Goal: Contribute content: Contribute content

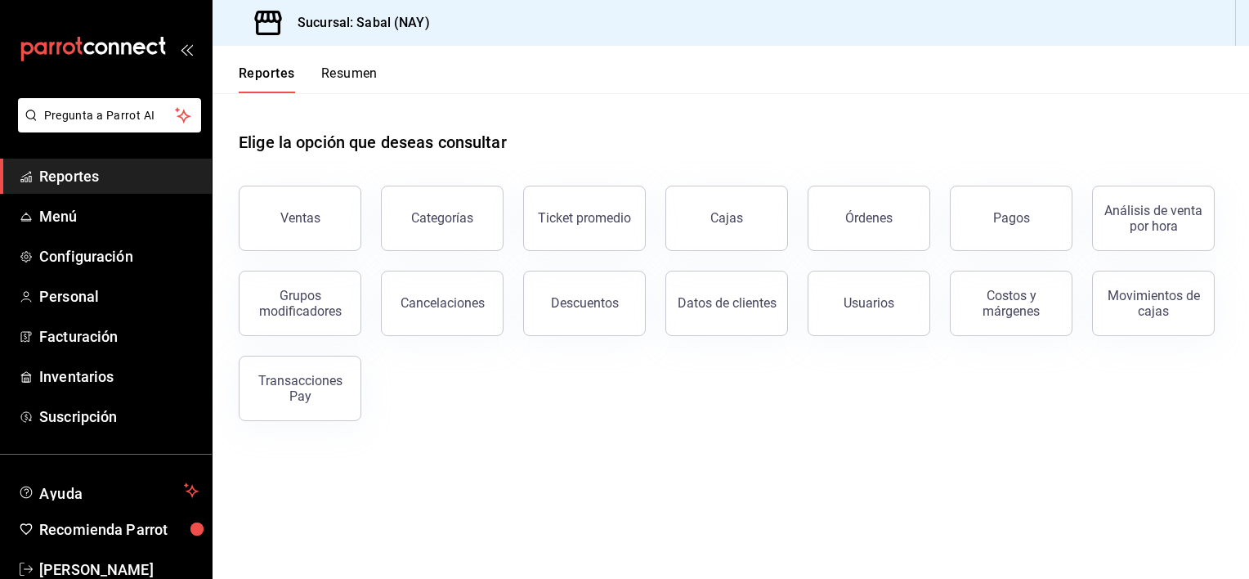
click at [1099, 466] on main "Elige la opción que deseas consultar Ventas Categorías Ticket promedio Cajas Ór…" at bounding box center [731, 336] width 1037 height 486
drag, startPoint x: 45, startPoint y: 375, endPoint x: 56, endPoint y: 386, distance: 15.0
click at [56, 386] on span "Inventarios" at bounding box center [118, 376] width 159 height 22
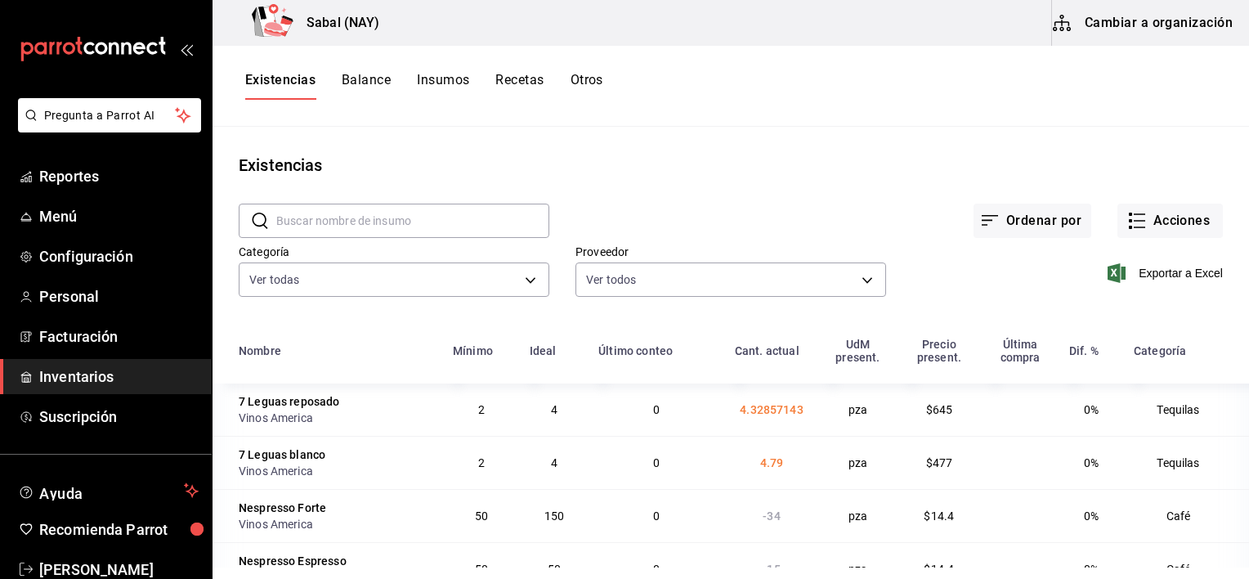
click at [589, 82] on button "Otros" at bounding box center [587, 86] width 33 height 28
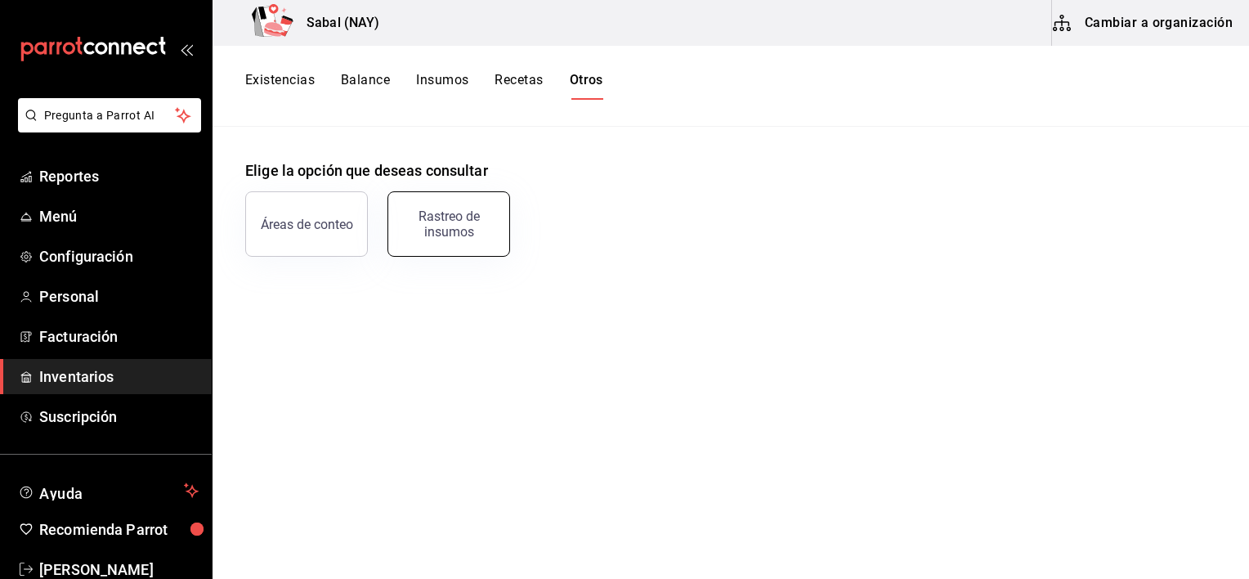
click at [435, 235] on div "Rastreo de insumos" at bounding box center [448, 223] width 101 height 31
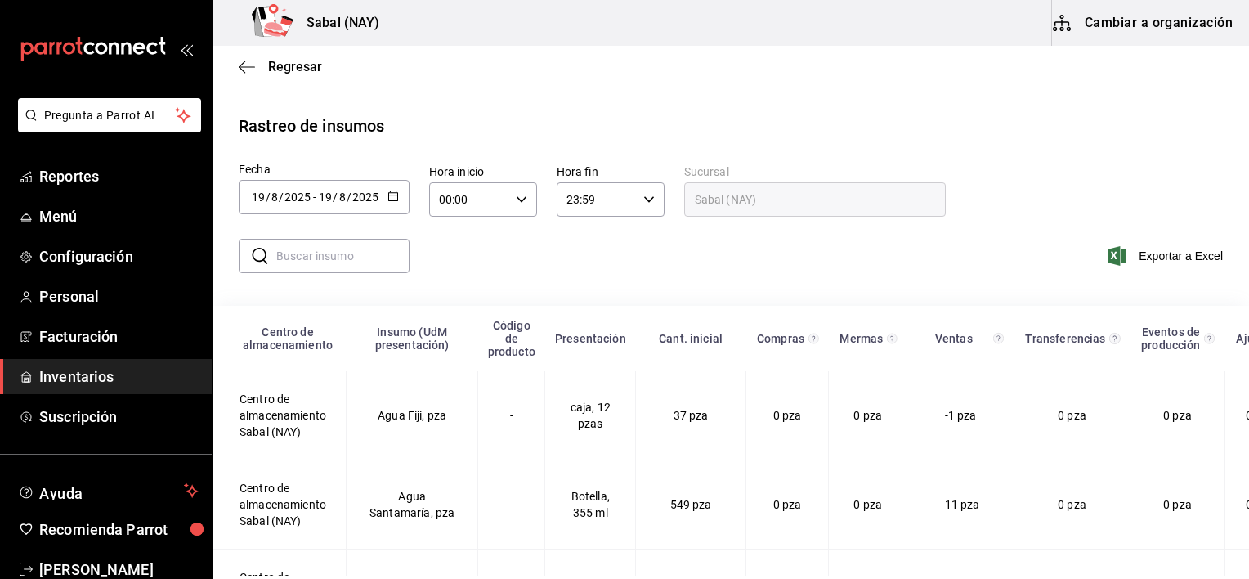
click at [396, 195] on icon "button" at bounding box center [393, 196] width 11 height 11
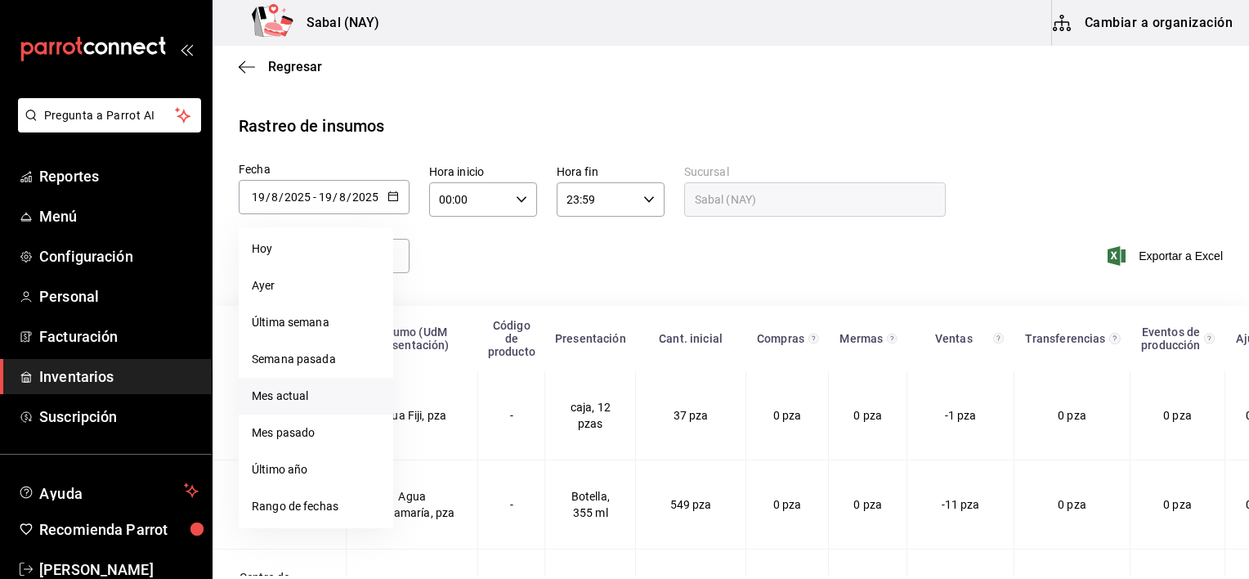
click at [285, 401] on li "Mes actual" at bounding box center [316, 396] width 155 height 37
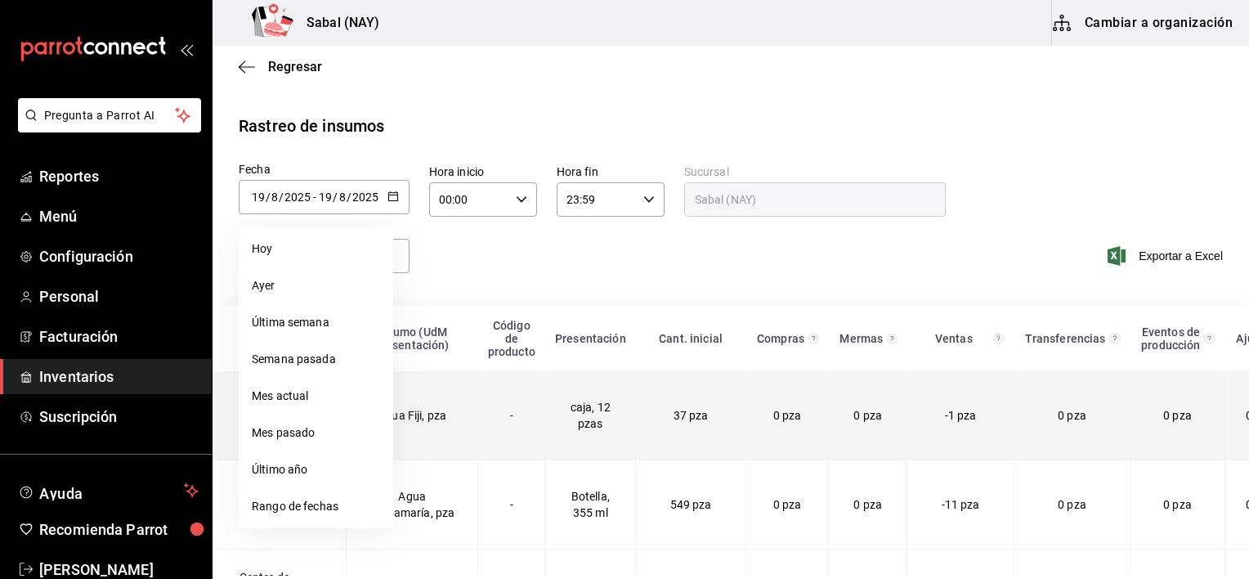
type input "2025-08-01"
type input "1"
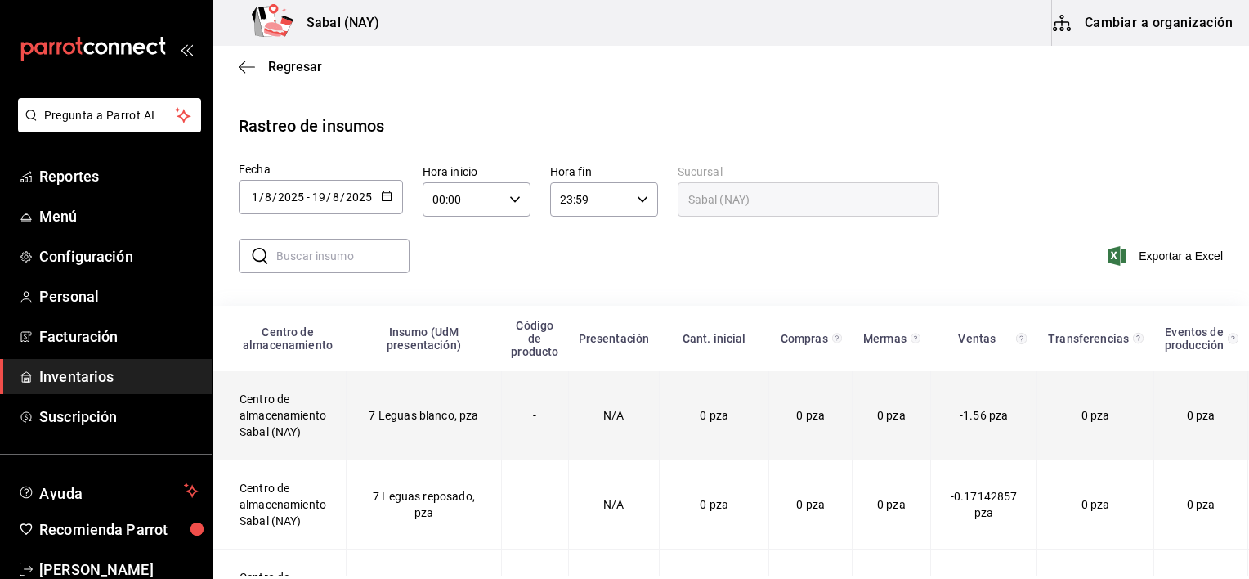
click at [659, 435] on td "0 pza" at bounding box center [714, 415] width 110 height 89
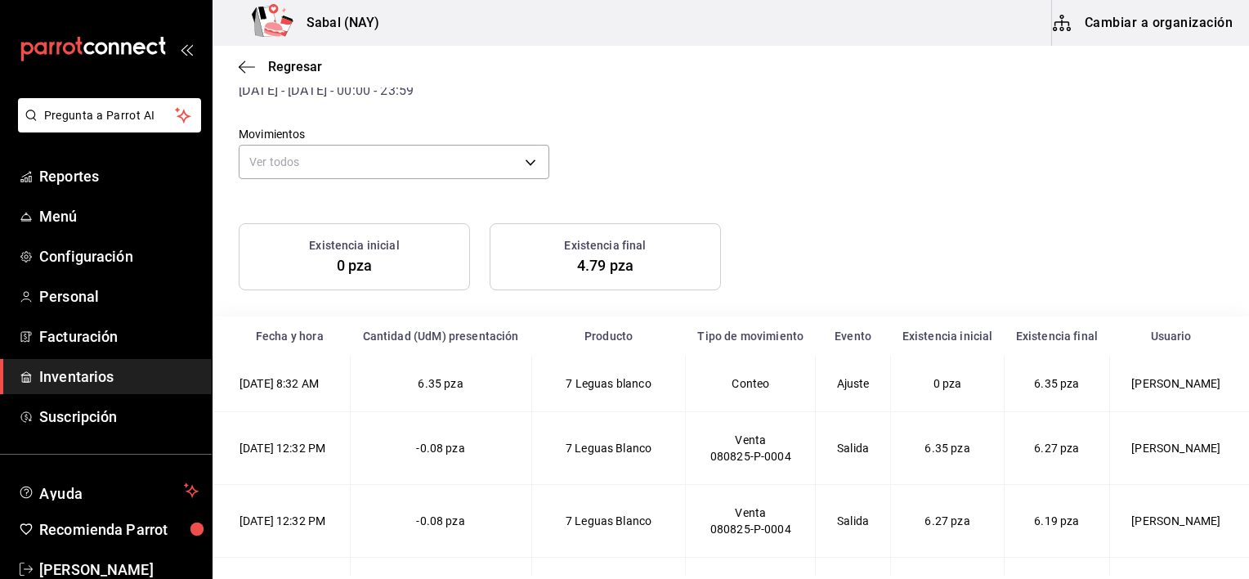
drag, startPoint x: 251, startPoint y: 68, endPoint x: 234, endPoint y: 0, distance: 70.0
click at [251, 66] on icon "button" at bounding box center [247, 67] width 16 height 15
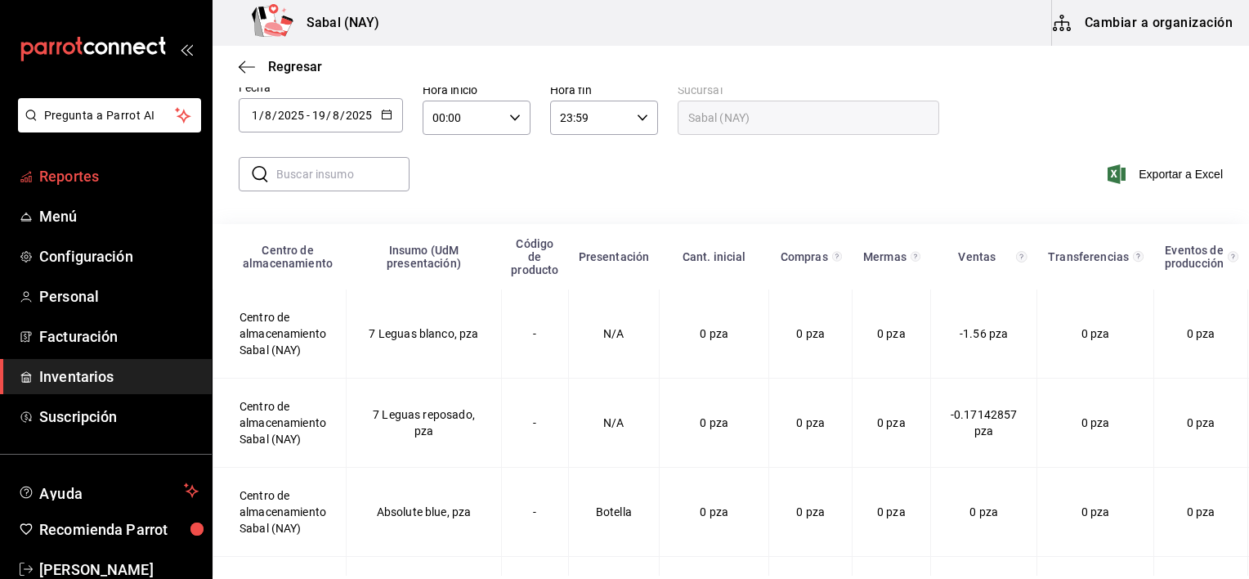
click at [67, 180] on span "Reportes" at bounding box center [118, 176] width 159 height 22
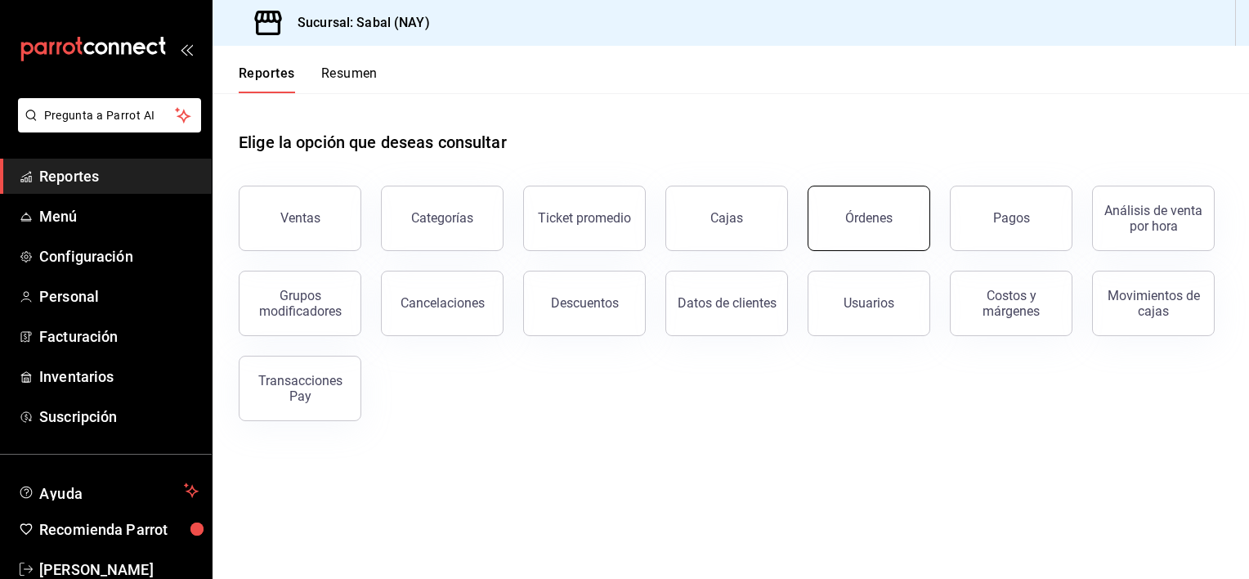
click at [876, 222] on div "Órdenes" at bounding box center [868, 218] width 47 height 16
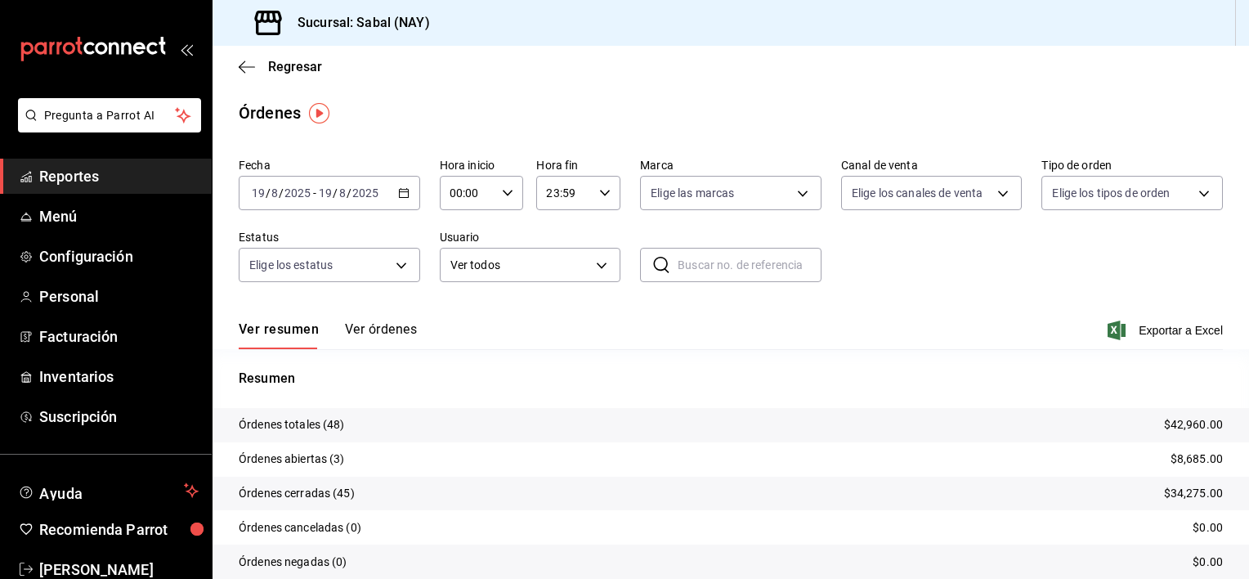
click at [399, 191] on \(Stroke\) "button" at bounding box center [403, 191] width 9 height 1
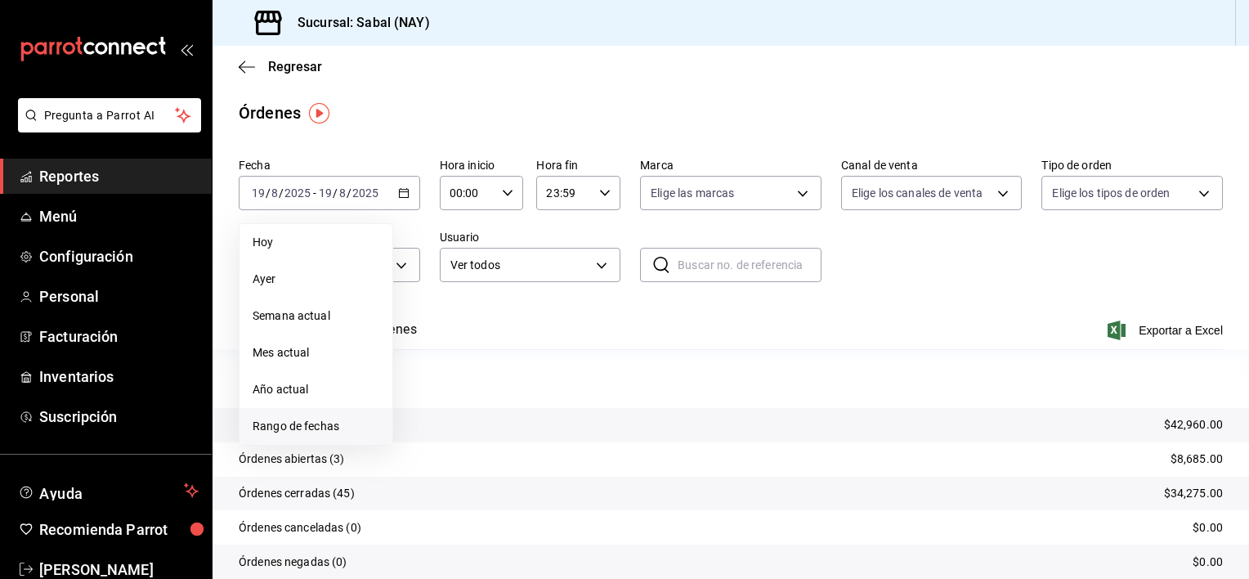
click at [316, 427] on span "Rango de fechas" at bounding box center [316, 426] width 127 height 17
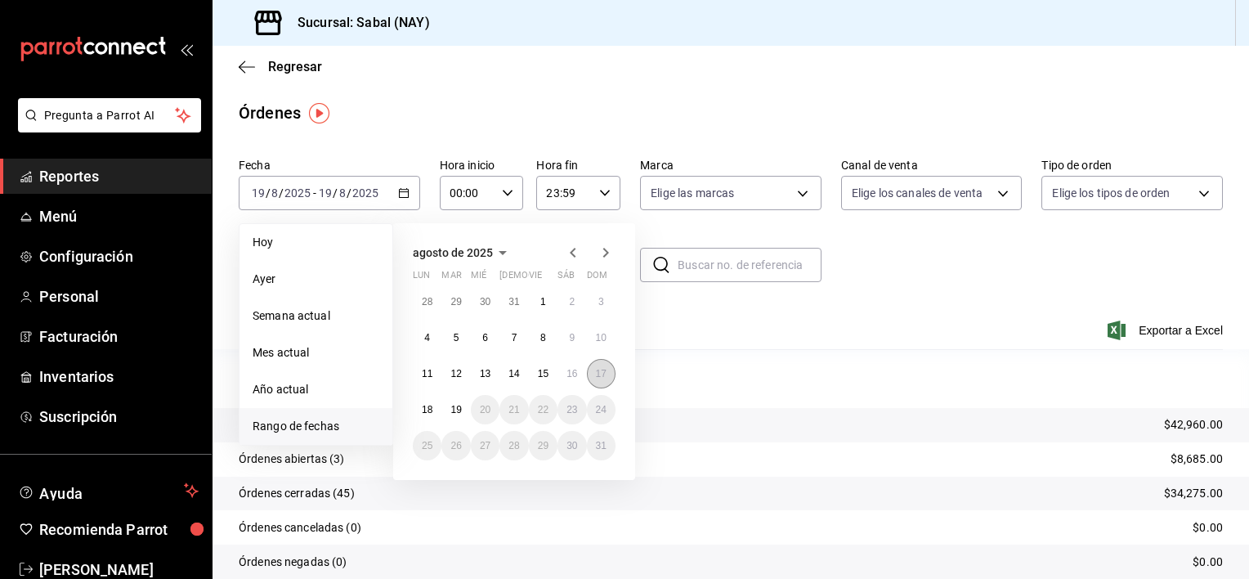
click at [601, 374] on abbr "17" at bounding box center [601, 373] width 11 height 11
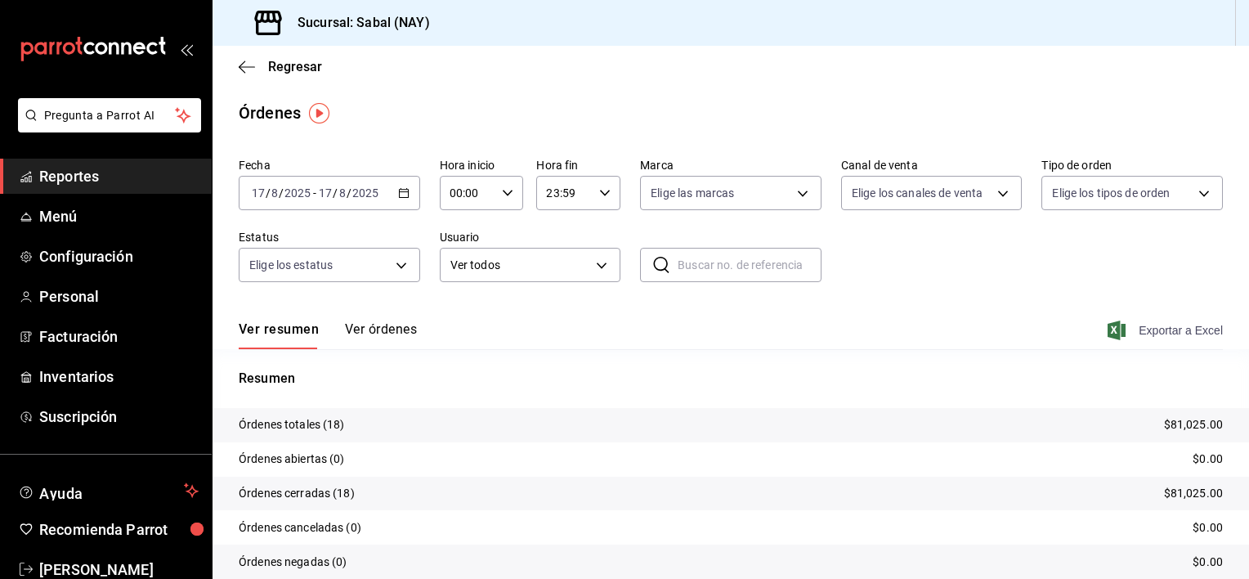
click at [1150, 329] on span "Exportar a Excel" at bounding box center [1167, 331] width 112 height 20
click at [98, 371] on span "Inventarios" at bounding box center [118, 376] width 159 height 22
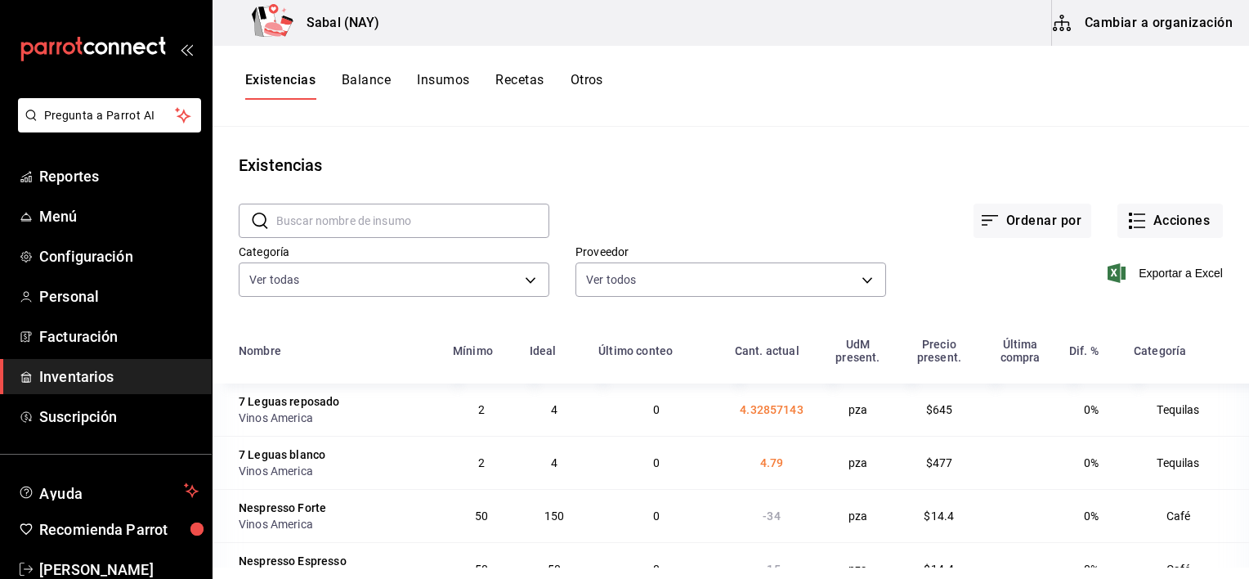
click at [589, 84] on button "Otros" at bounding box center [587, 86] width 33 height 28
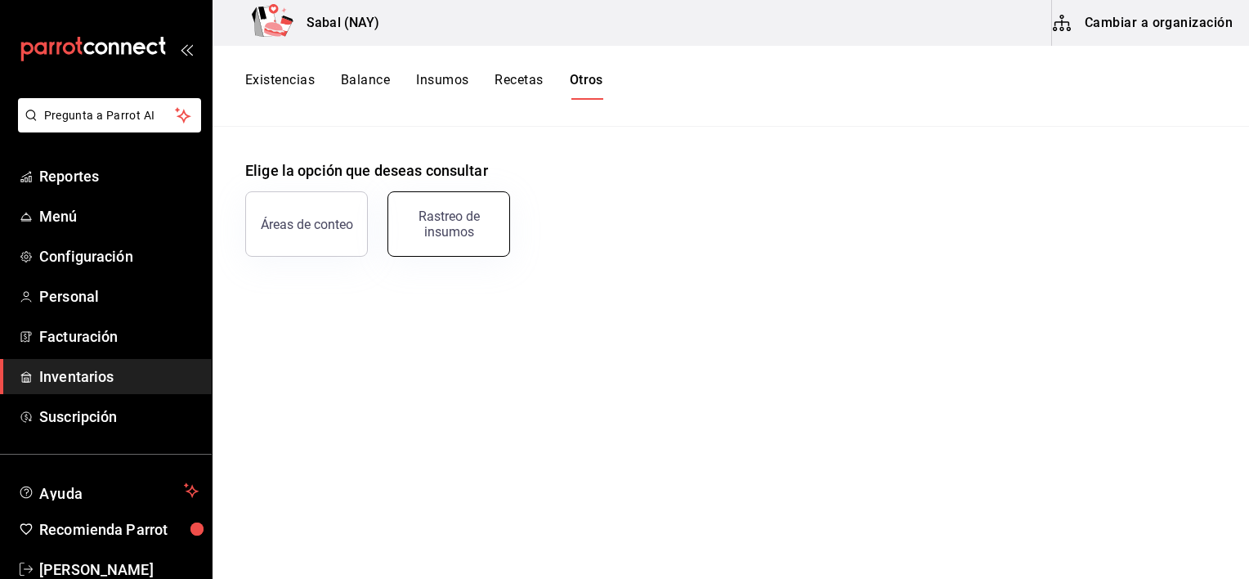
click at [497, 229] on button "Rastreo de insumos" at bounding box center [449, 223] width 123 height 65
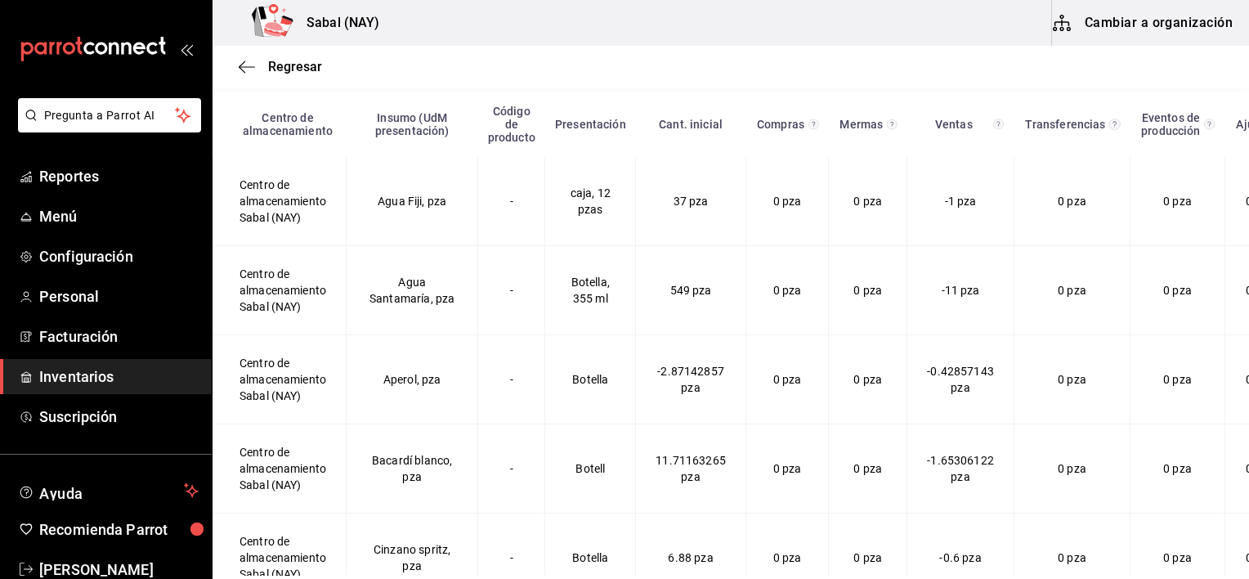
scroll to position [215, 0]
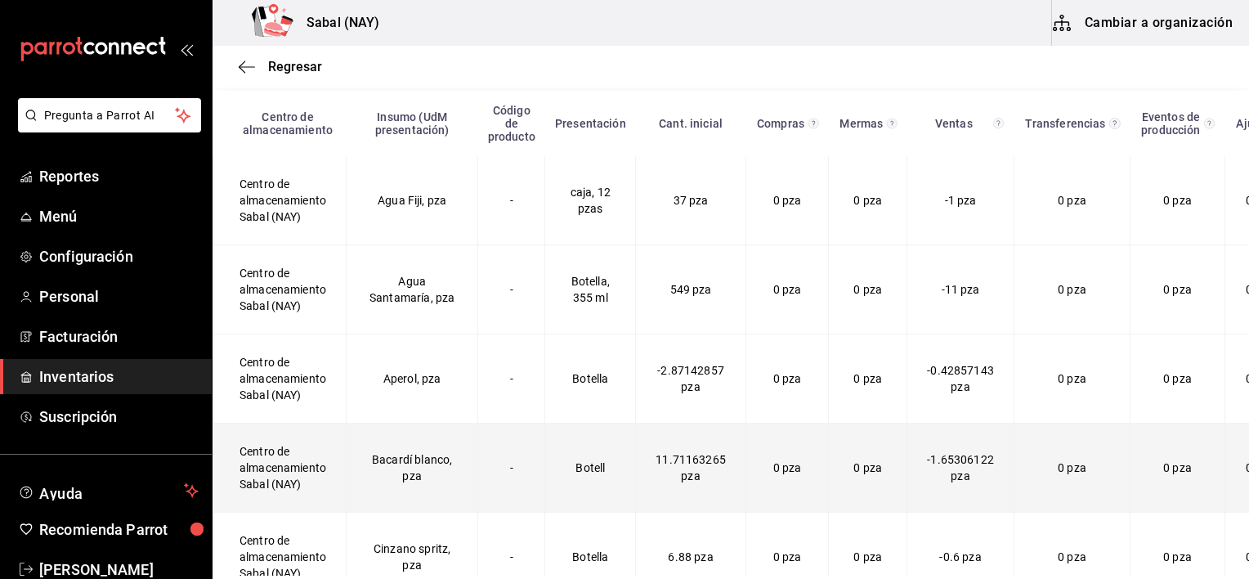
click at [636, 484] on td "11.71163265 pza" at bounding box center [691, 468] width 110 height 89
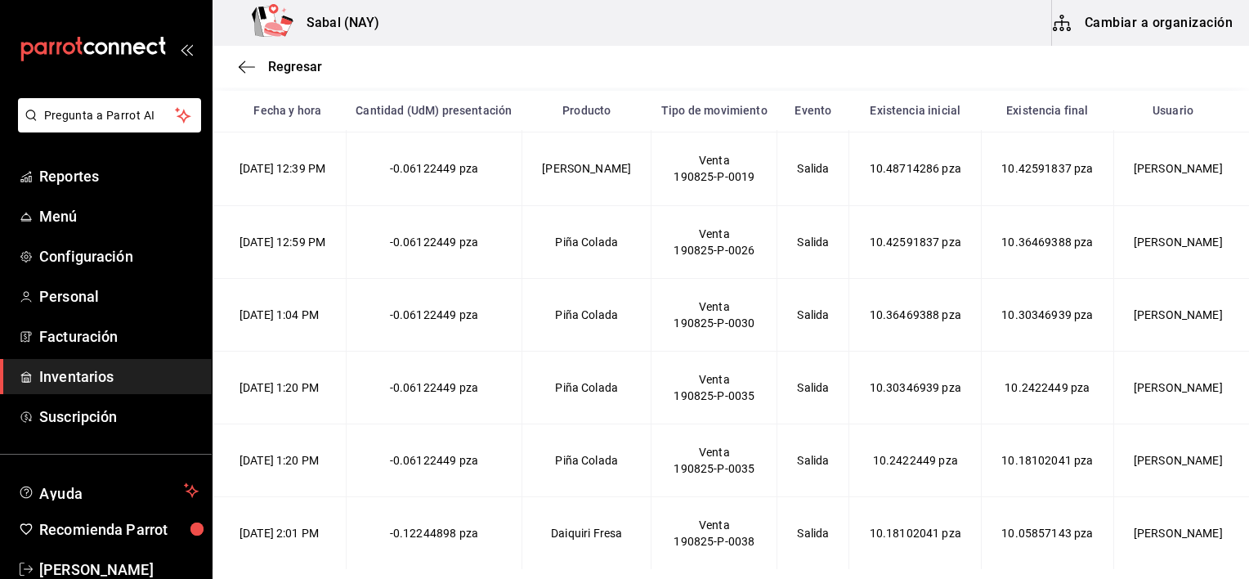
scroll to position [1442, 0]
click at [92, 174] on span "Reportes" at bounding box center [118, 176] width 159 height 22
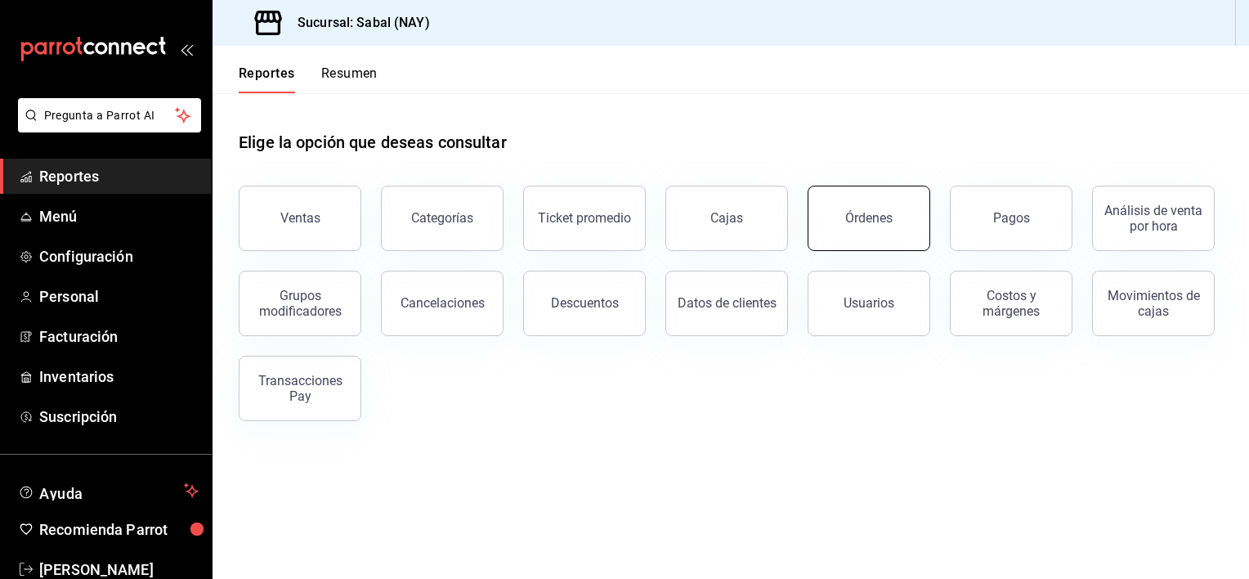
click at [875, 235] on button "Órdenes" at bounding box center [869, 218] width 123 height 65
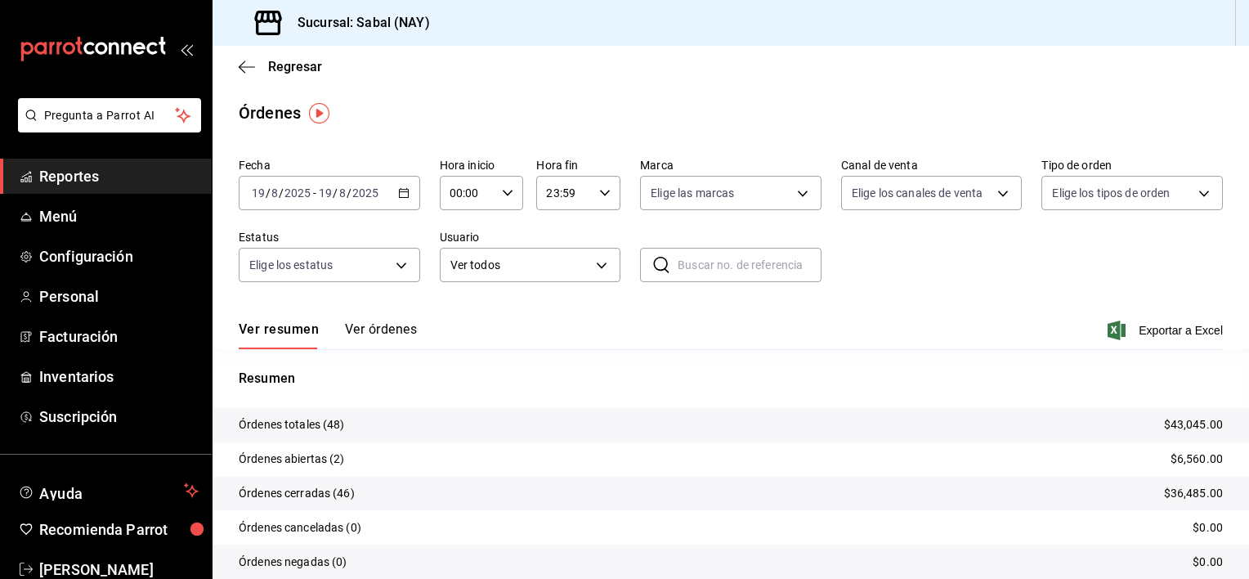
click at [393, 334] on button "Ver órdenes" at bounding box center [381, 335] width 72 height 28
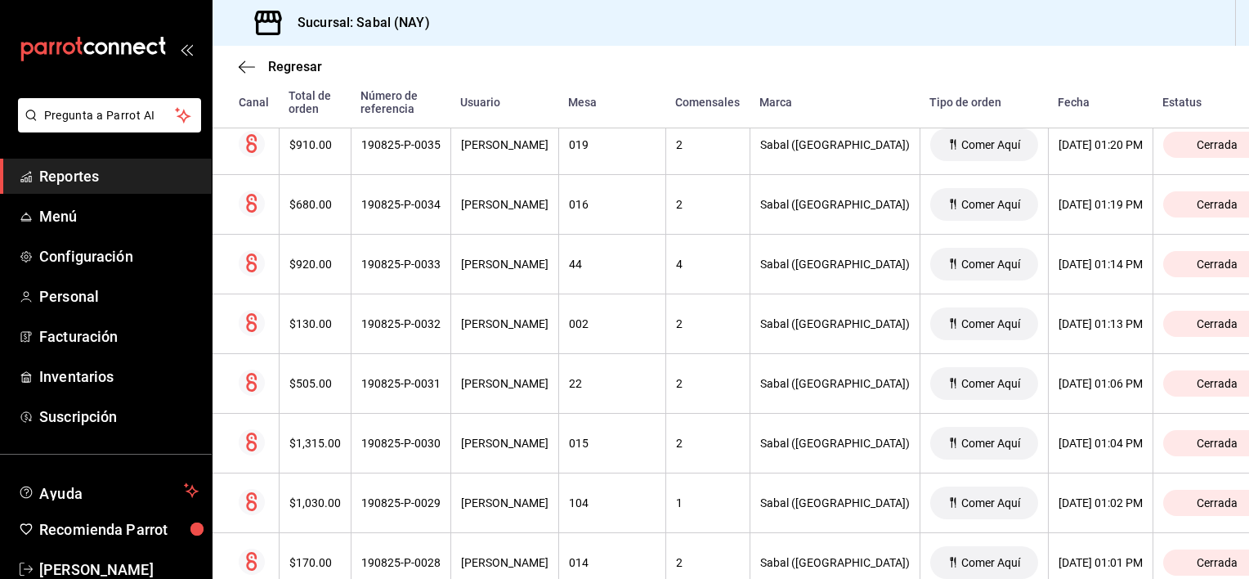
scroll to position [1746, 0]
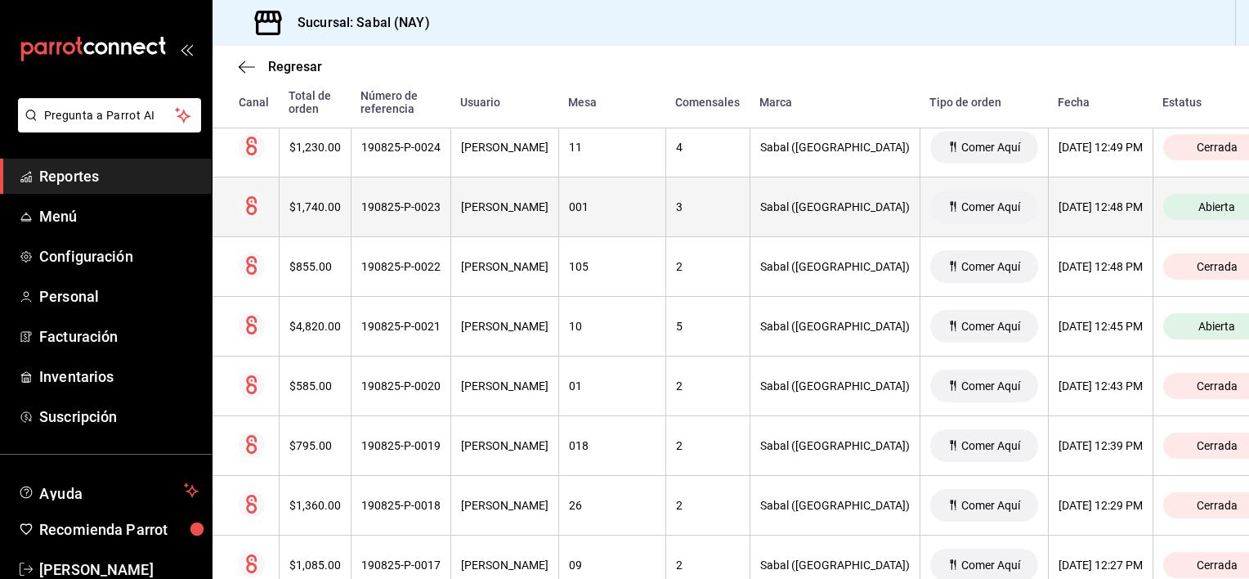
click at [558, 216] on th "Vanessa Salazar" at bounding box center [505, 207] width 108 height 60
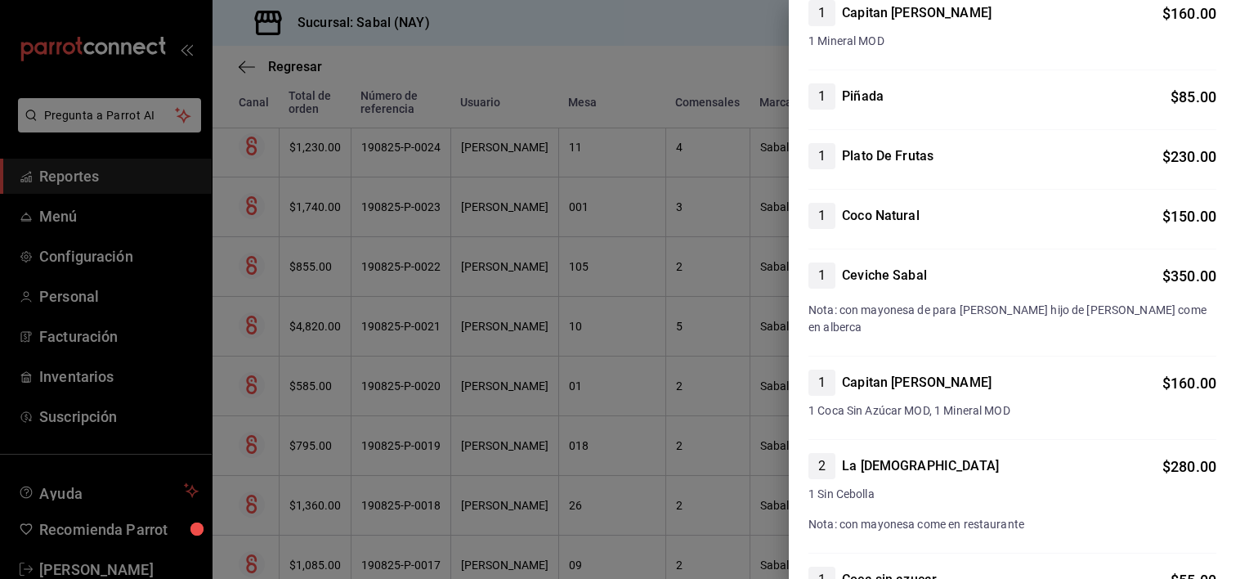
scroll to position [0, 0]
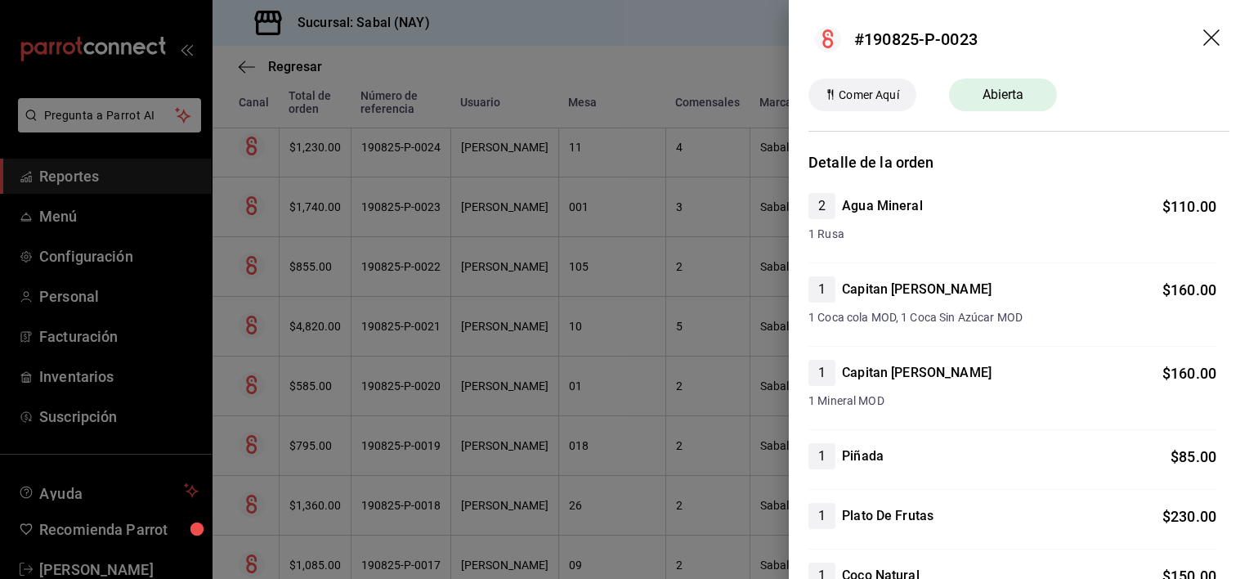
click at [1204, 39] on icon "drag" at bounding box center [1214, 39] width 20 height 20
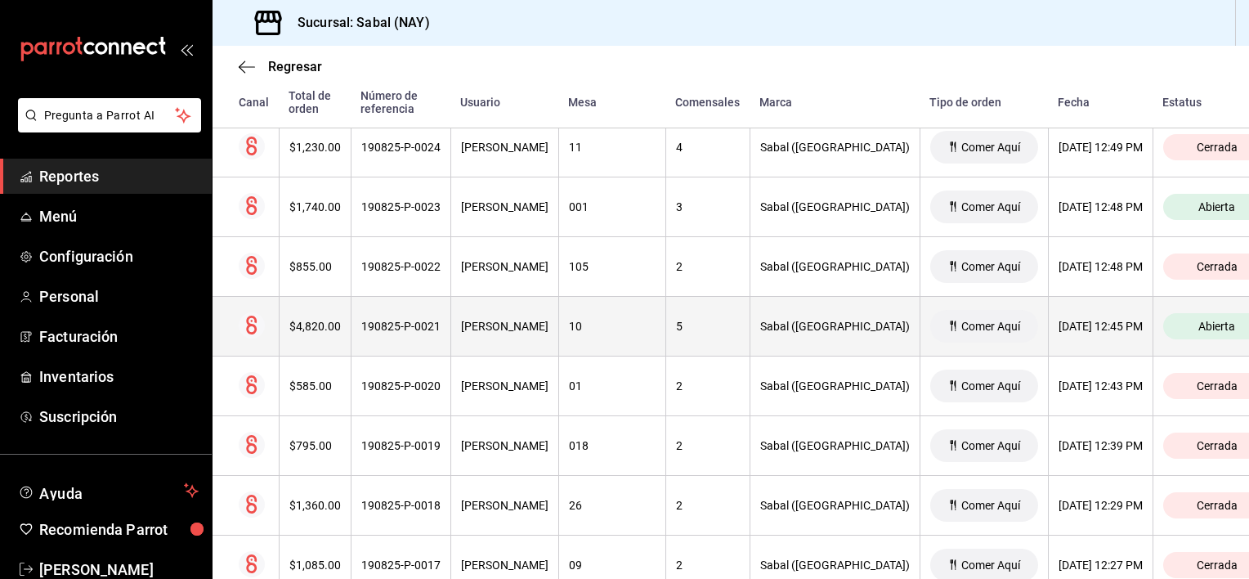
click at [549, 329] on div "Vanessa Salazar" at bounding box center [504, 326] width 87 height 13
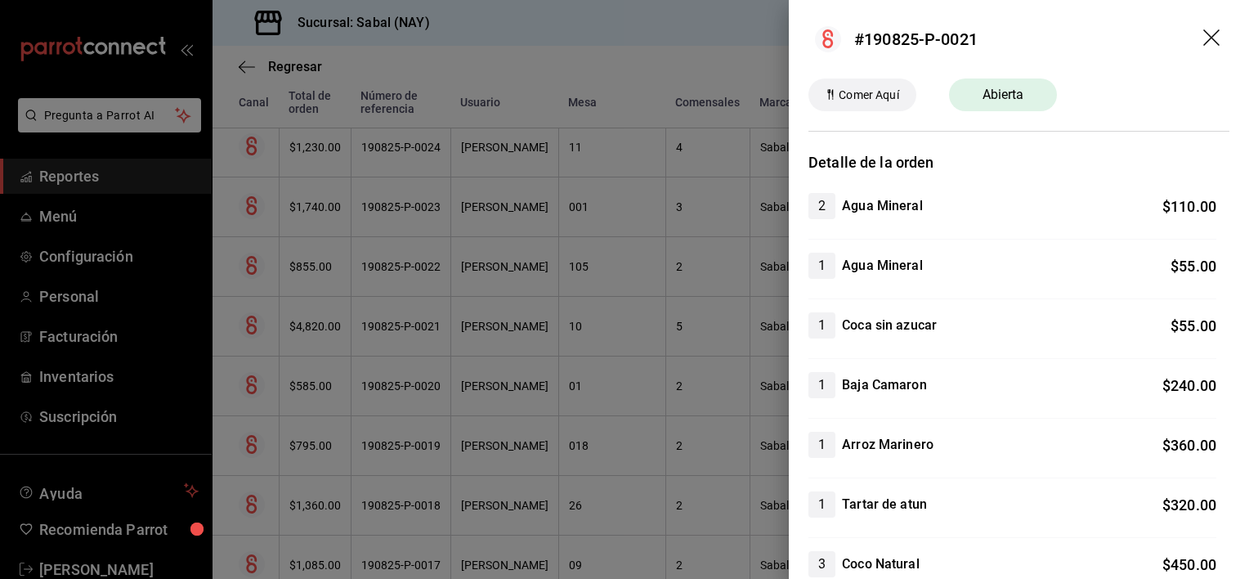
click at [1204, 41] on icon "drag" at bounding box center [1214, 39] width 20 height 20
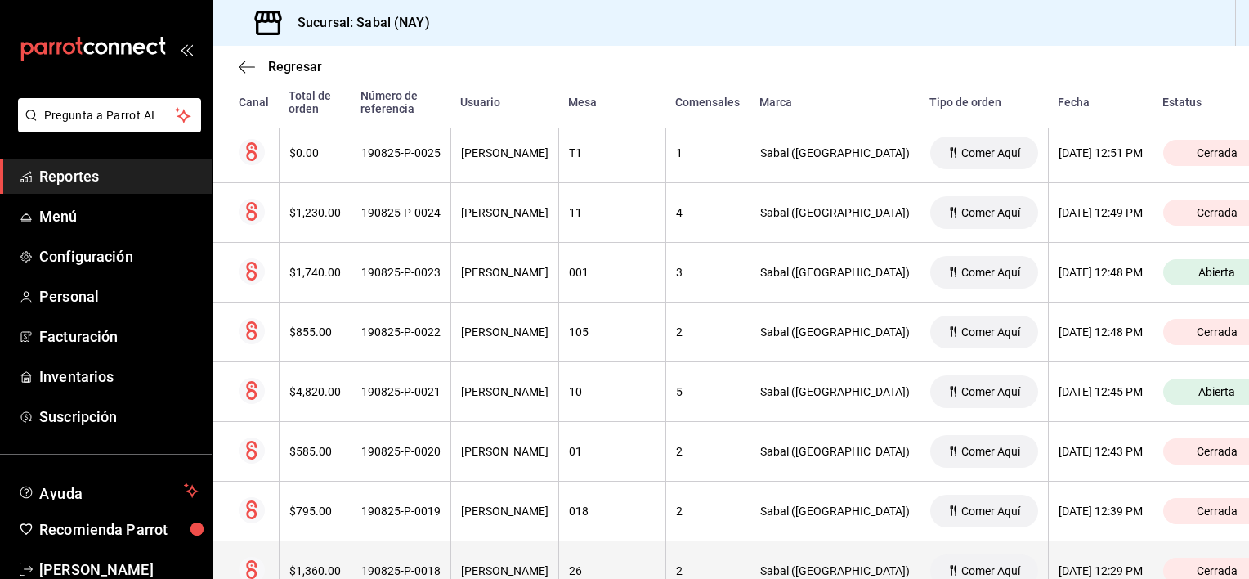
scroll to position [1272, 0]
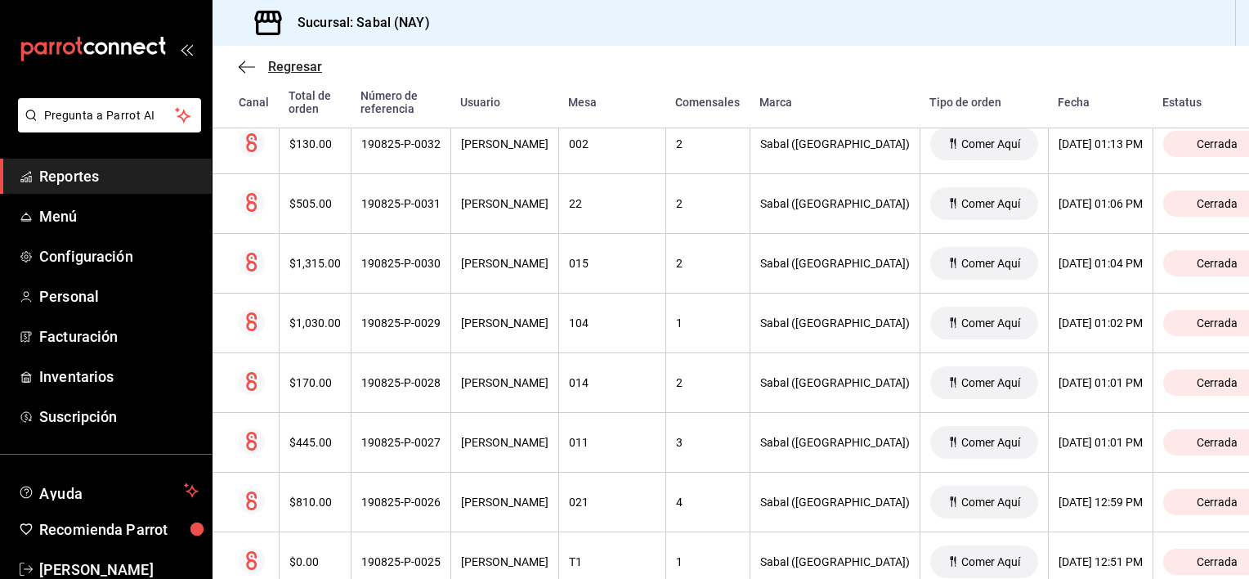
click at [252, 65] on icon "button" at bounding box center [247, 67] width 16 height 15
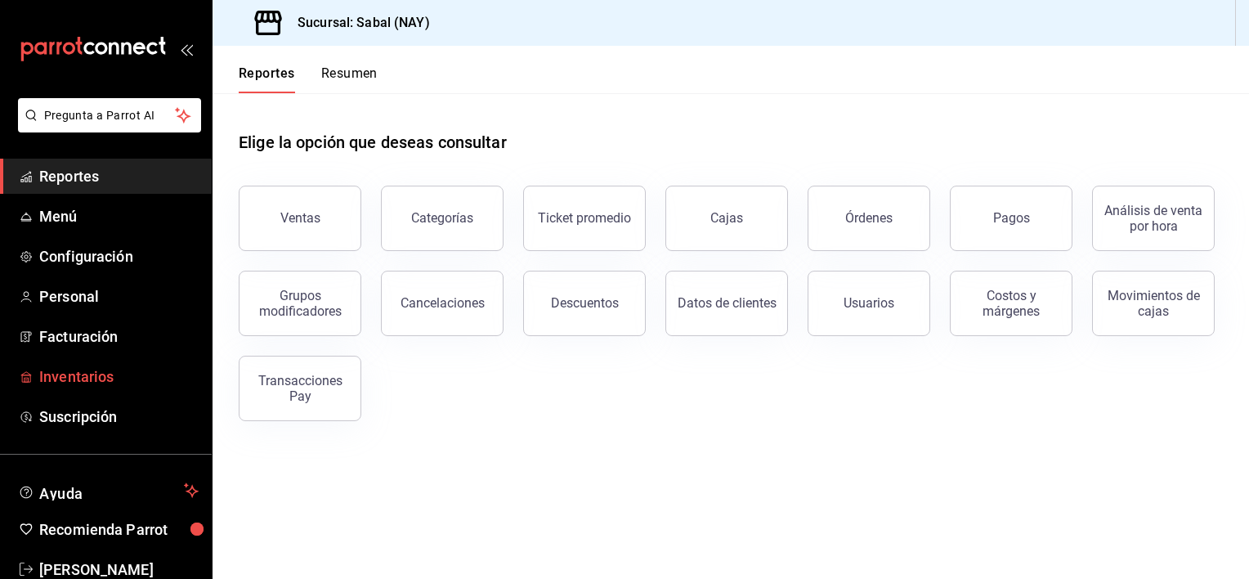
click at [80, 370] on span "Inventarios" at bounding box center [118, 376] width 159 height 22
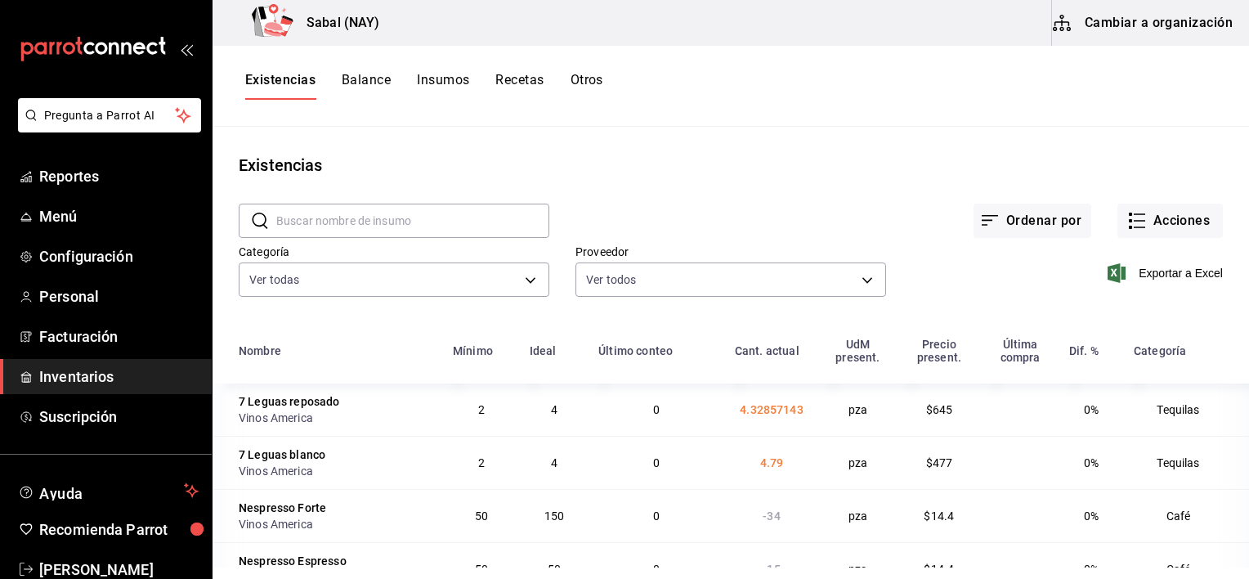
click at [601, 75] on button "Otros" at bounding box center [587, 86] width 33 height 28
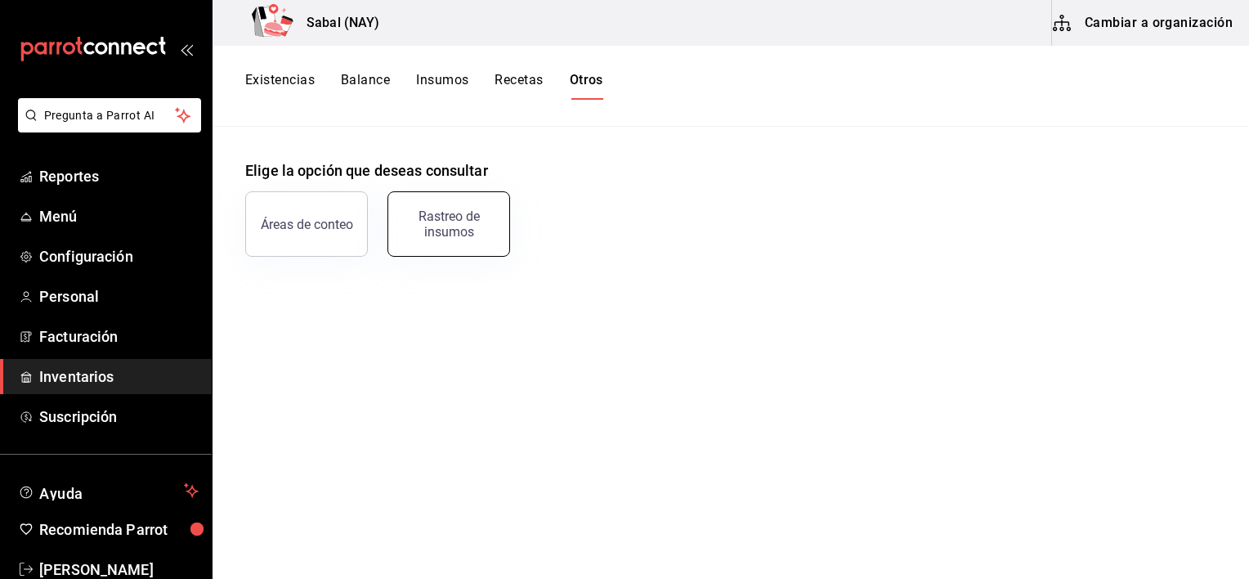
click at [481, 219] on div "Rastreo de insumos" at bounding box center [448, 223] width 101 height 31
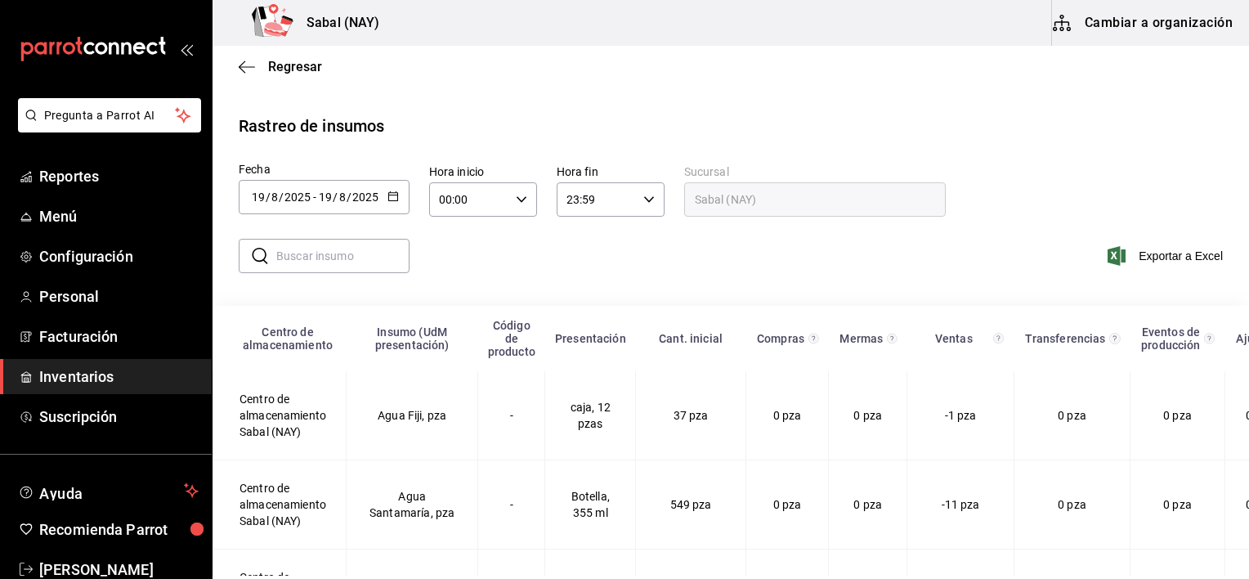
click at [383, 249] on input "text" at bounding box center [342, 256] width 133 height 33
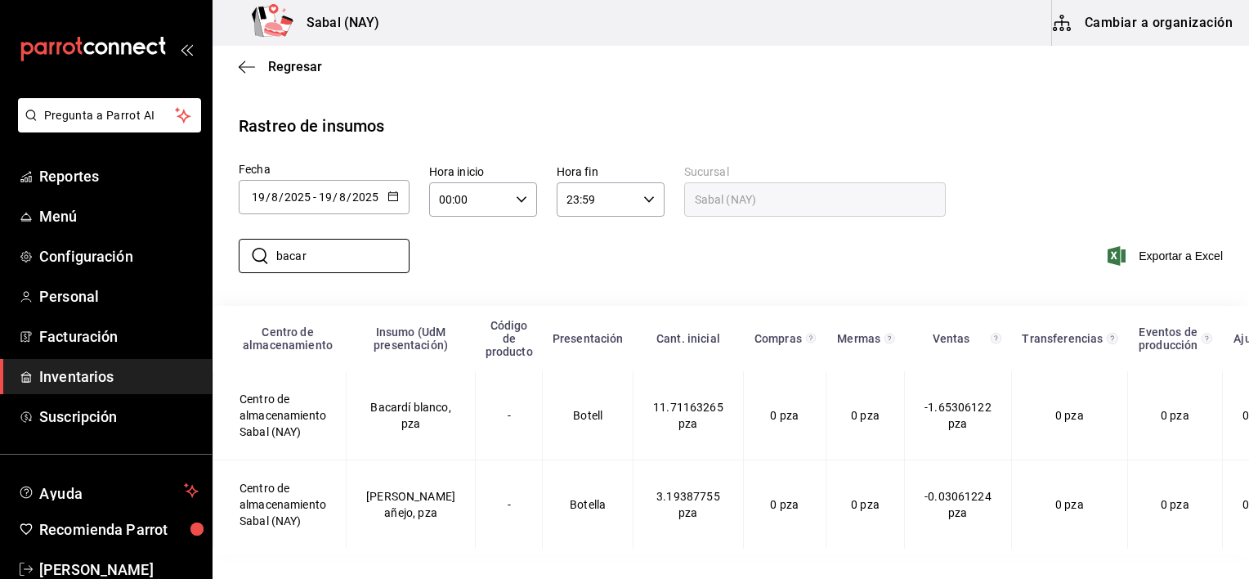
type input "bacar"
click at [665, 278] on div "​ bacar ​ Exportar a Excel" at bounding box center [724, 265] width 1050 height 67
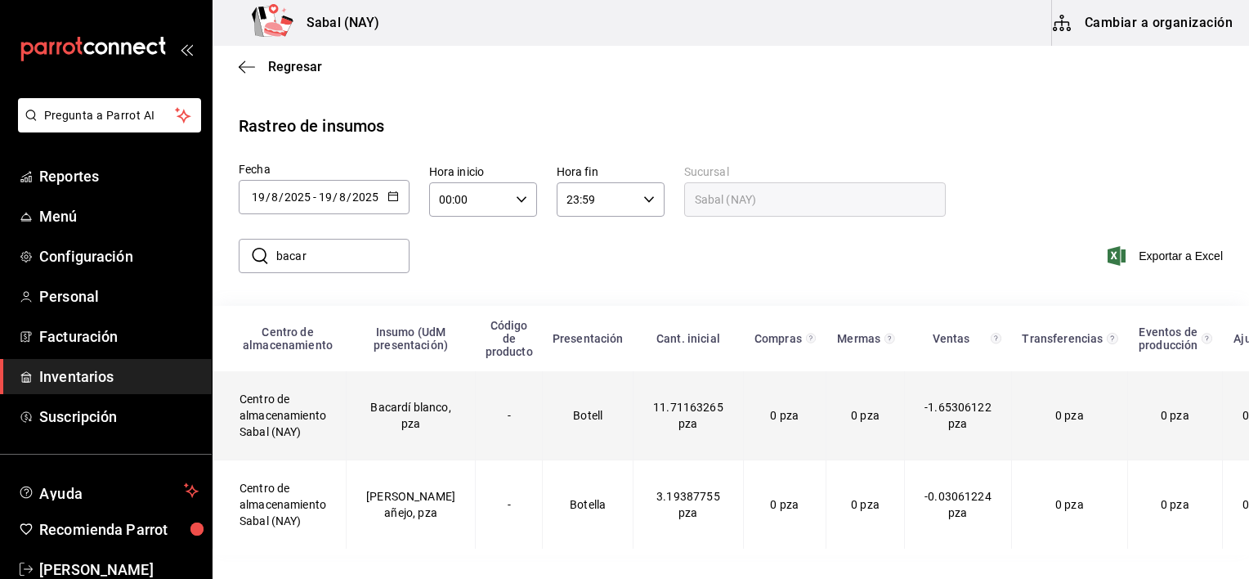
click at [653, 409] on span "11.71163265 pza" at bounding box center [688, 415] width 70 height 29
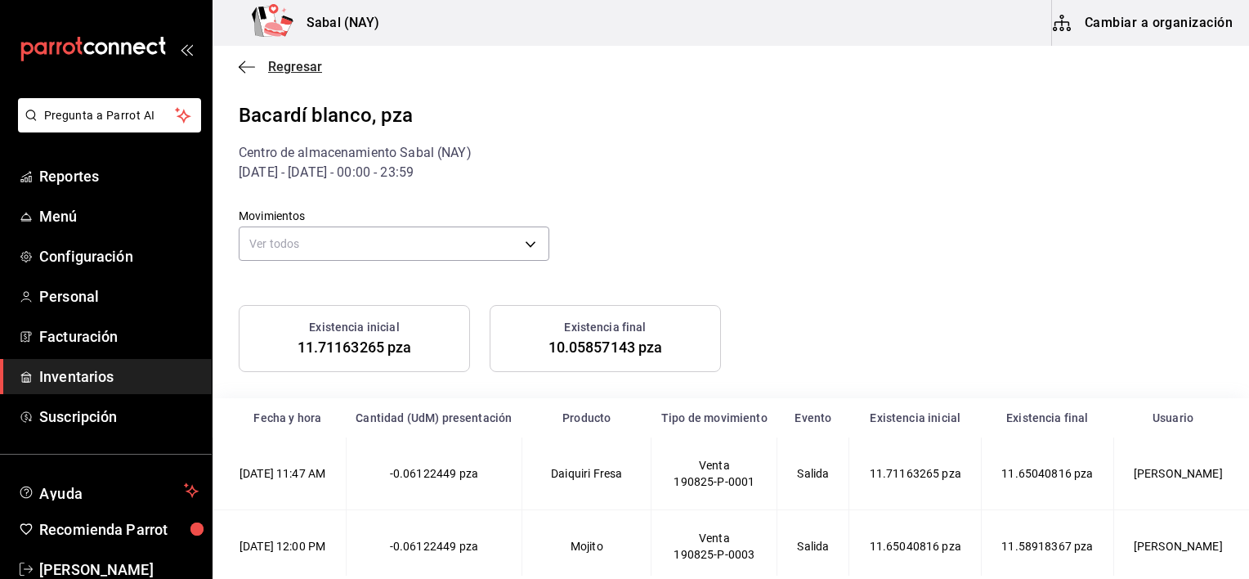
click at [245, 69] on icon "button" at bounding box center [247, 67] width 16 height 15
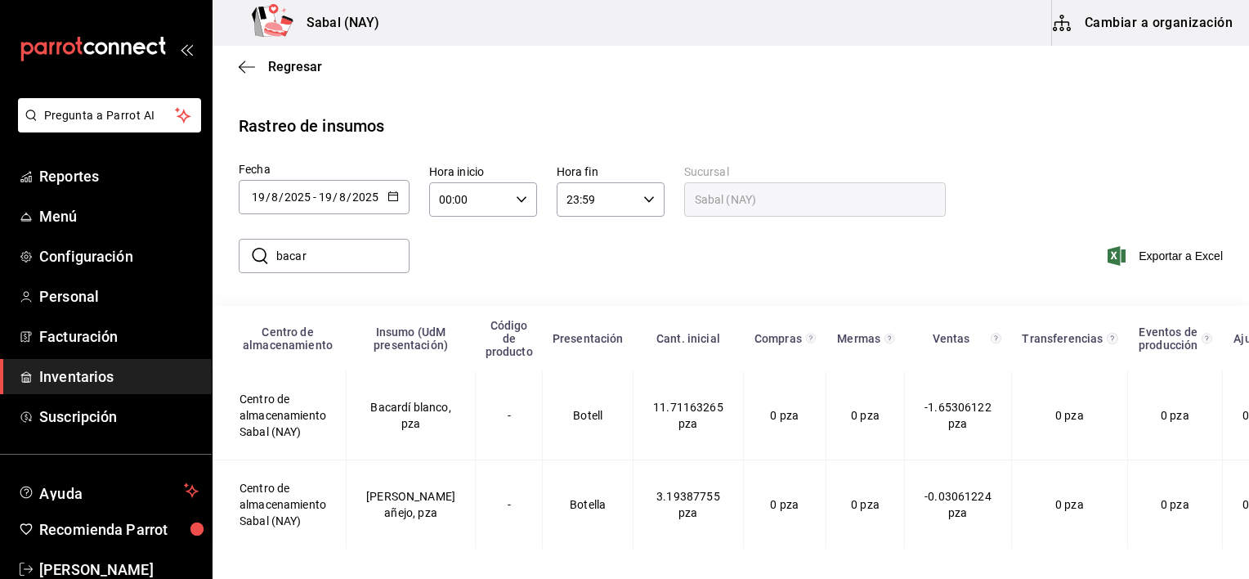
click at [393, 199] on icon "button" at bounding box center [393, 196] width 11 height 11
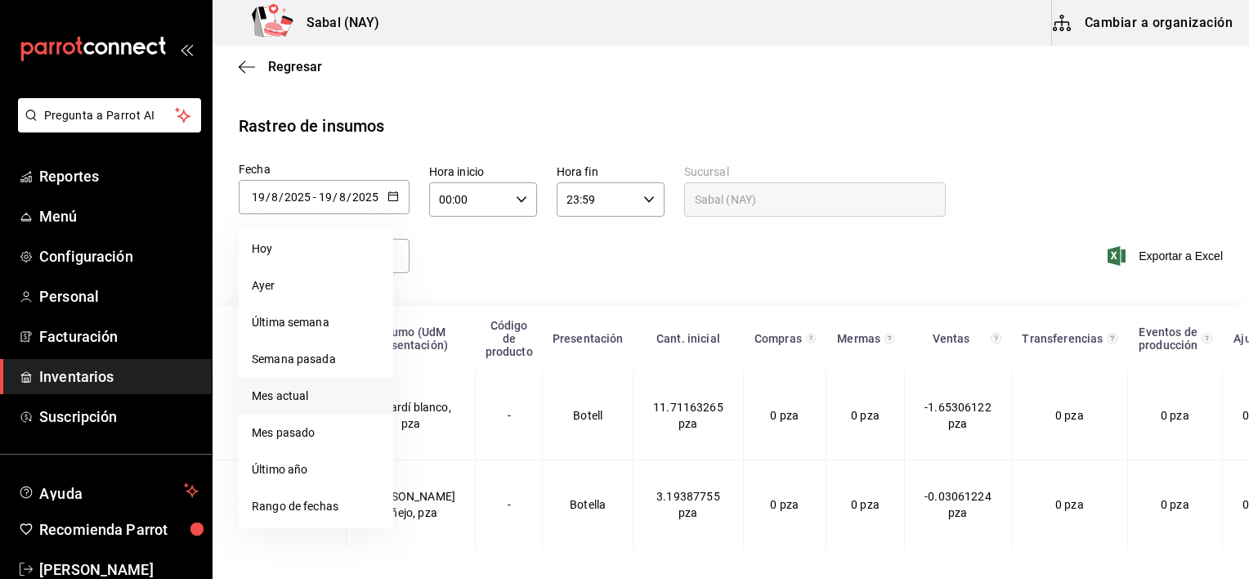
click at [295, 401] on li "Mes actual" at bounding box center [316, 396] width 155 height 37
type input "2025-08-01"
type input "1"
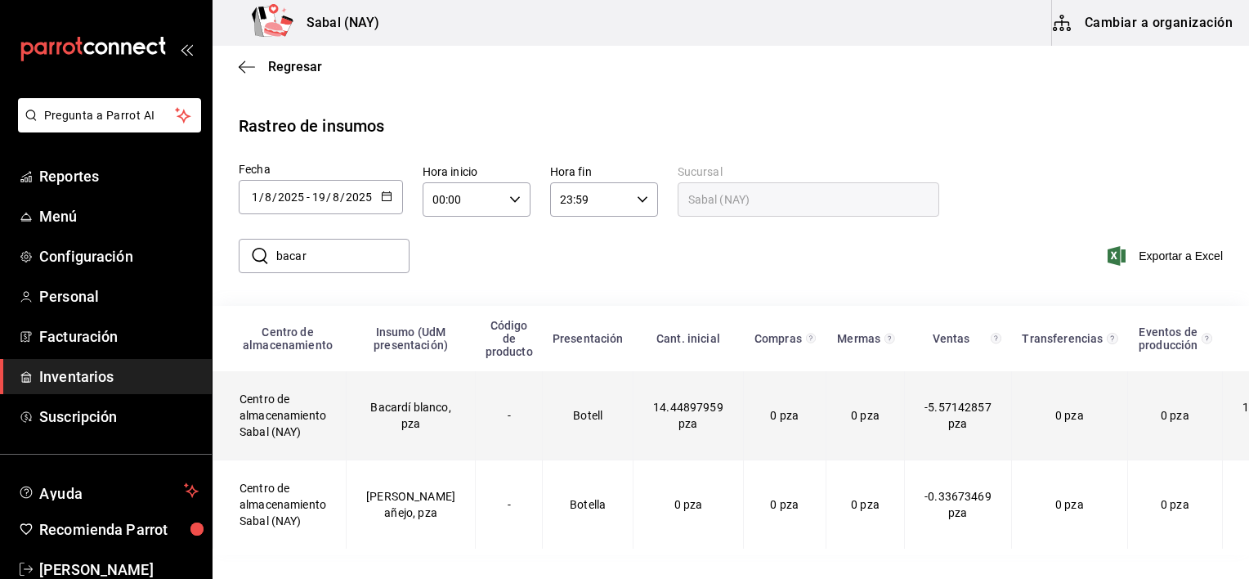
click at [577, 407] on td "Botell" at bounding box center [588, 415] width 91 height 89
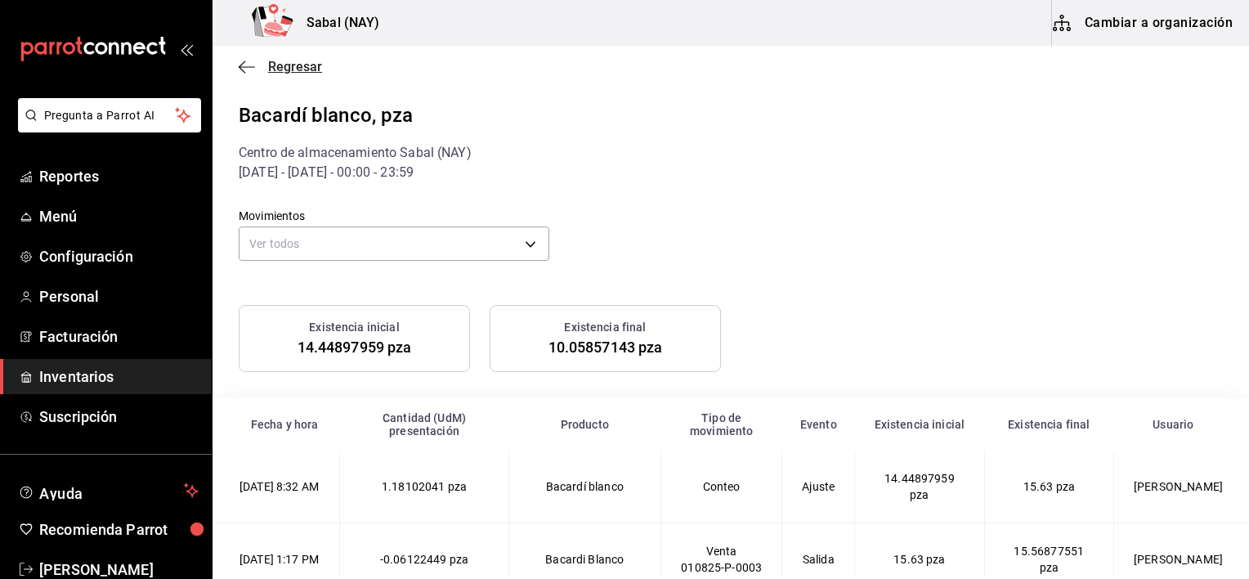
click at [240, 71] on icon "button" at bounding box center [247, 67] width 16 height 15
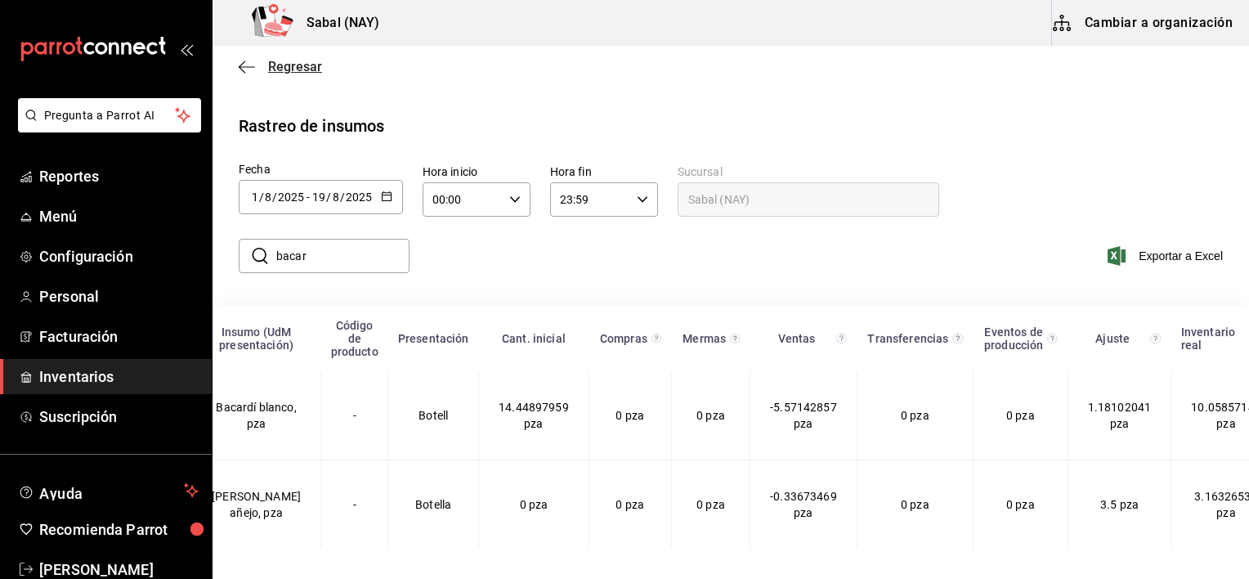
click at [247, 69] on icon "button" at bounding box center [247, 67] width 16 height 15
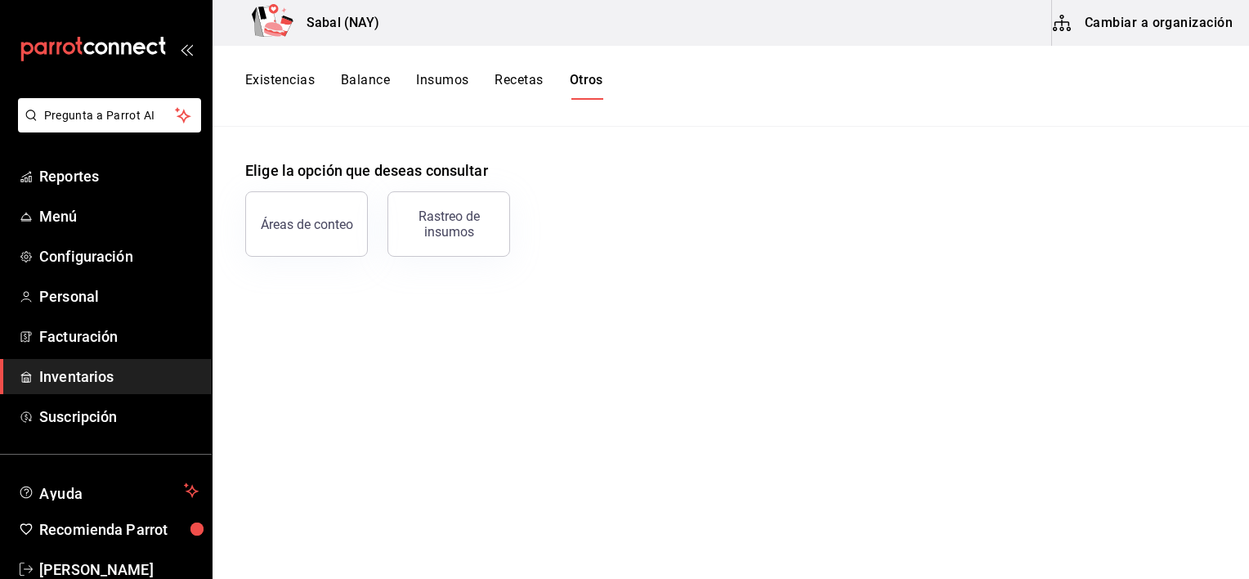
click at [280, 76] on button "Existencias" at bounding box center [279, 86] width 69 height 28
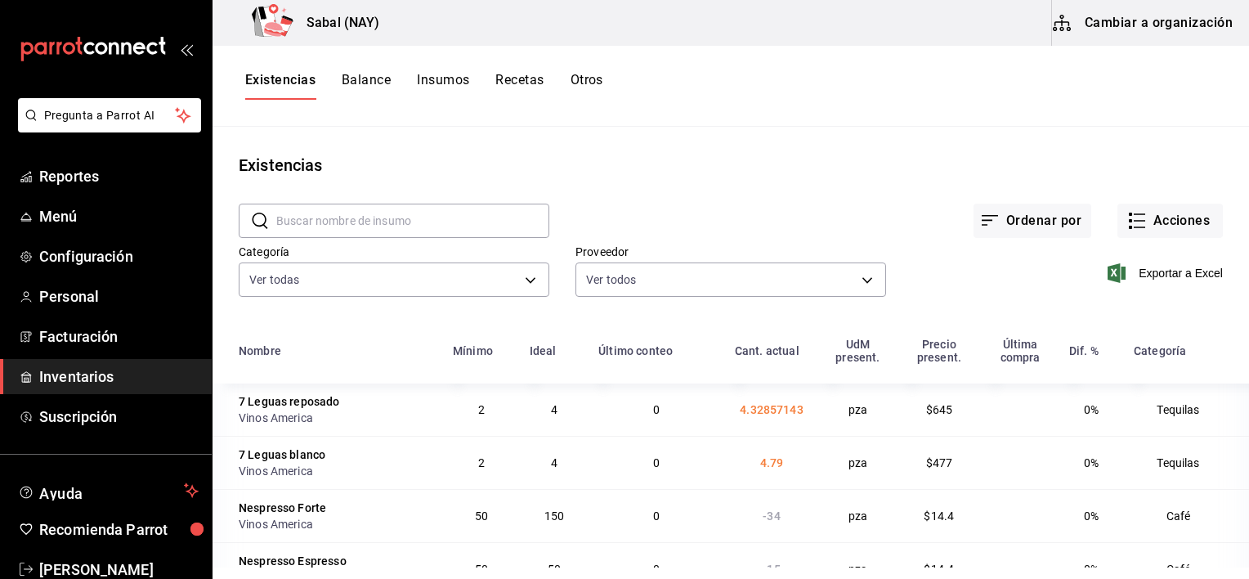
click at [364, 219] on input "text" at bounding box center [412, 220] width 273 height 33
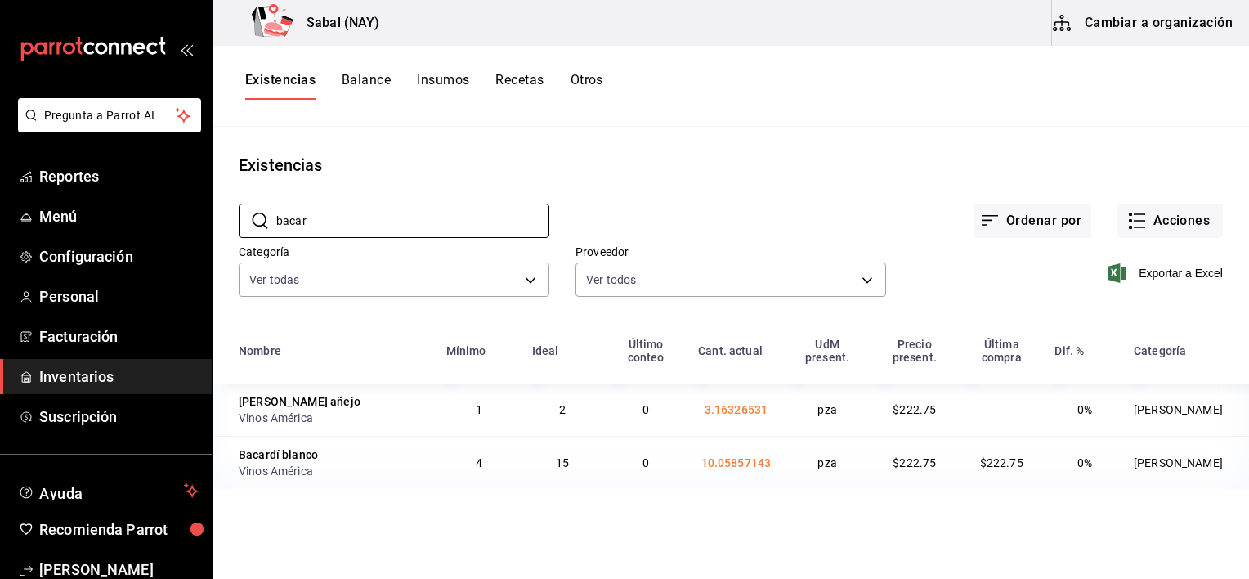
type input "bacar"
click at [648, 196] on div "Ordenar por Acciones" at bounding box center [886, 207] width 674 height 61
click at [956, 468] on td "$222.75" at bounding box center [914, 462] width 87 height 53
click at [591, 83] on button "Otros" at bounding box center [587, 86] width 33 height 28
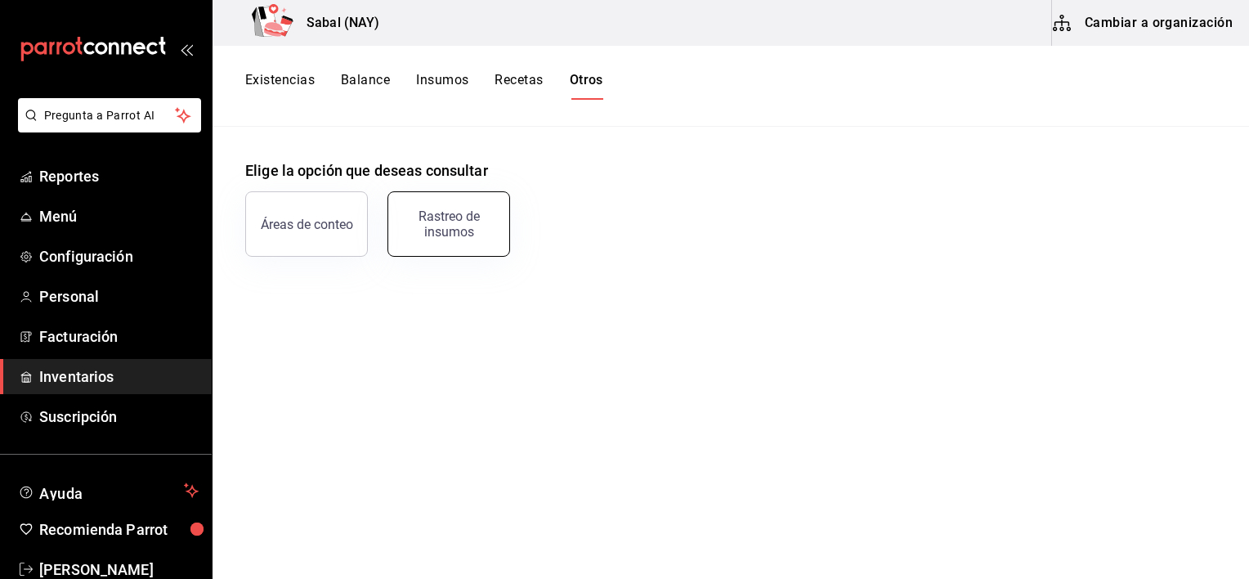
click at [417, 248] on button "Rastreo de insumos" at bounding box center [449, 223] width 123 height 65
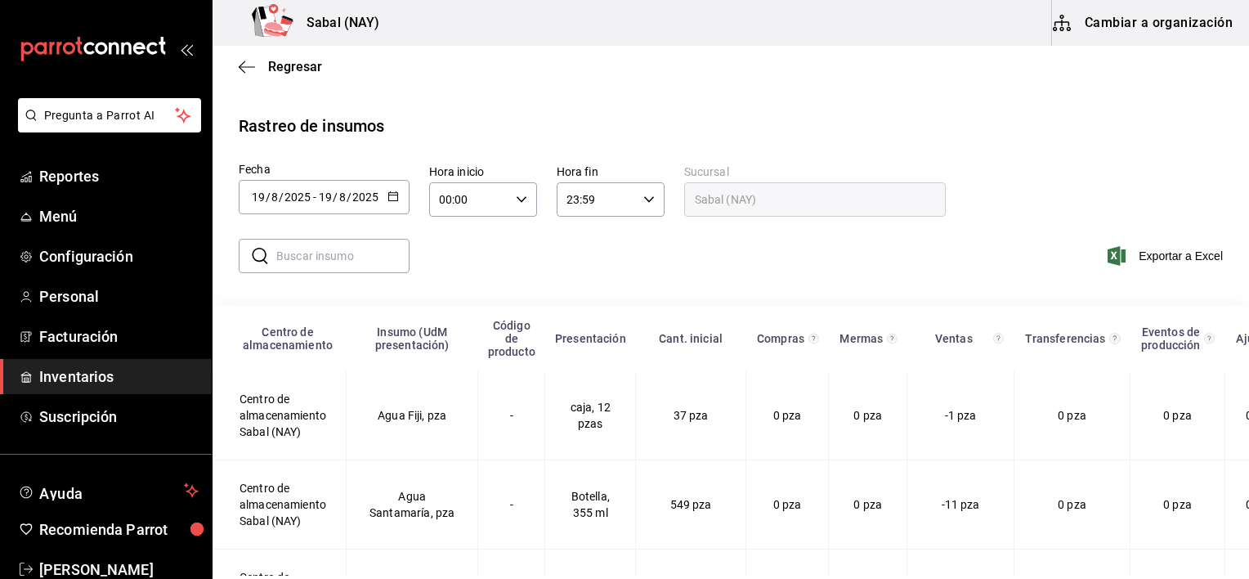
click at [388, 195] on \(Stroke\) "button" at bounding box center [393, 196] width 10 height 9
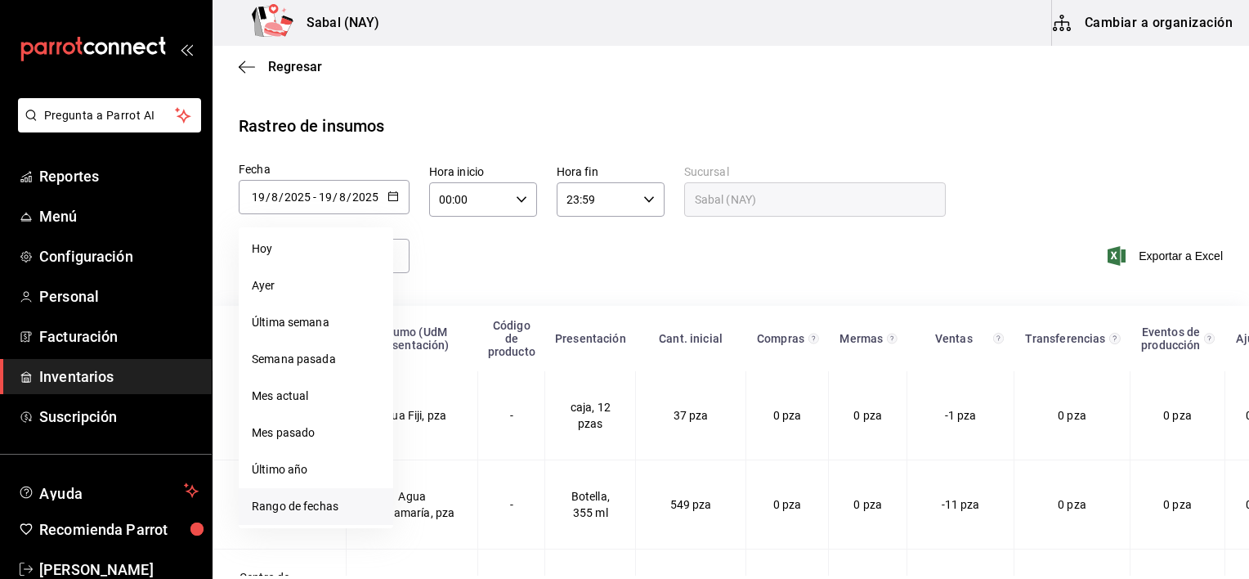
click at [325, 515] on li "Rango de fechas" at bounding box center [316, 506] width 155 height 37
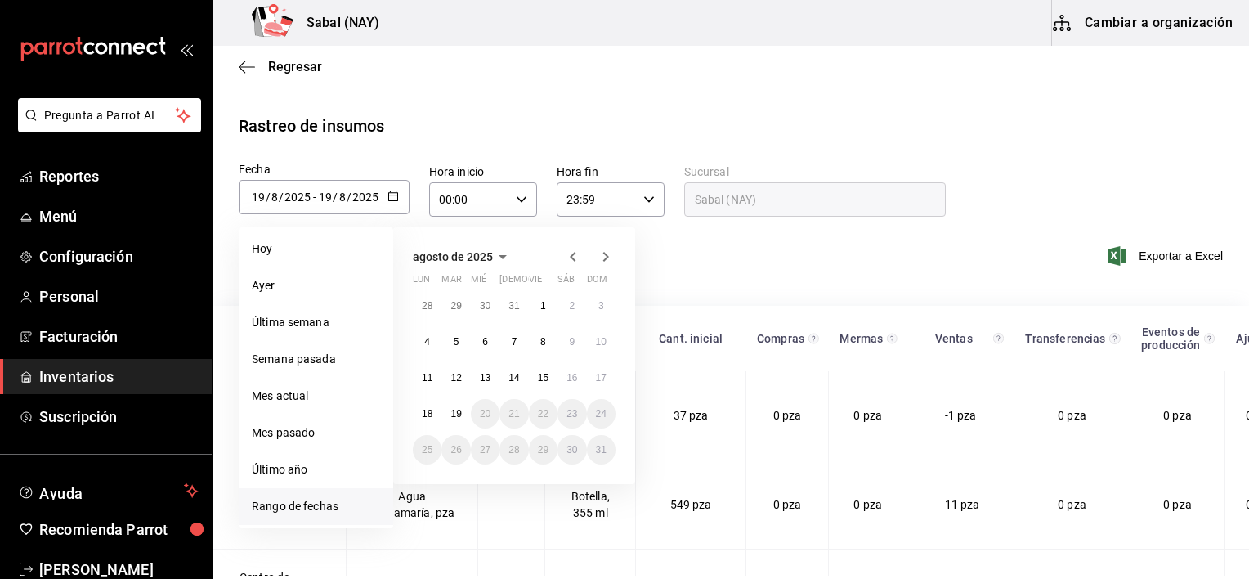
click at [693, 275] on div "​ ​ Exportar a Excel" at bounding box center [724, 265] width 1050 height 67
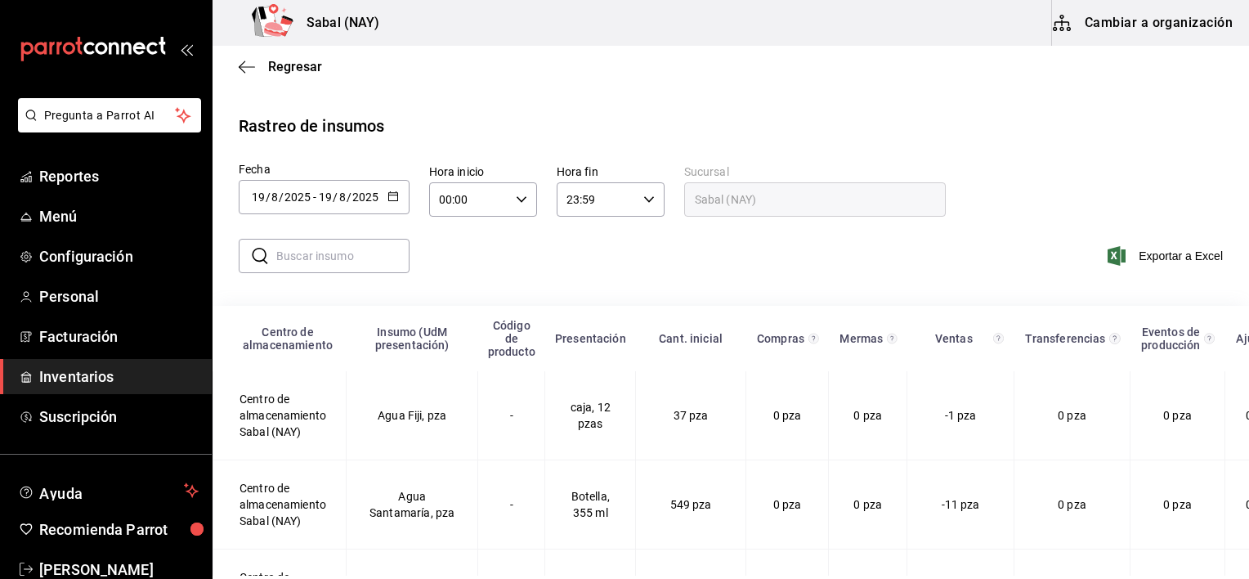
click at [395, 200] on icon "button" at bounding box center [393, 196] width 11 height 11
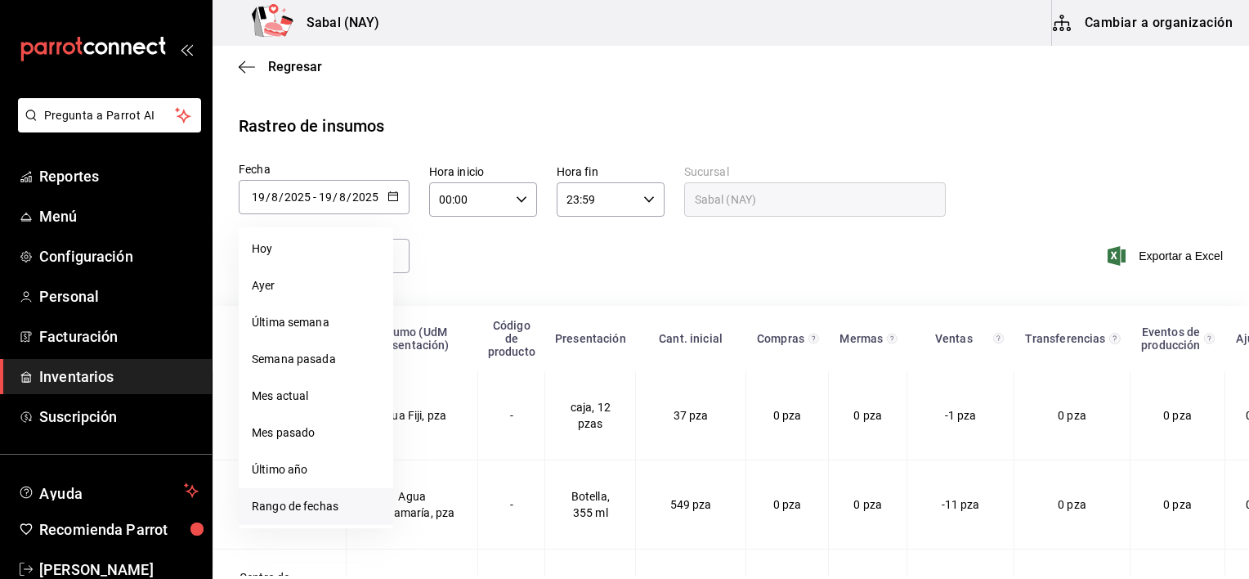
click at [276, 506] on li "Rango de fechas" at bounding box center [316, 506] width 155 height 37
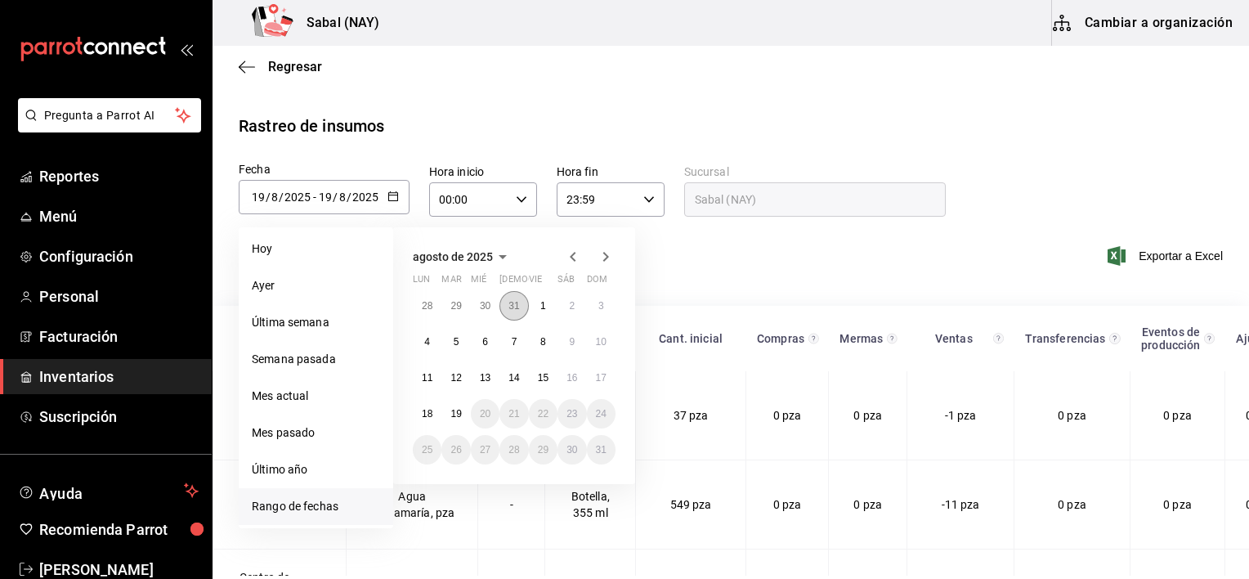
click at [518, 307] on abbr "31" at bounding box center [514, 305] width 11 height 11
click at [607, 261] on icon "button" at bounding box center [606, 257] width 20 height 20
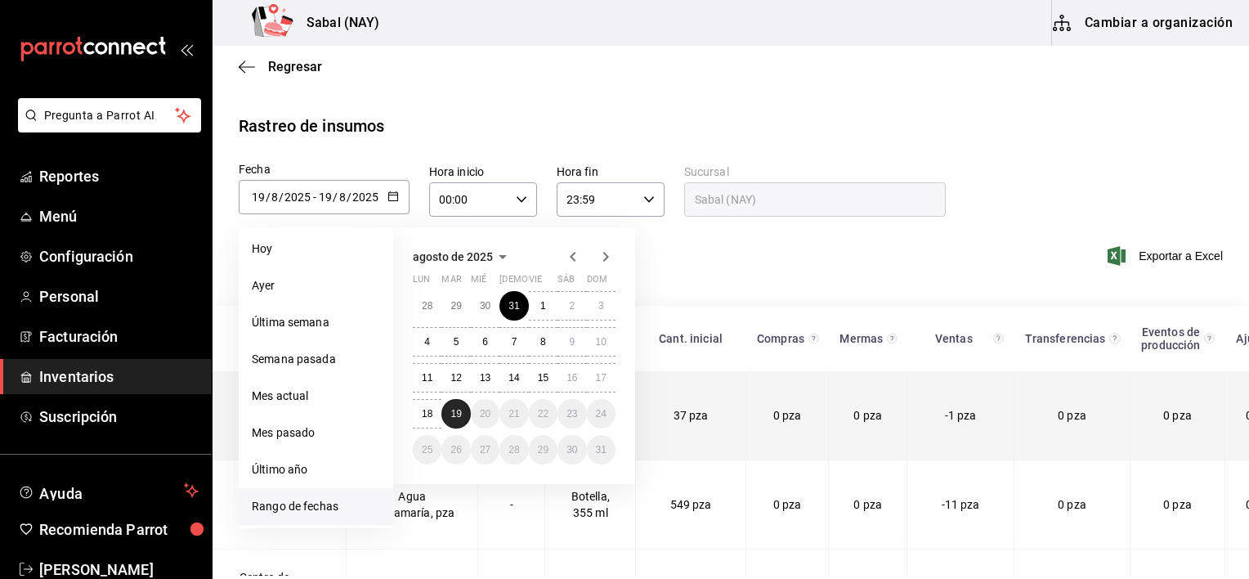
click at [461, 409] on abbr "19" at bounding box center [456, 413] width 11 height 11
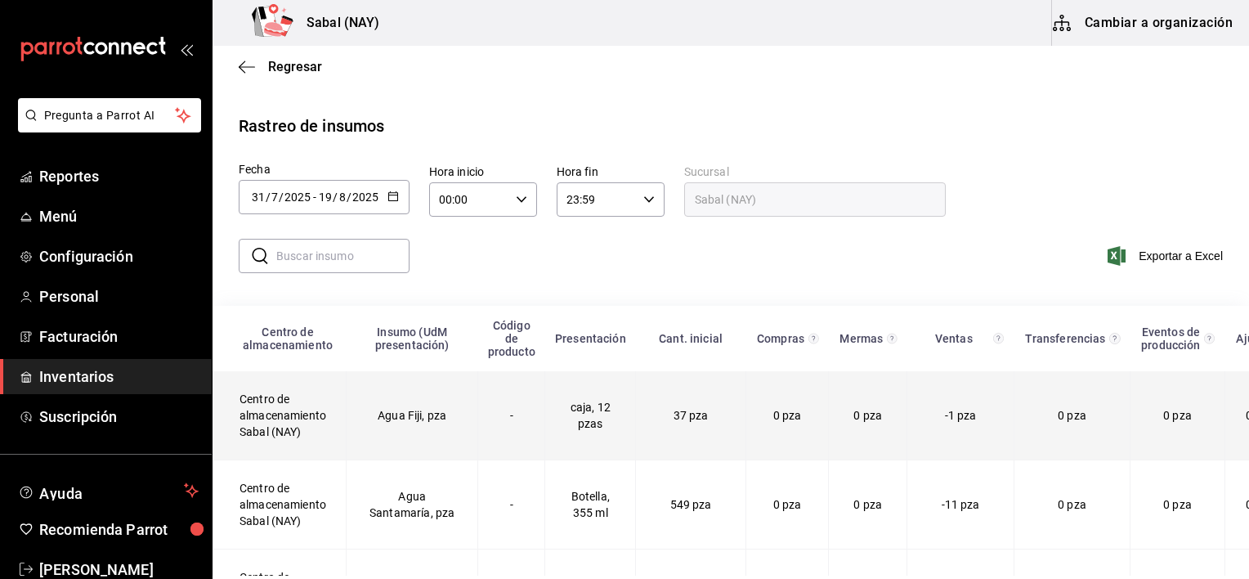
type input "2025-07-31"
type input "31"
type input "7"
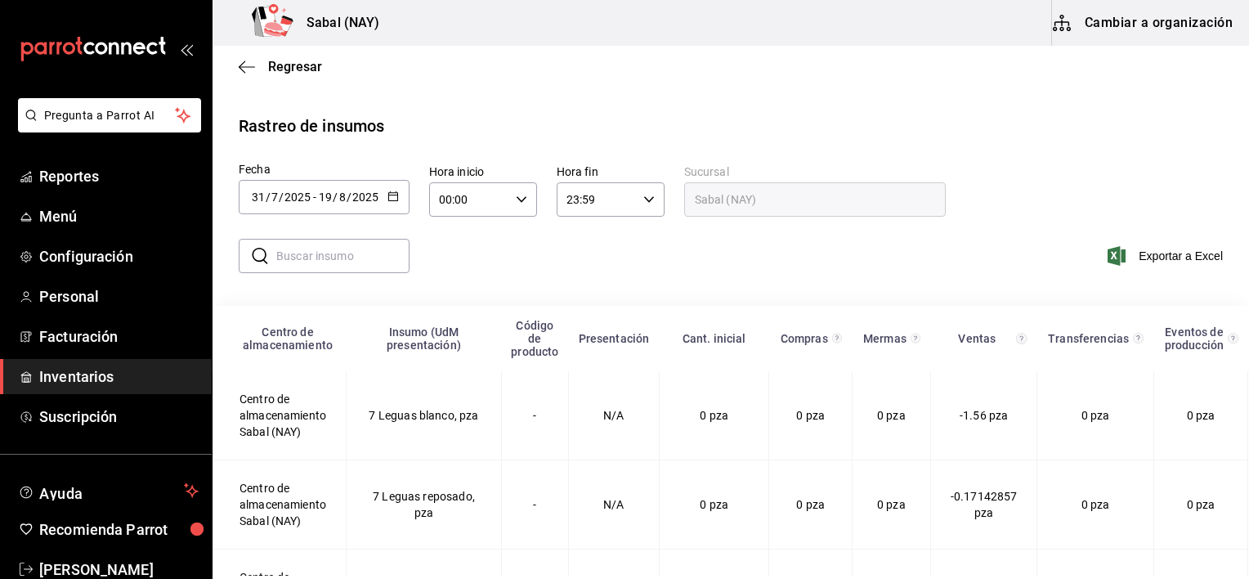
click at [386, 248] on input "text" at bounding box center [342, 256] width 133 height 33
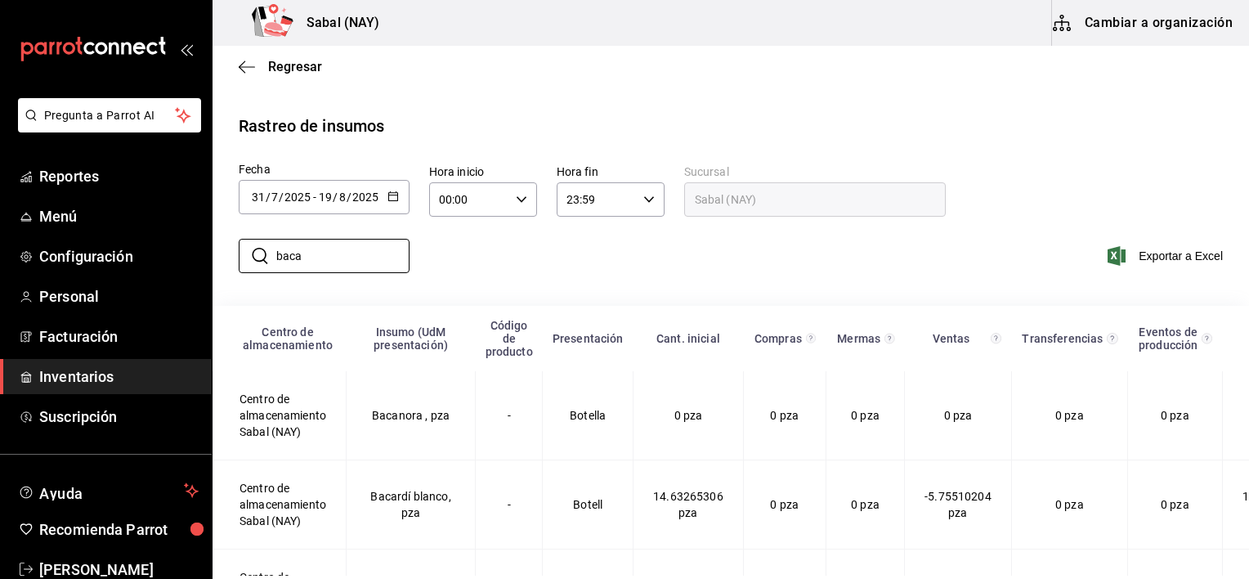
type input "baca"
click at [759, 240] on div "​ baca ​ Exportar a Excel" at bounding box center [724, 265] width 1050 height 67
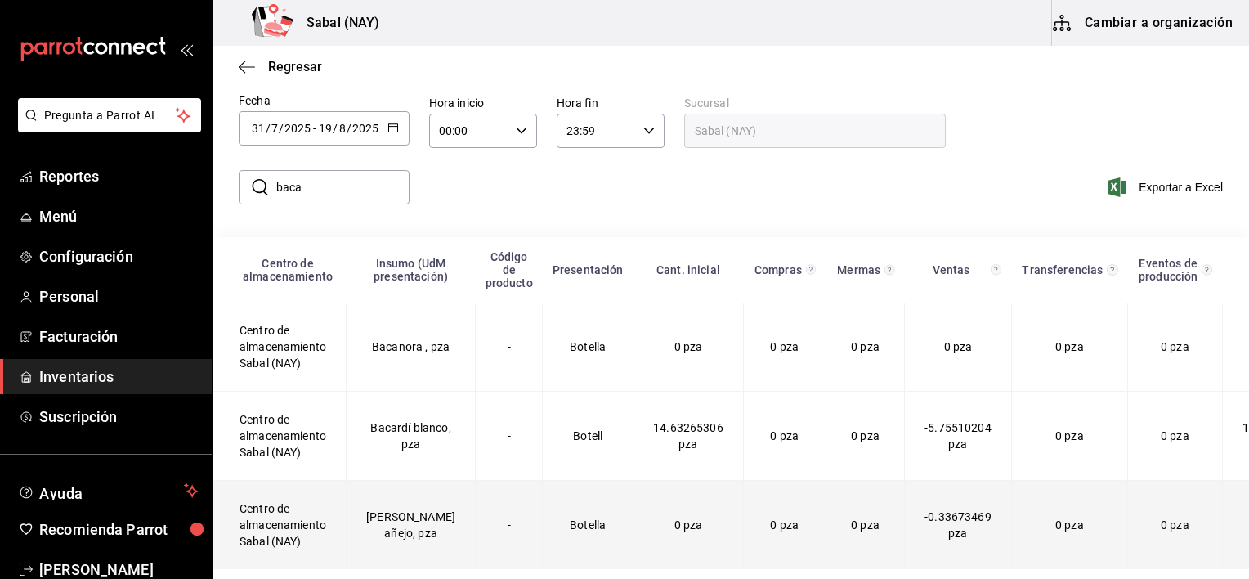
scroll to position [99, 0]
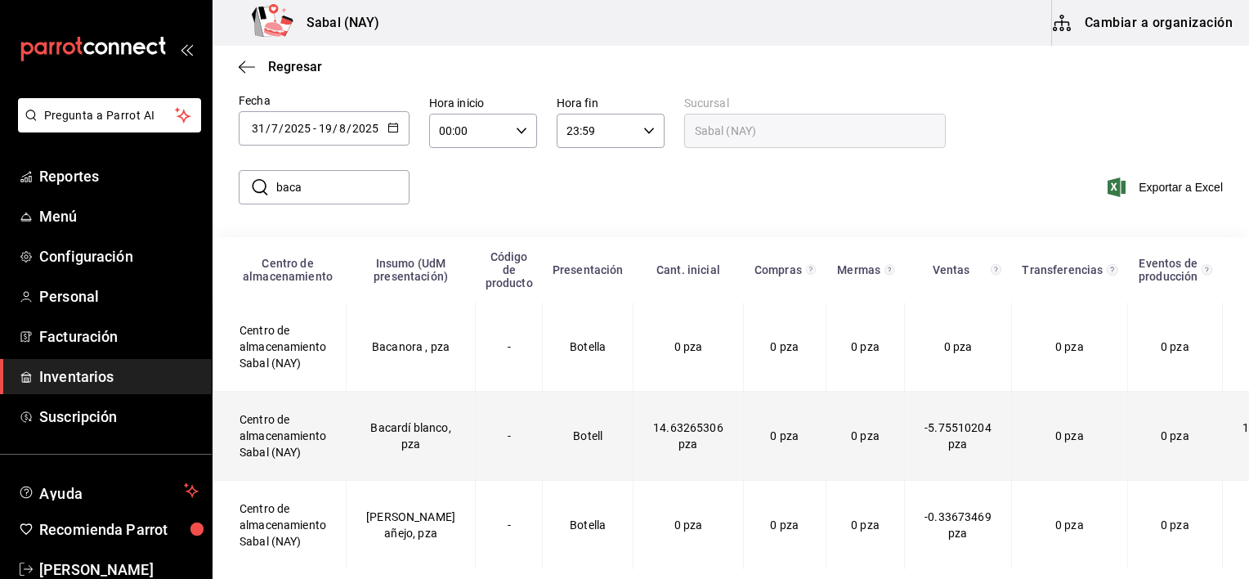
click at [826, 430] on td "0 pza" at bounding box center [865, 436] width 78 height 89
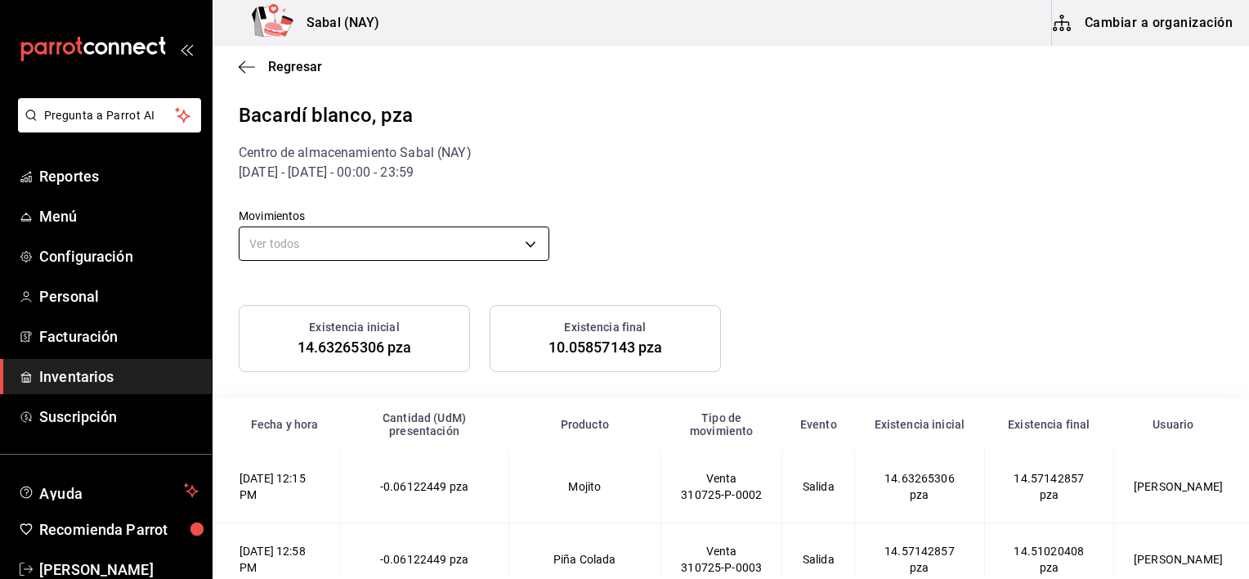
click at [532, 244] on body "Pregunta a Parrot AI Reportes Menú Configuración Personal Facturación Inventari…" at bounding box center [624, 288] width 1249 height 576
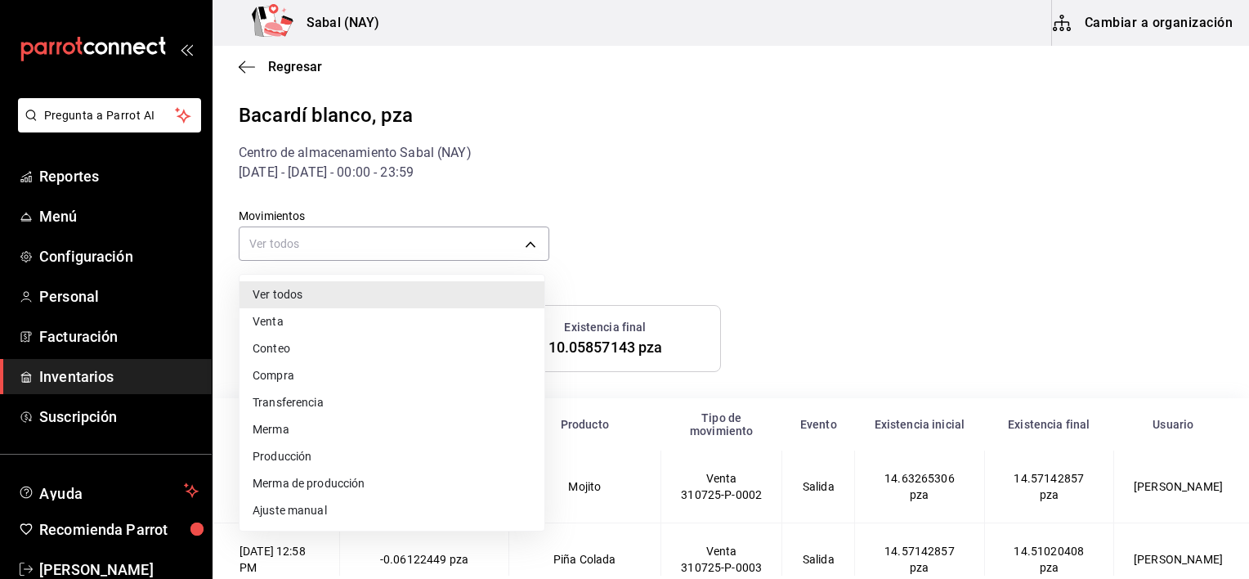
click at [295, 374] on li "Compra" at bounding box center [392, 375] width 305 height 27
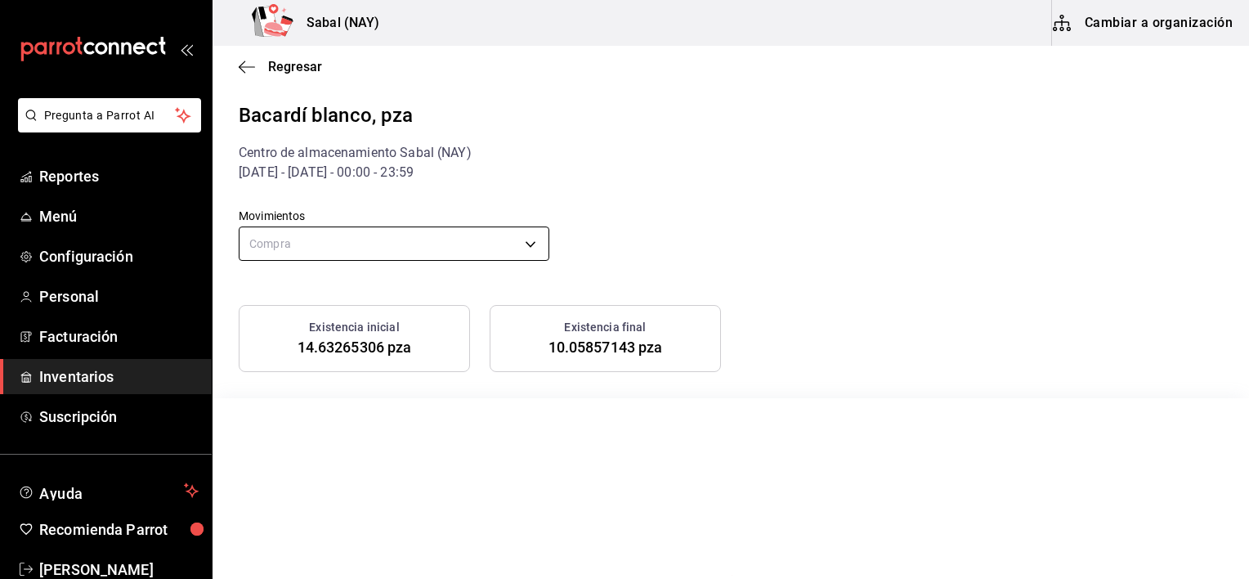
click at [525, 240] on body "Pregunta a Parrot AI Reportes Menú Configuración Personal Facturación Inventari…" at bounding box center [624, 288] width 1249 height 576
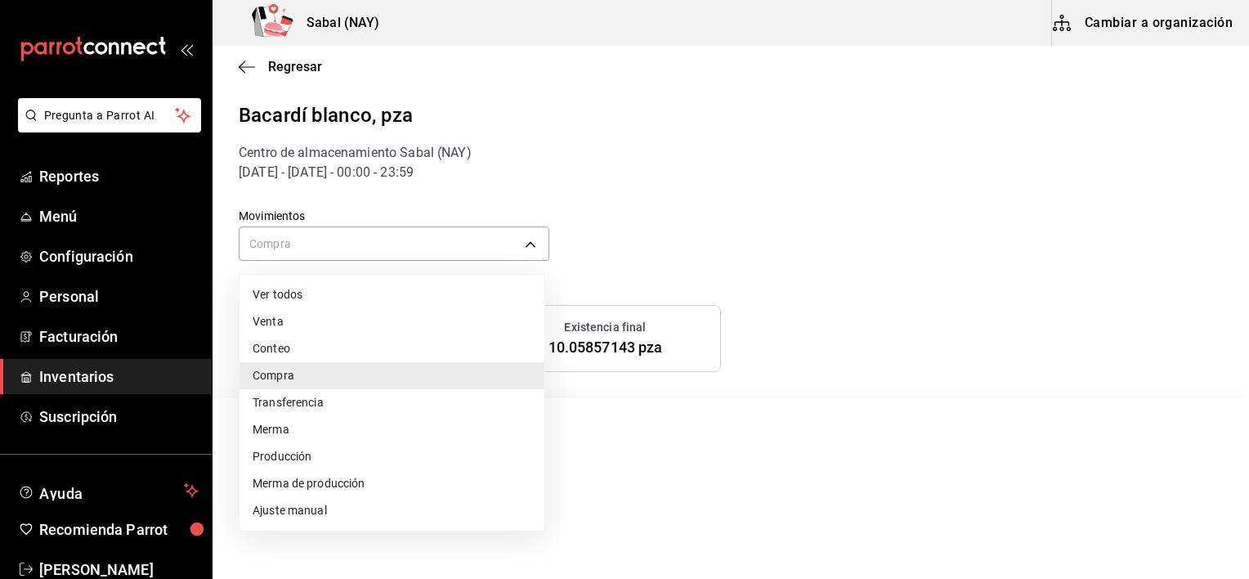
click at [301, 289] on li "Ver todos" at bounding box center [392, 294] width 305 height 27
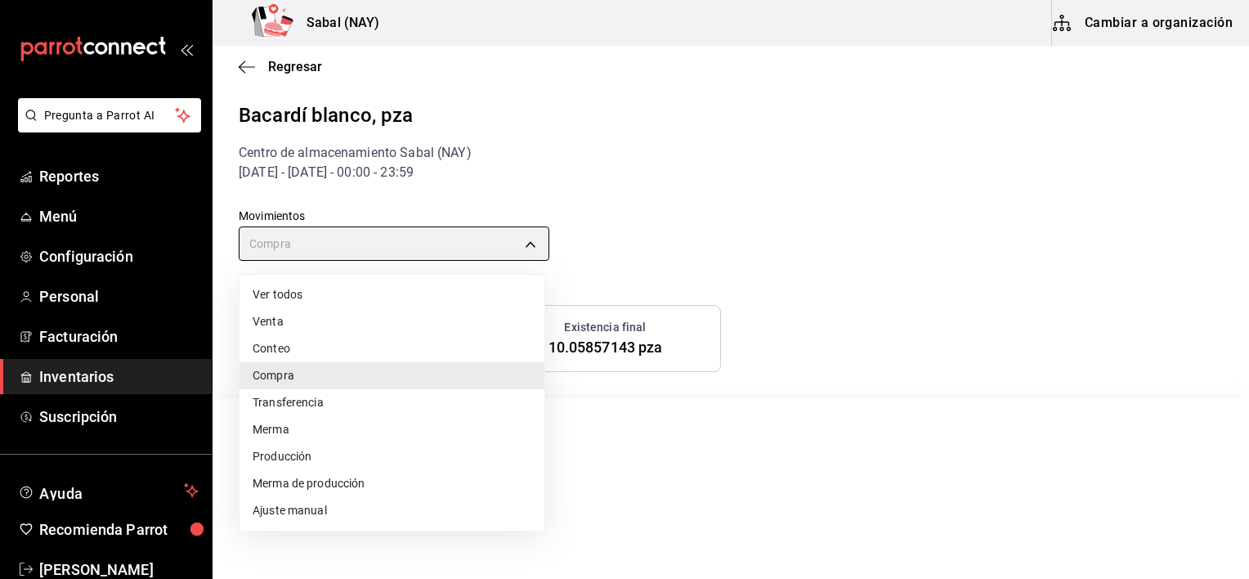
type input "default"
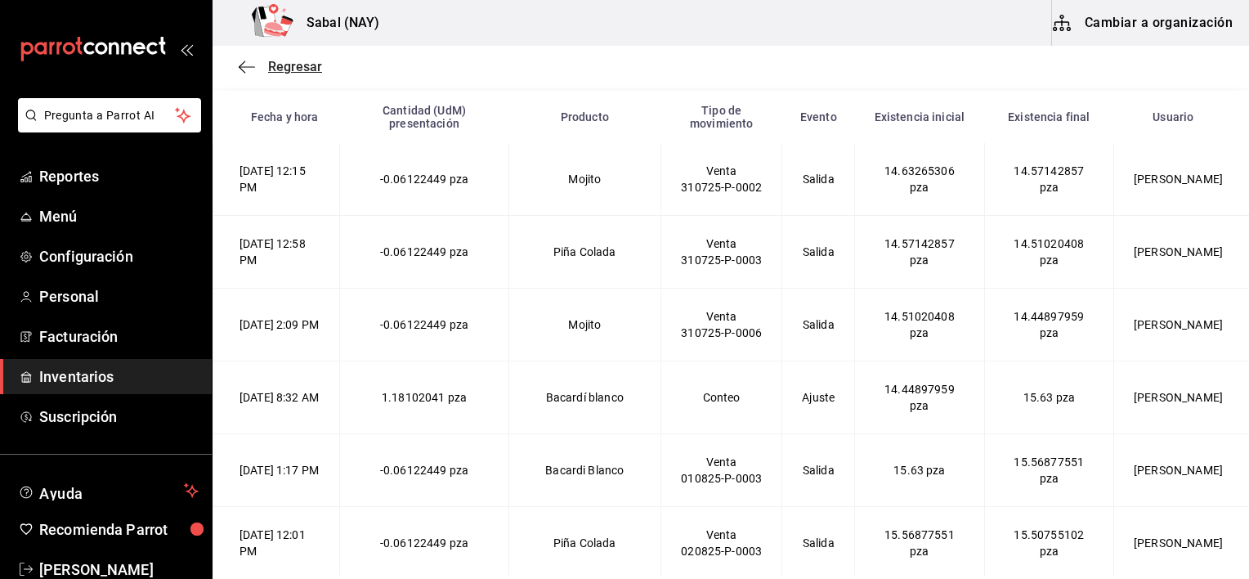
click at [242, 65] on icon "button" at bounding box center [247, 67] width 16 height 15
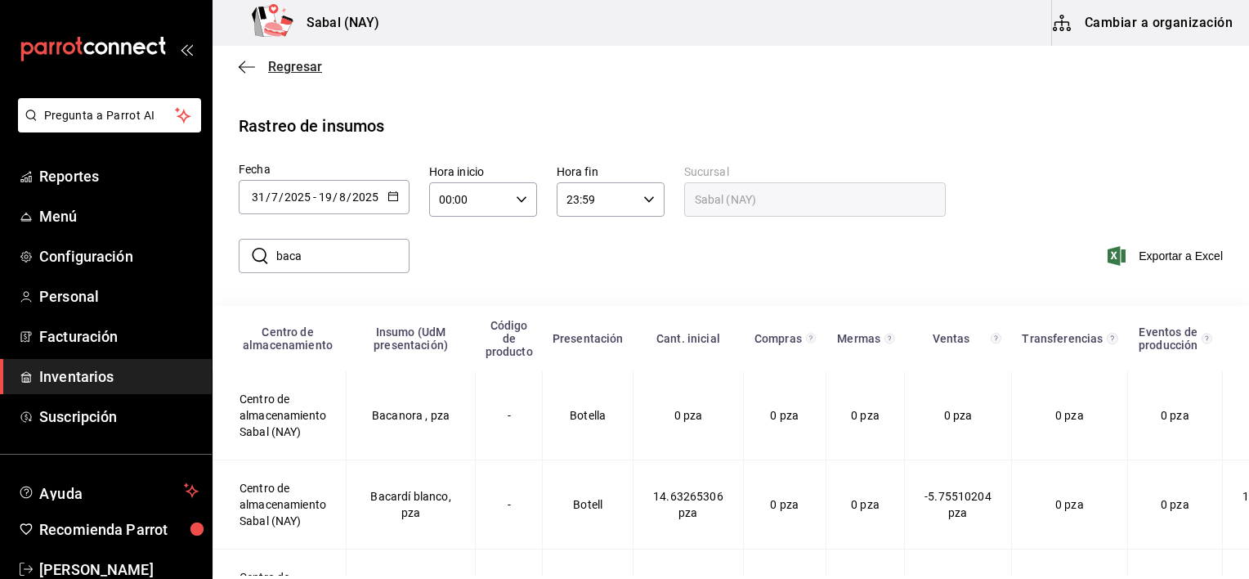
click at [241, 71] on icon "button" at bounding box center [247, 67] width 16 height 15
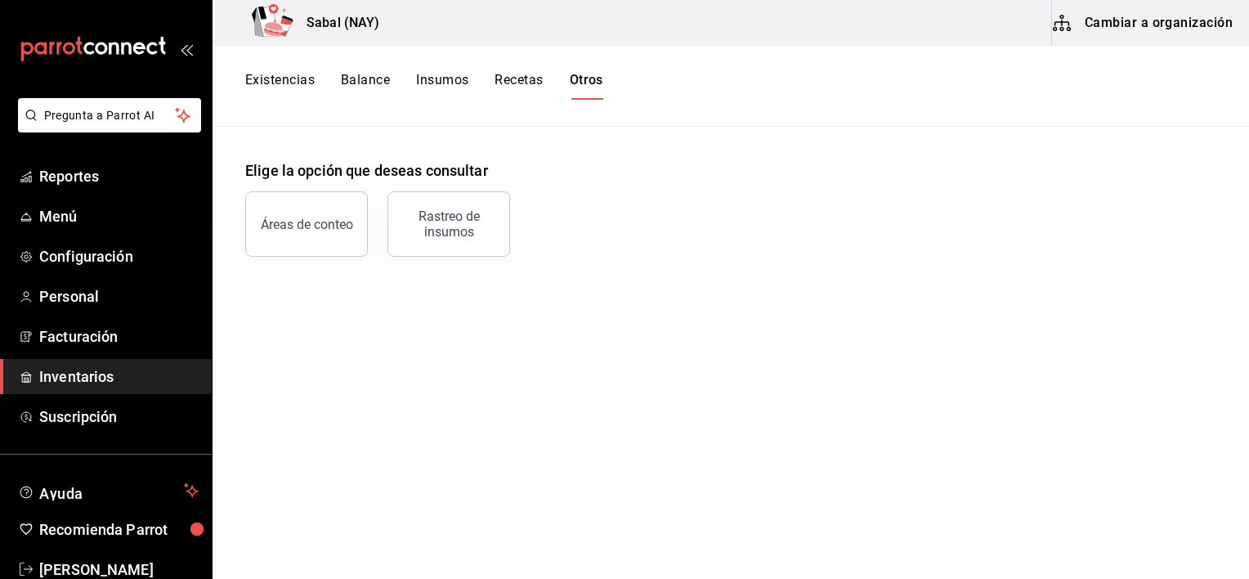
click at [265, 75] on button "Existencias" at bounding box center [279, 86] width 69 height 28
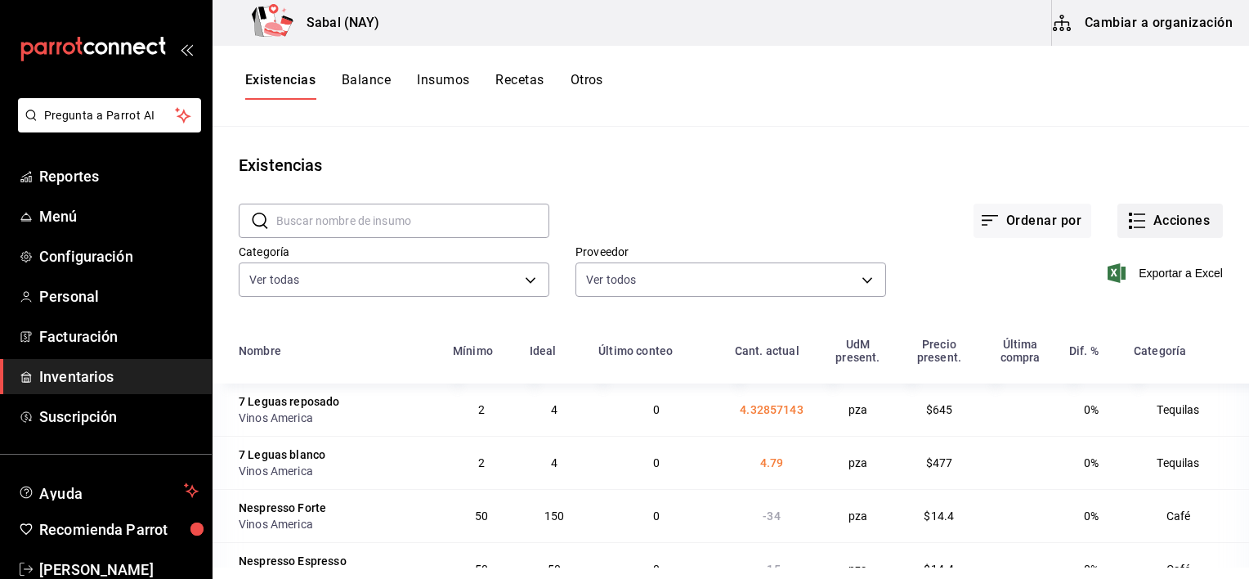
click at [1166, 218] on button "Acciones" at bounding box center [1170, 221] width 105 height 34
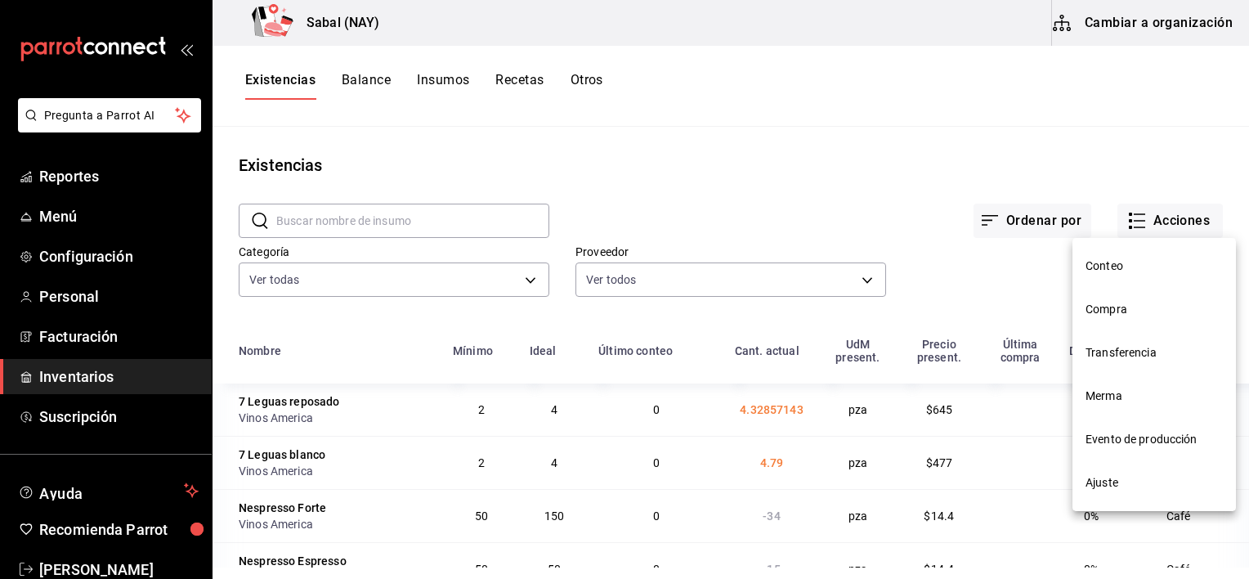
click at [1092, 319] on li "Compra" at bounding box center [1155, 309] width 164 height 43
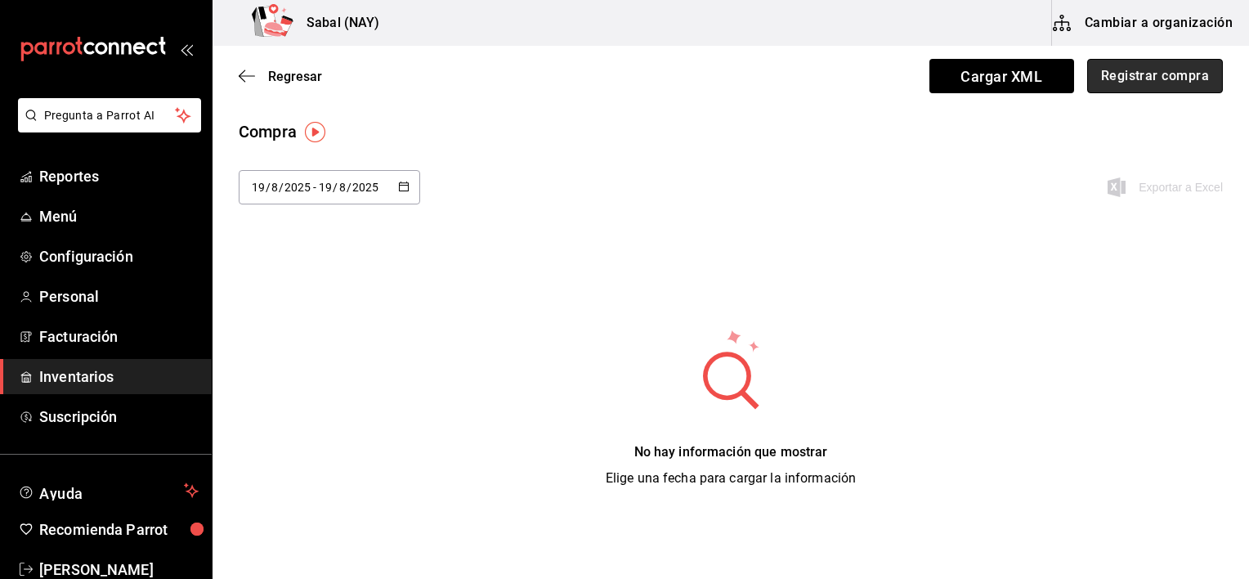
click at [1103, 78] on button "Registrar compra" at bounding box center [1155, 76] width 136 height 34
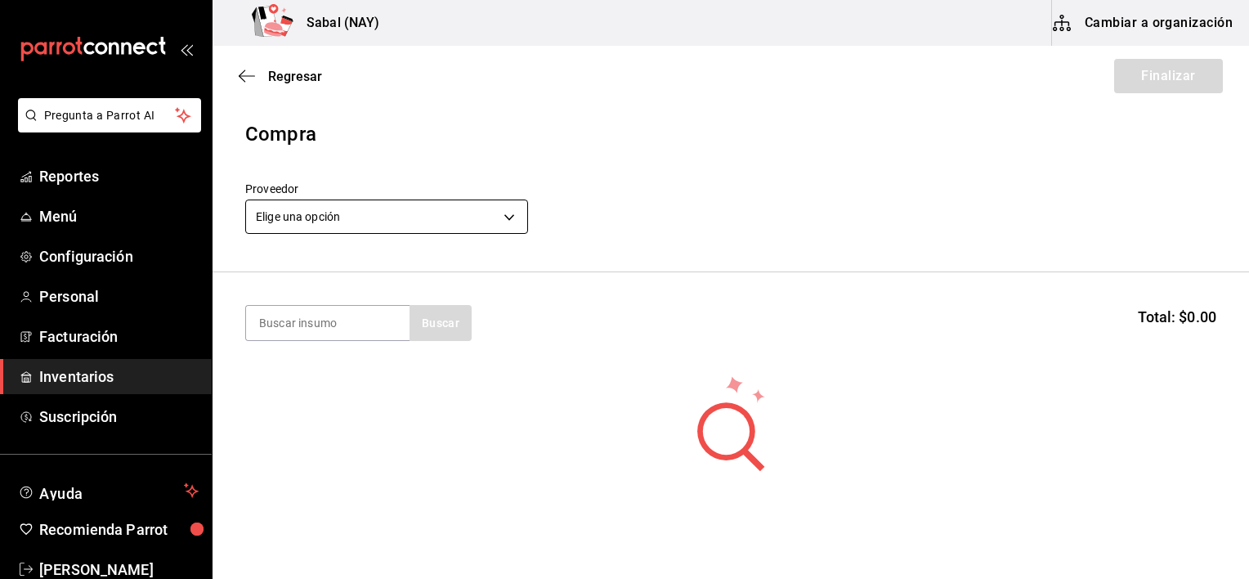
click at [445, 215] on body "Pregunta a Parrot AI Reportes Menú Configuración Personal Facturación Inventari…" at bounding box center [624, 243] width 1249 height 486
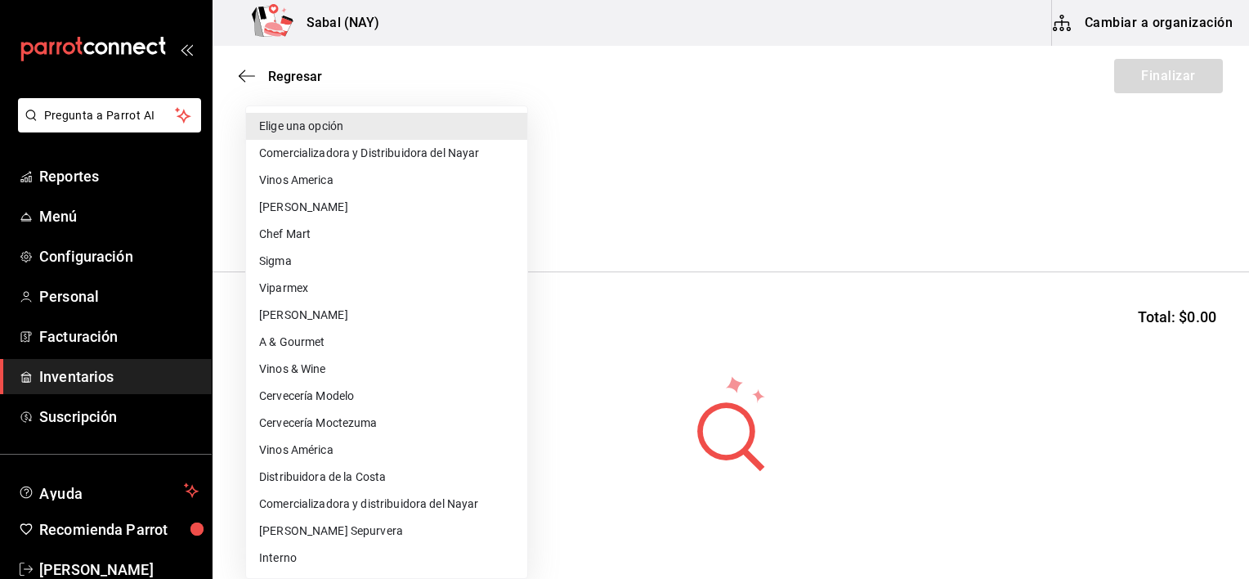
click at [312, 453] on li "Vinos América" at bounding box center [386, 450] width 281 height 27
type input "1893d956-7064-4cf8-b842-41e9495a5230"
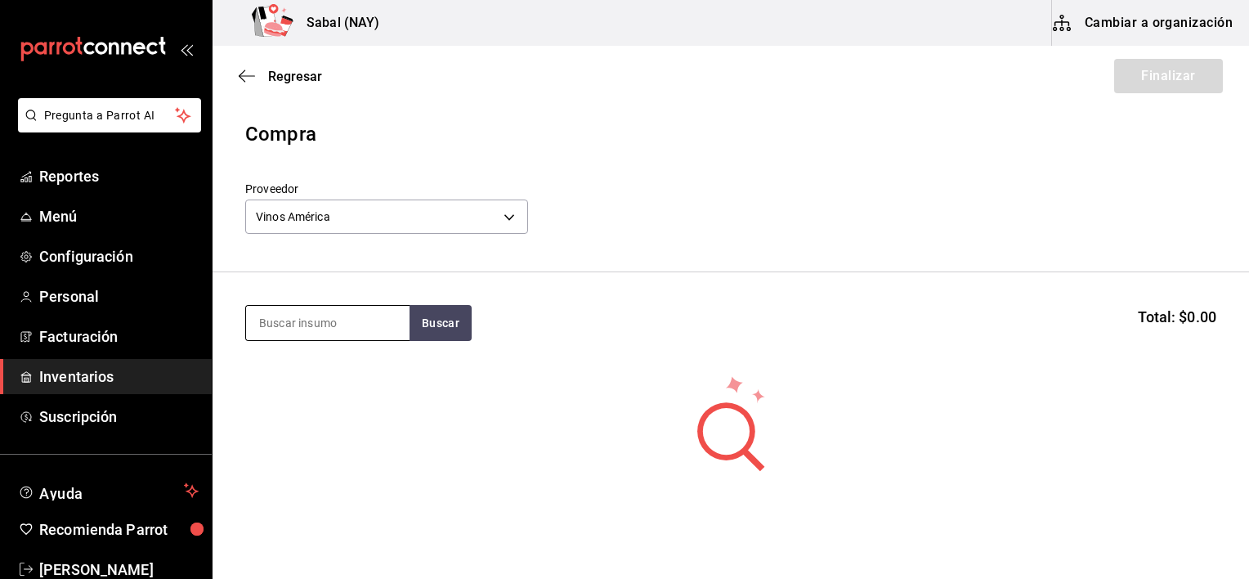
click at [323, 328] on input at bounding box center [328, 323] width 164 height 34
type input "baca"
click at [423, 328] on button "Buscar" at bounding box center [441, 323] width 62 height 36
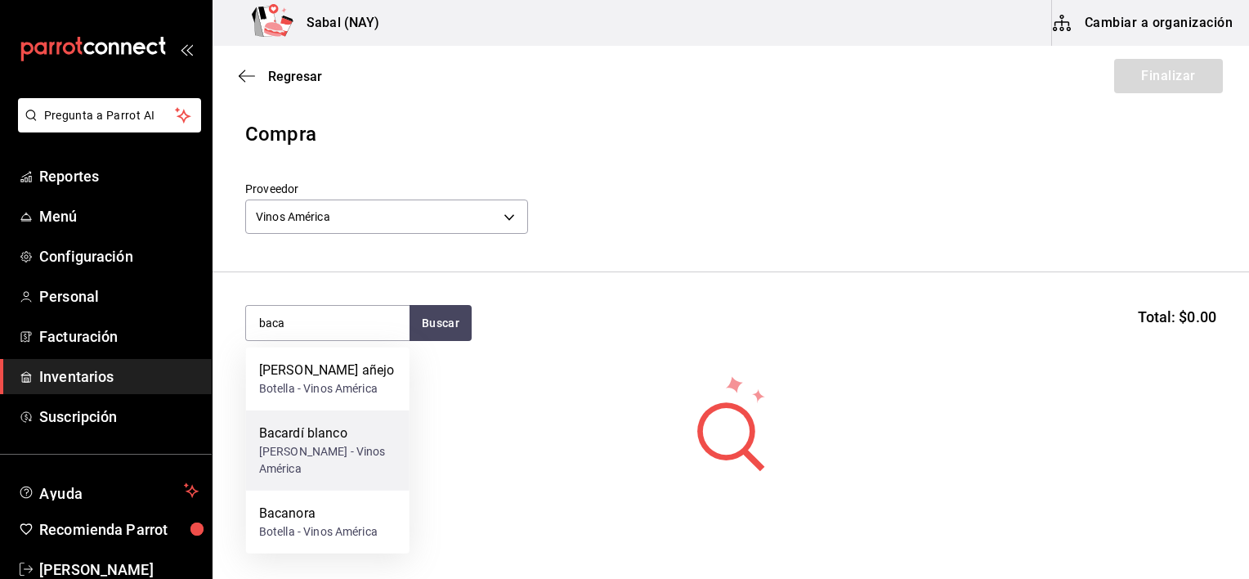
click at [356, 433] on div "Bacardí blanco" at bounding box center [327, 434] width 137 height 20
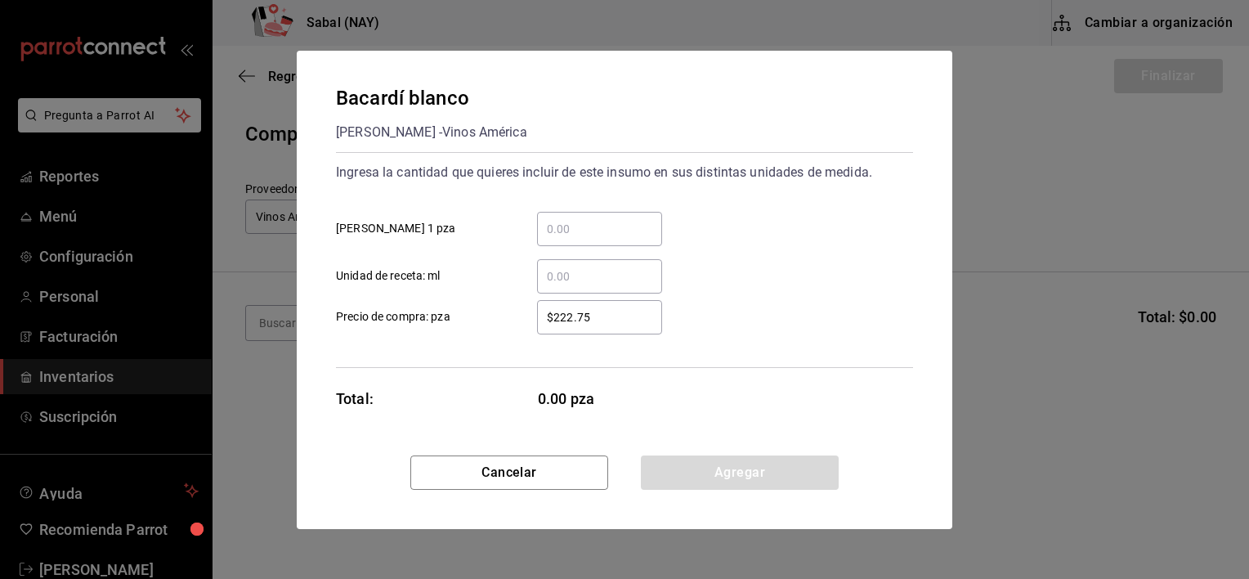
click at [596, 238] on input "​ Botell 1 pza" at bounding box center [599, 229] width 125 height 20
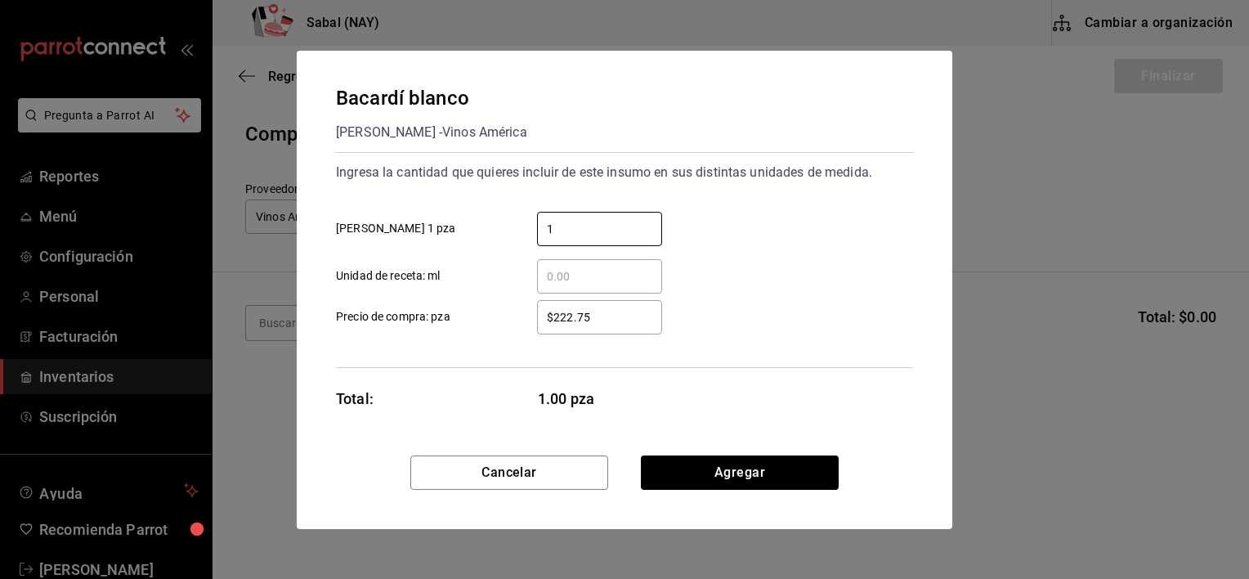
type input "1"
click at [876, 421] on div "Bacardí blanco Botell - Vinos América Ingresa la cantidad que quieres incluir d…" at bounding box center [625, 253] width 656 height 405
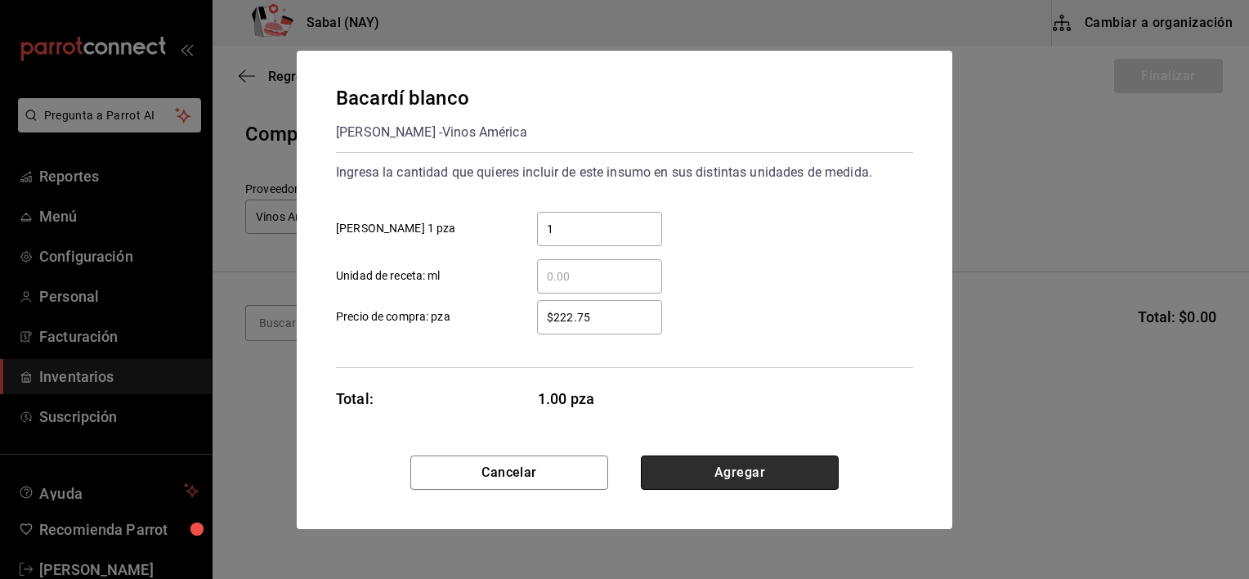
click at [748, 477] on button "Agregar" at bounding box center [740, 472] width 198 height 34
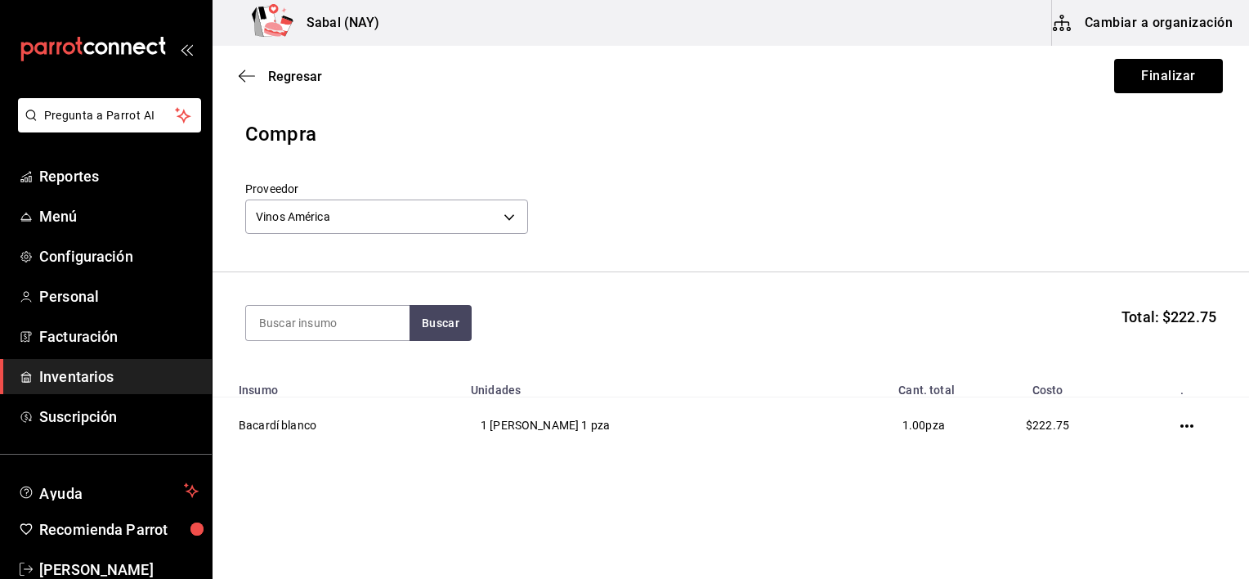
scroll to position [19, 0]
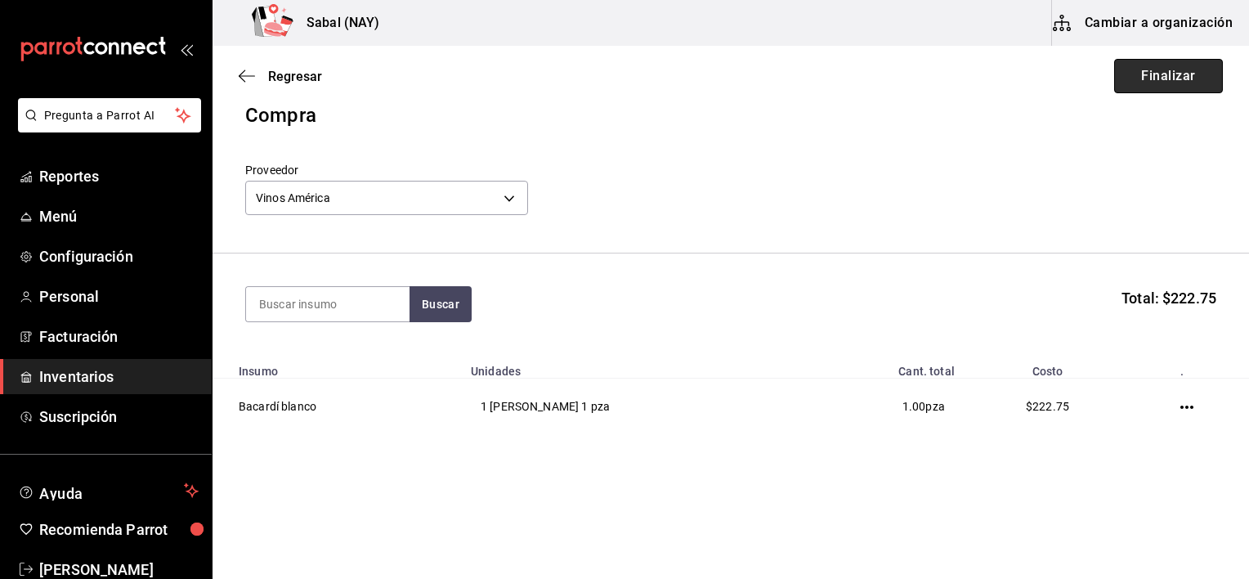
click at [1151, 85] on button "Finalizar" at bounding box center [1168, 76] width 109 height 34
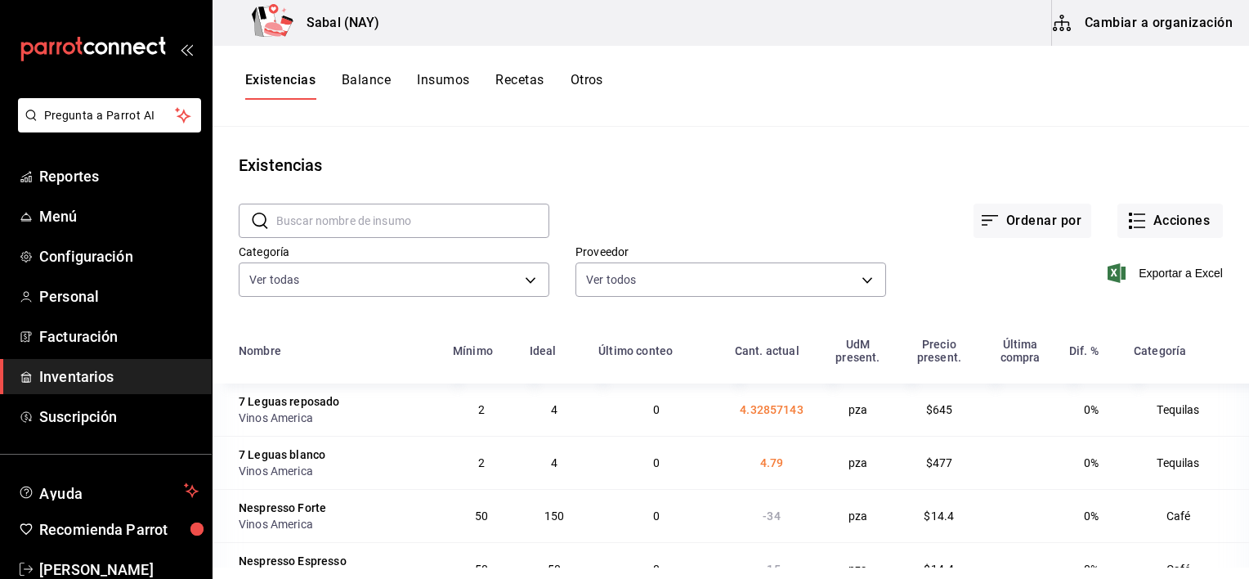
click at [455, 218] on input "text" at bounding box center [412, 220] width 273 height 33
click at [454, 218] on input "text" at bounding box center [412, 220] width 273 height 33
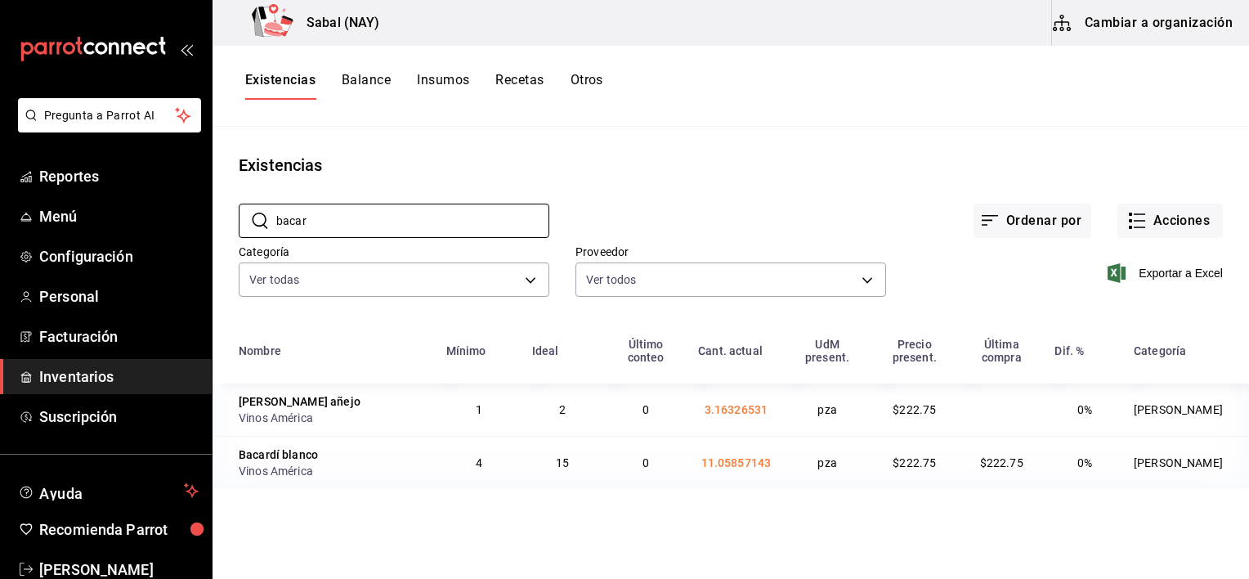
type input "bacar"
click at [671, 206] on div "Ordenar por Acciones" at bounding box center [886, 207] width 674 height 61
click at [594, 83] on button "Otros" at bounding box center [587, 86] width 33 height 28
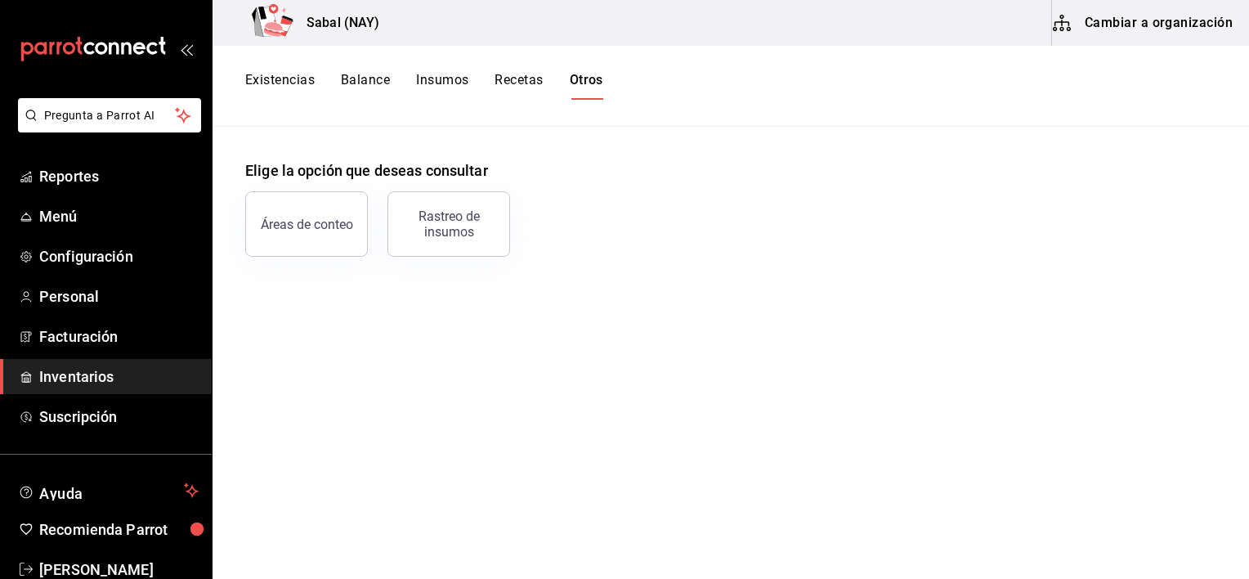
click at [292, 85] on button "Existencias" at bounding box center [279, 86] width 69 height 28
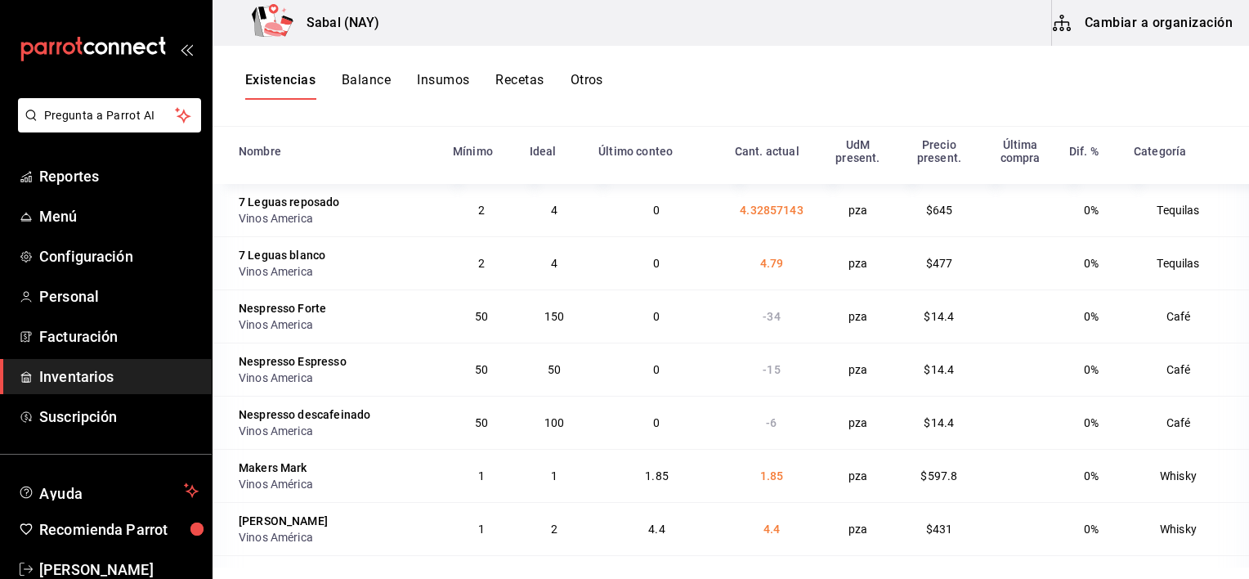
click at [590, 80] on button "Otros" at bounding box center [587, 86] width 33 height 28
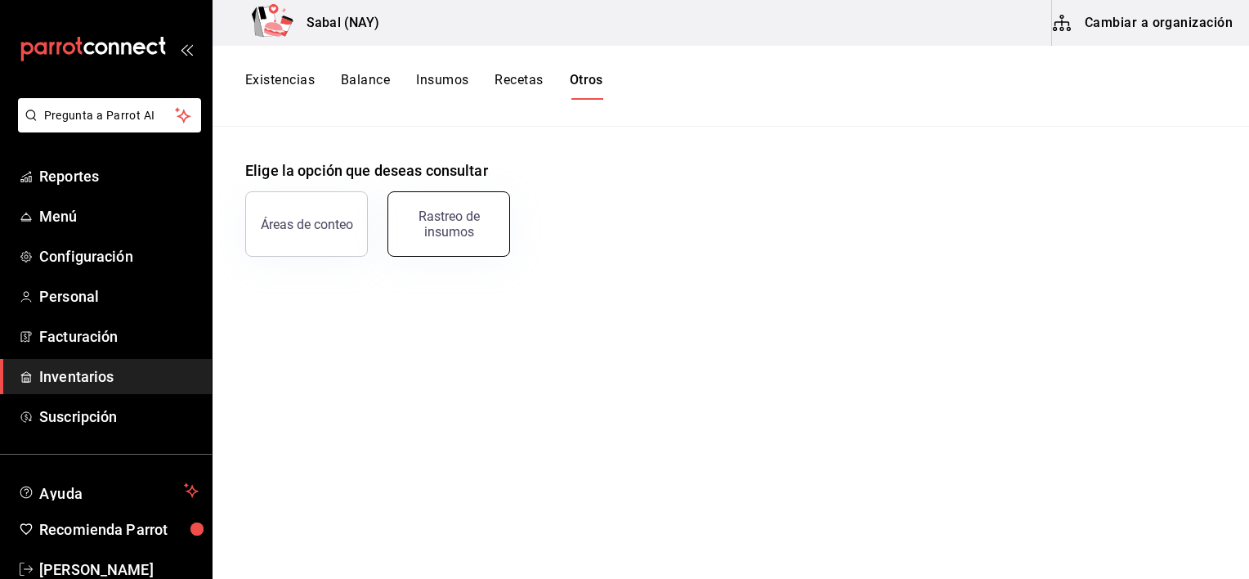
click at [494, 205] on button "Rastreo de insumos" at bounding box center [449, 223] width 123 height 65
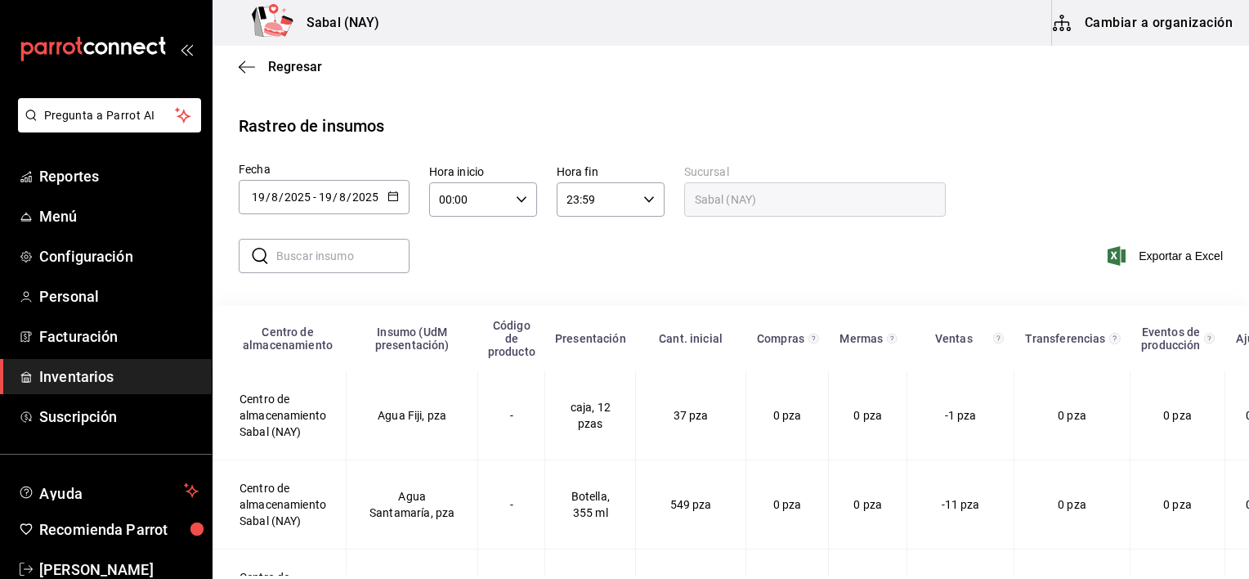
click at [395, 195] on icon "button" at bounding box center [393, 196] width 11 height 11
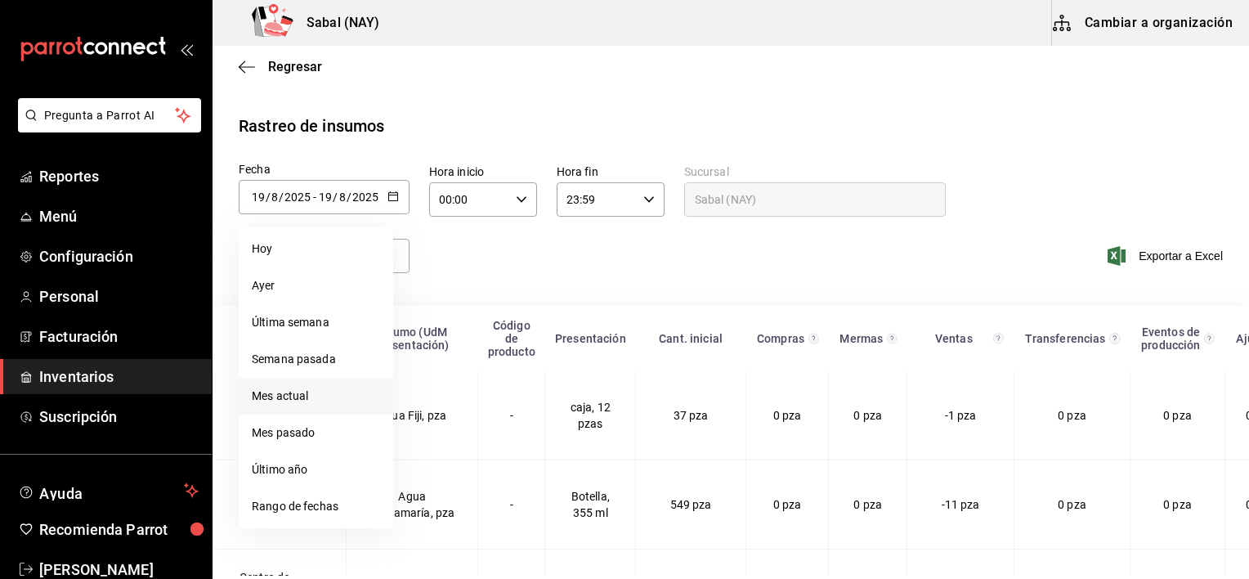
click at [303, 393] on li "Mes actual" at bounding box center [316, 396] width 155 height 37
type input "2025-08-01"
type input "1"
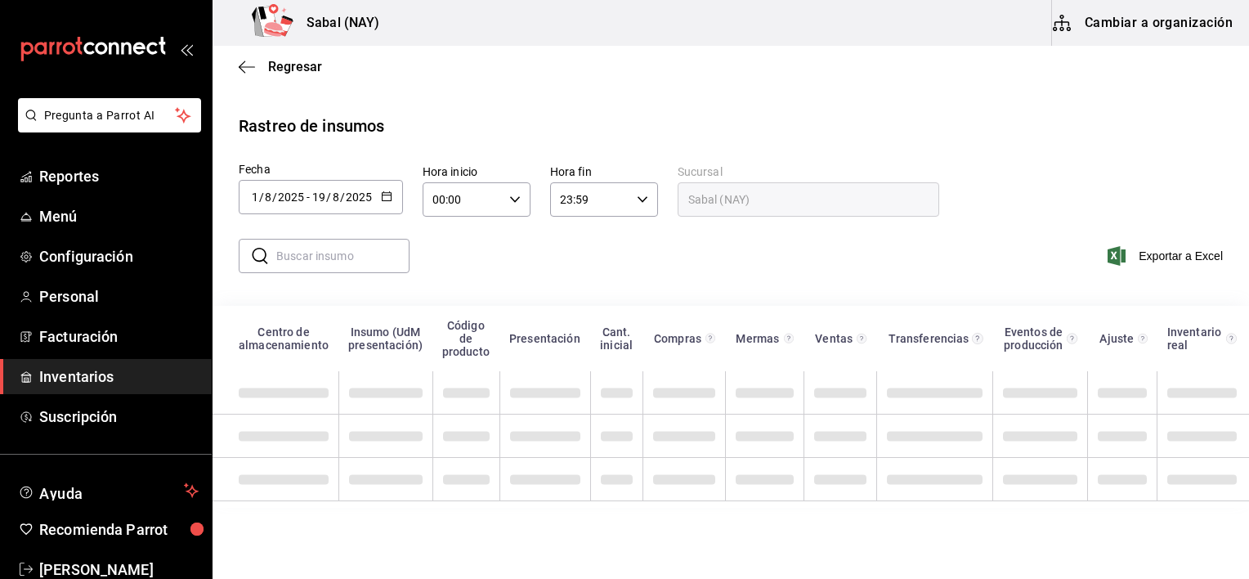
click at [337, 247] on input "text" at bounding box center [342, 256] width 133 height 33
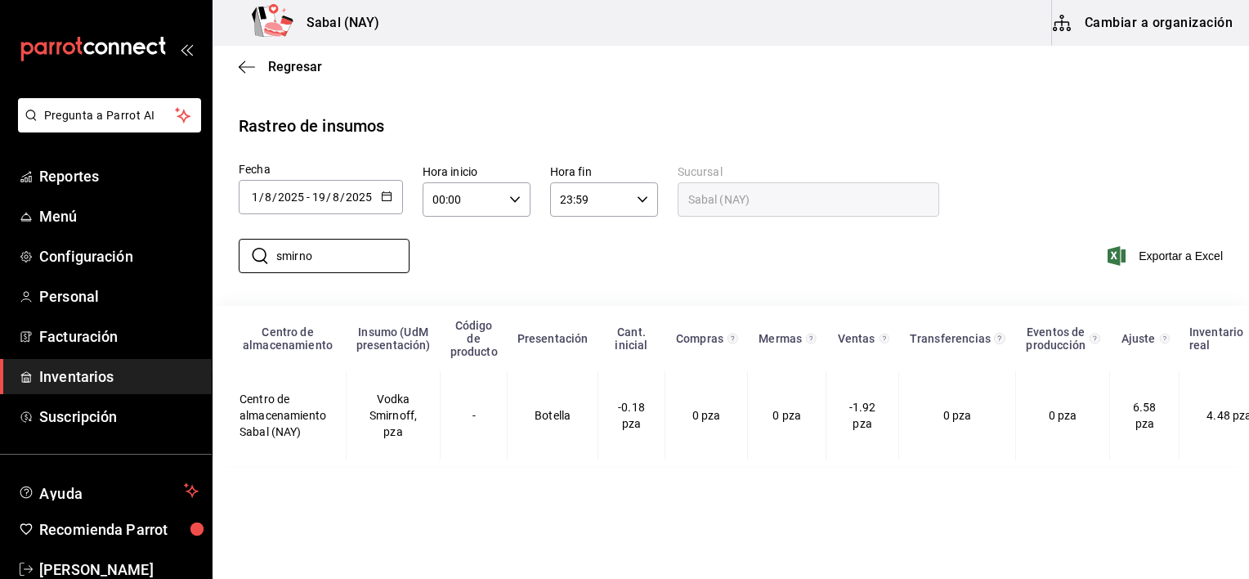
type input "smirno"
click at [379, 199] on div "2025-08-01 1 / 8 / 2025 - 2025-08-19 19 / 8 / 2025" at bounding box center [321, 197] width 164 height 34
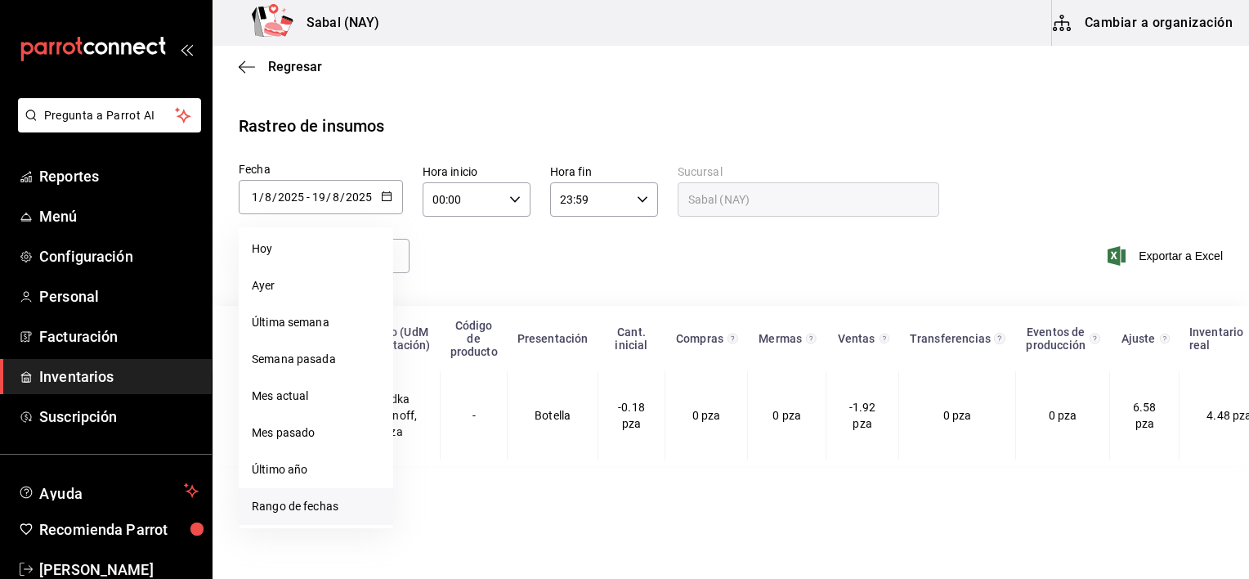
click at [314, 504] on li "Rango de fechas" at bounding box center [316, 506] width 155 height 37
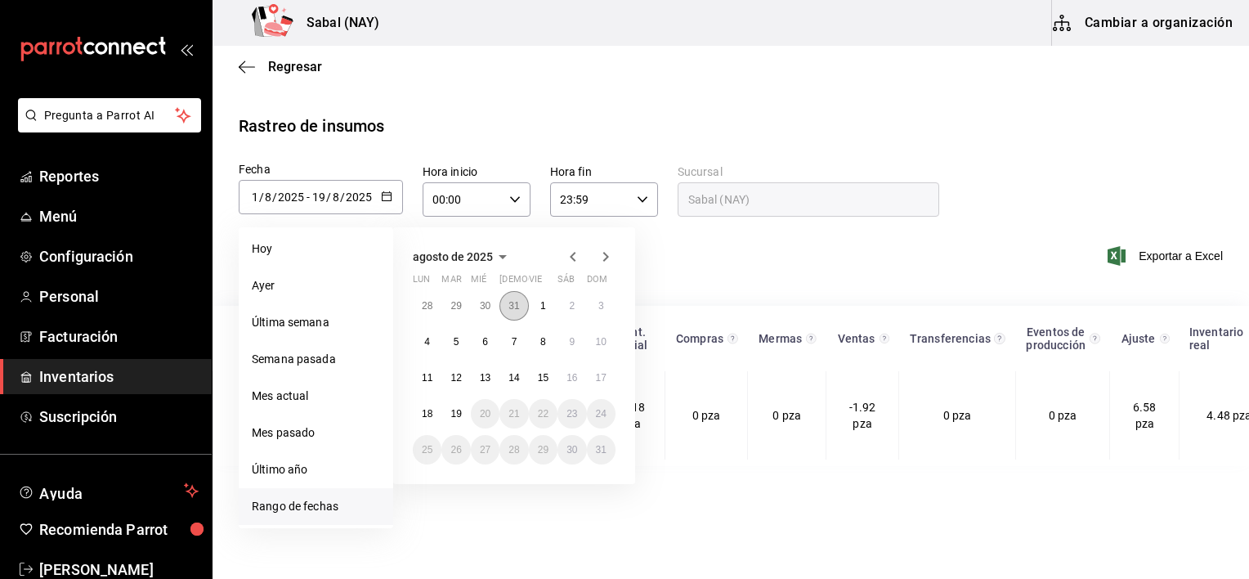
click at [513, 308] on abbr "31" at bounding box center [514, 305] width 11 height 11
click at [599, 262] on icon "button" at bounding box center [606, 257] width 20 height 20
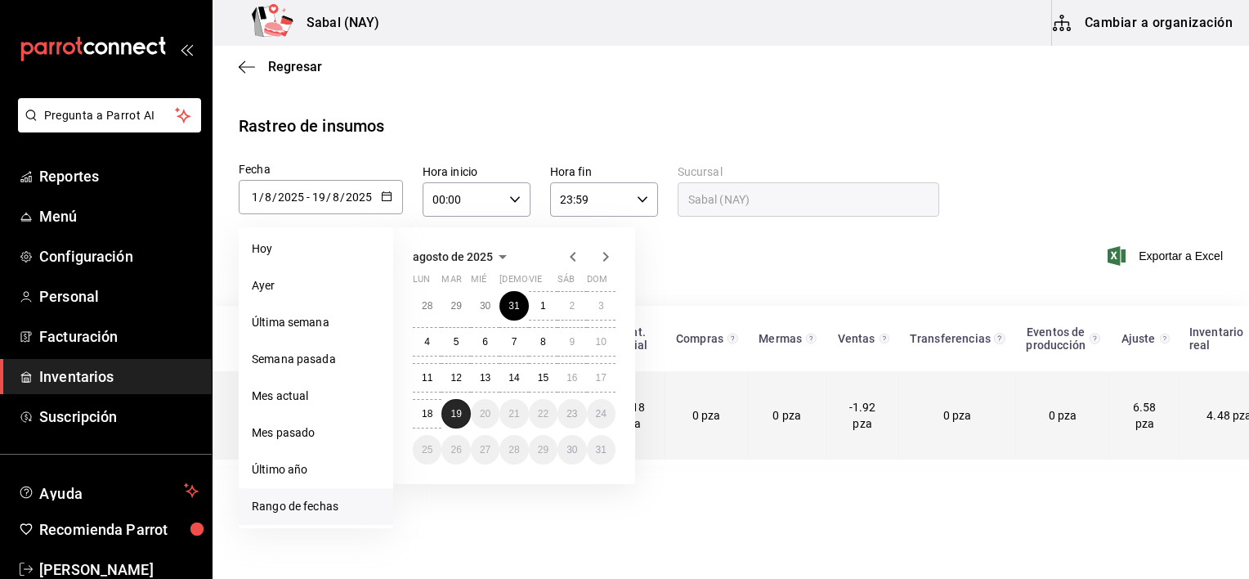
click at [456, 422] on button "19" at bounding box center [456, 413] width 29 height 29
type input "2025-07-31"
type input "31"
type input "7"
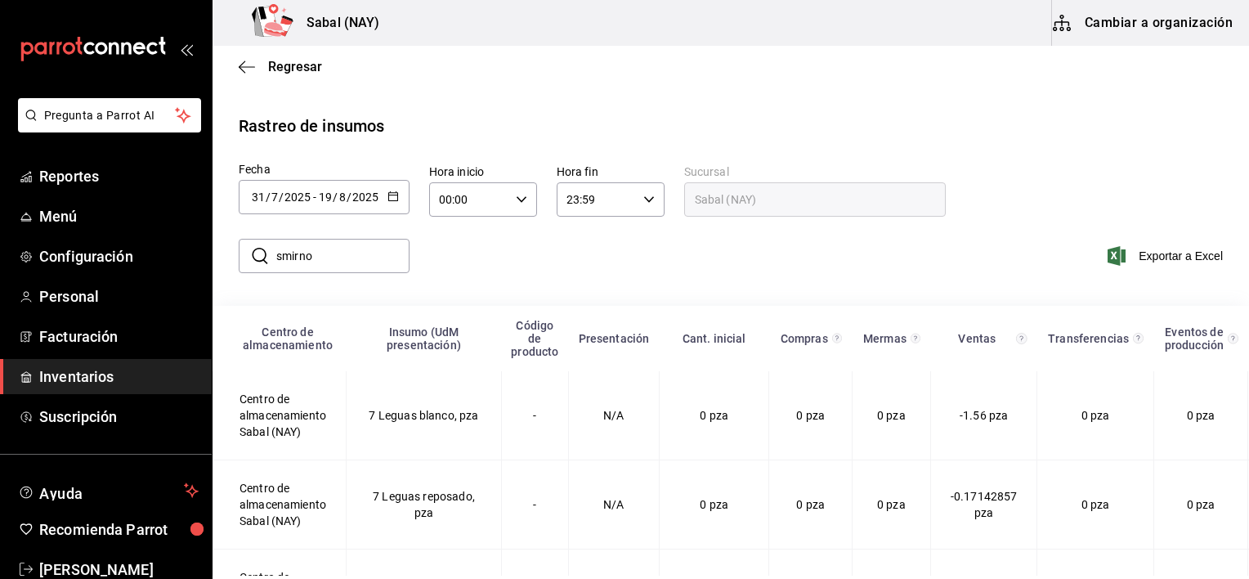
drag, startPoint x: 338, startPoint y: 255, endPoint x: 260, endPoint y: 256, distance: 77.7
click at [260, 256] on div "​ smirno ​" at bounding box center [324, 256] width 171 height 34
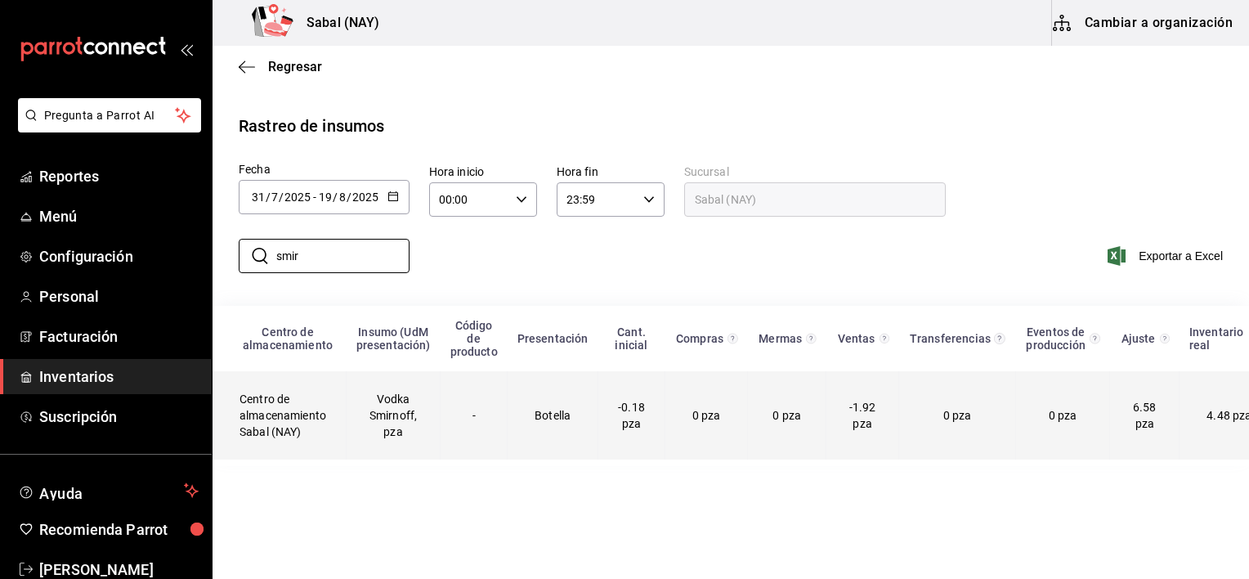
type input "smir"
click at [425, 429] on td "Vodka Smirnoff, pza" at bounding box center [394, 415] width 94 height 88
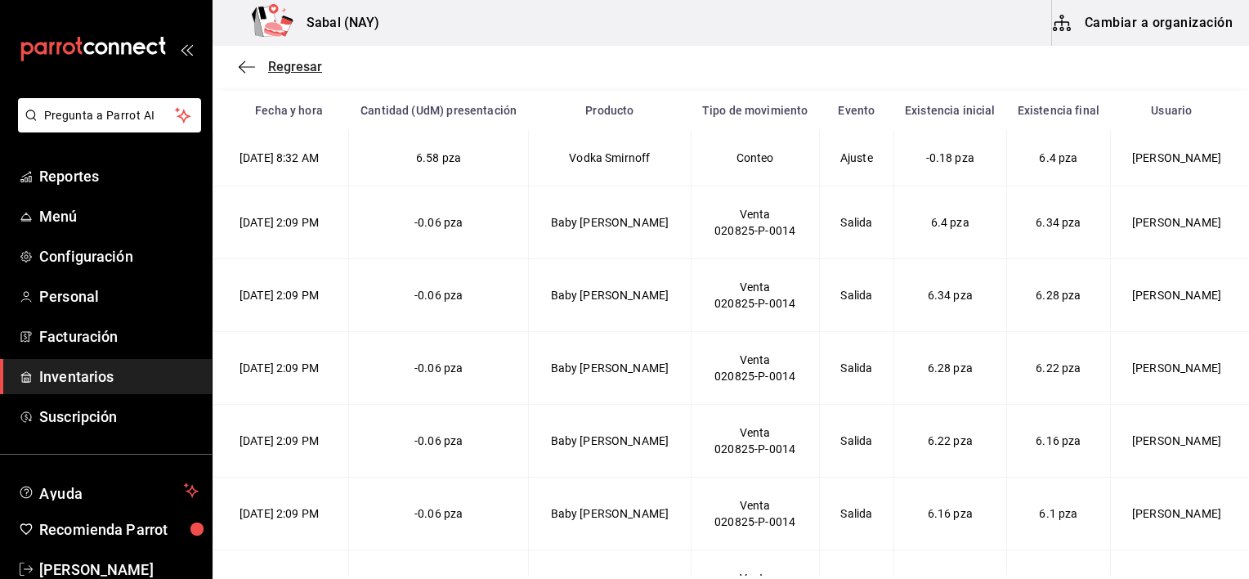
click at [239, 65] on icon "button" at bounding box center [247, 67] width 16 height 15
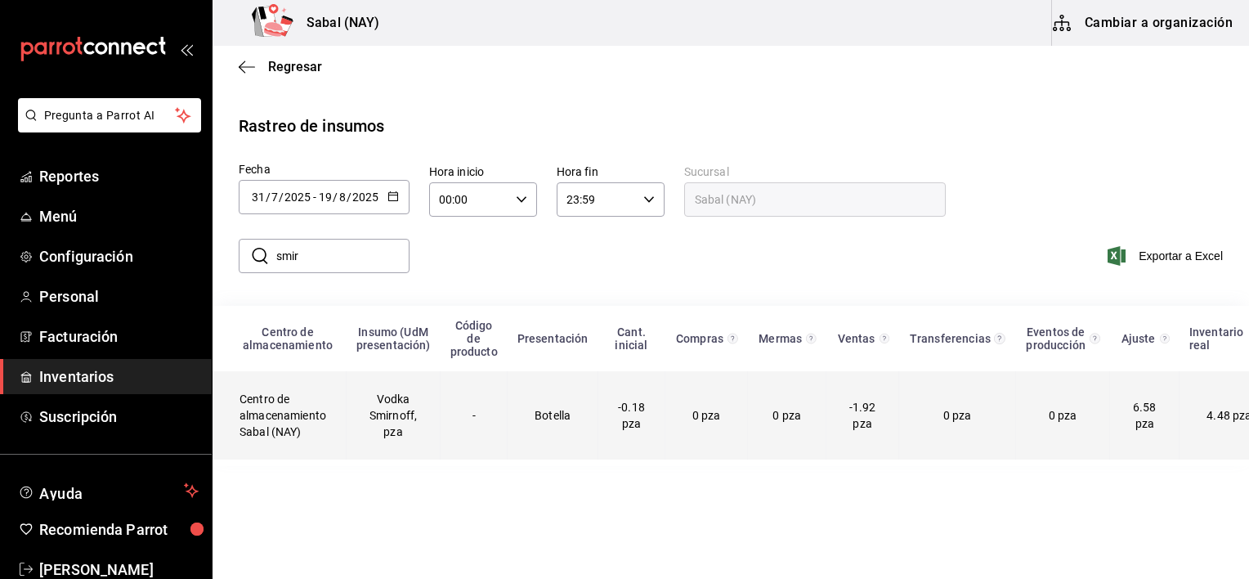
click at [1214, 432] on td "4.48 pza" at bounding box center [1233, 415] width 106 height 88
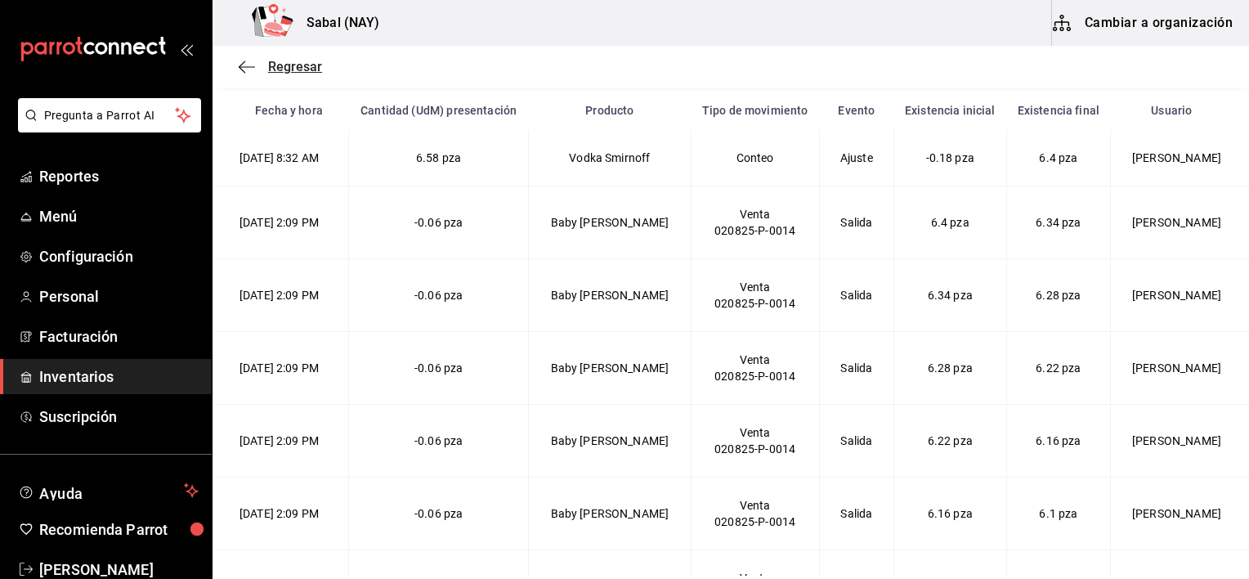
click at [239, 65] on icon "button" at bounding box center [247, 67] width 16 height 15
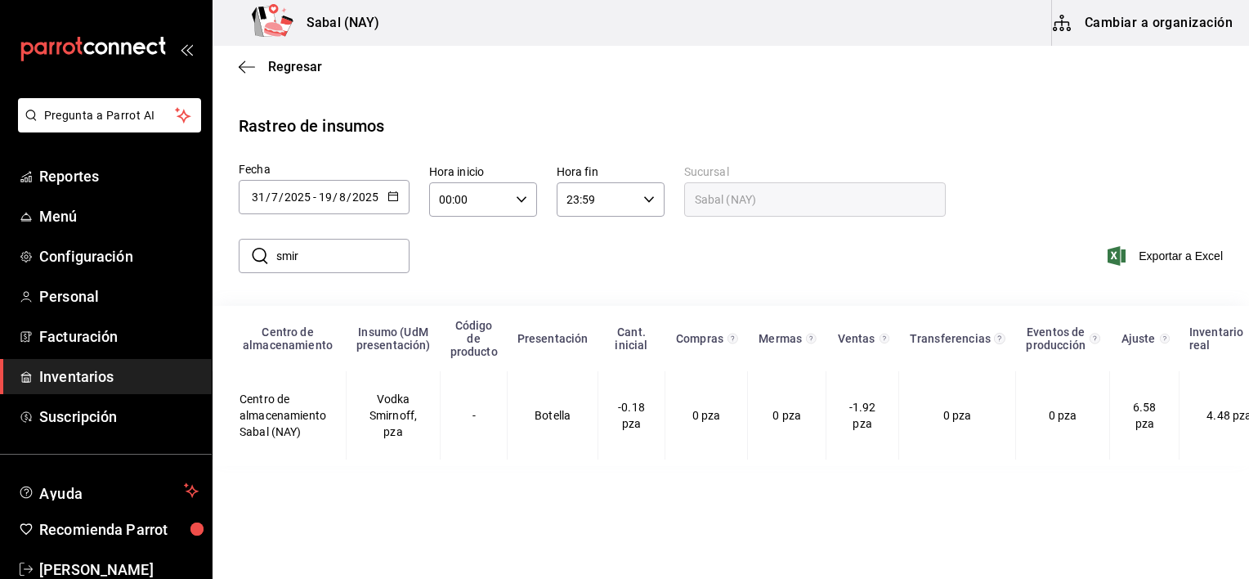
drag, startPoint x: 368, startPoint y: 256, endPoint x: 260, endPoint y: 243, distance: 108.7
click at [260, 243] on div "​ smir ​" at bounding box center [324, 256] width 171 height 34
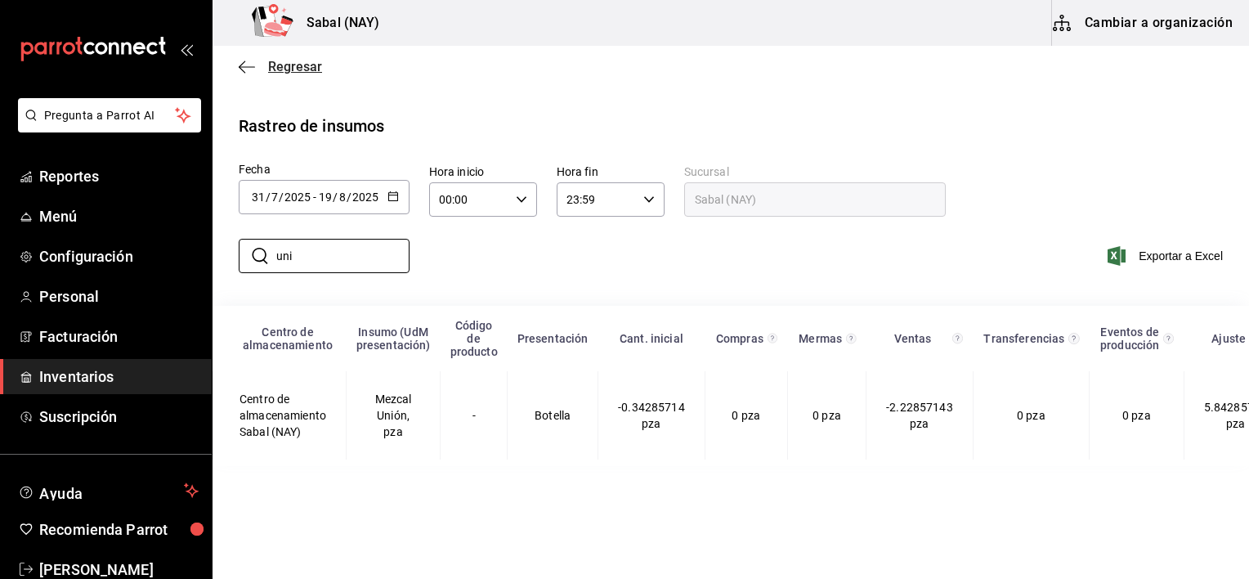
type input "uni"
click at [244, 65] on icon "button" at bounding box center [247, 67] width 16 height 15
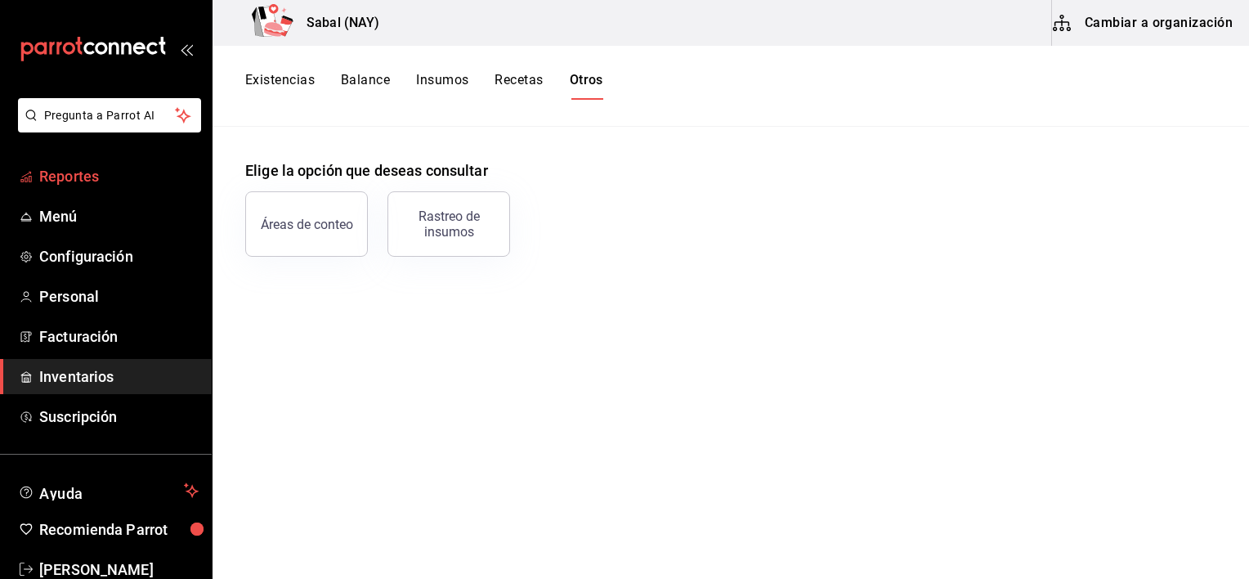
click at [107, 181] on span "Reportes" at bounding box center [118, 176] width 159 height 22
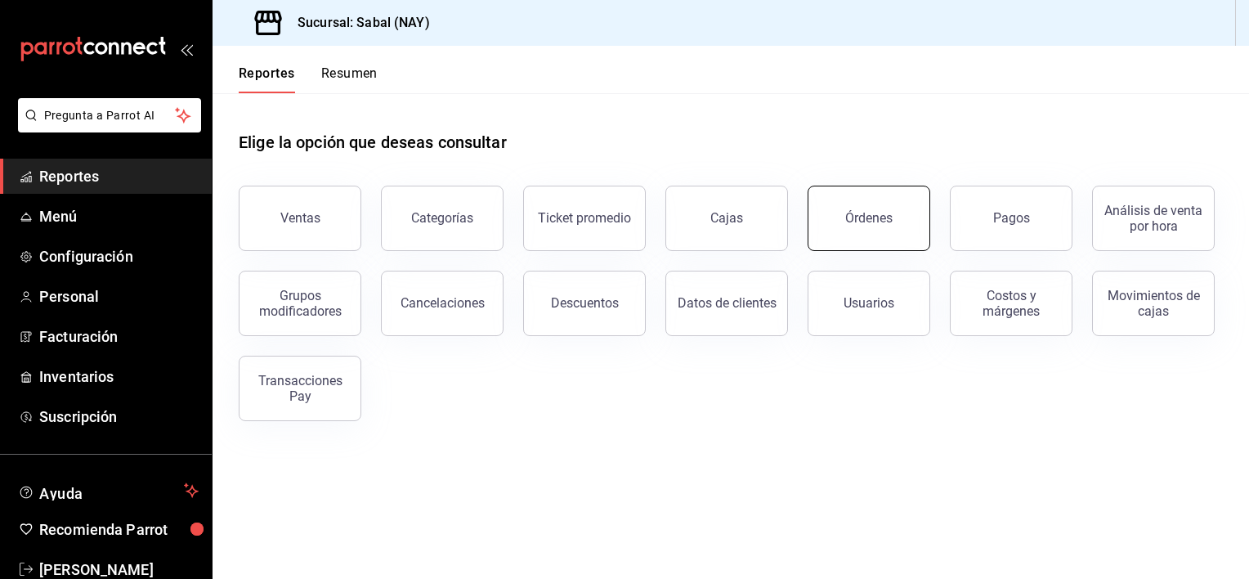
click at [879, 226] on button "Órdenes" at bounding box center [869, 218] width 123 height 65
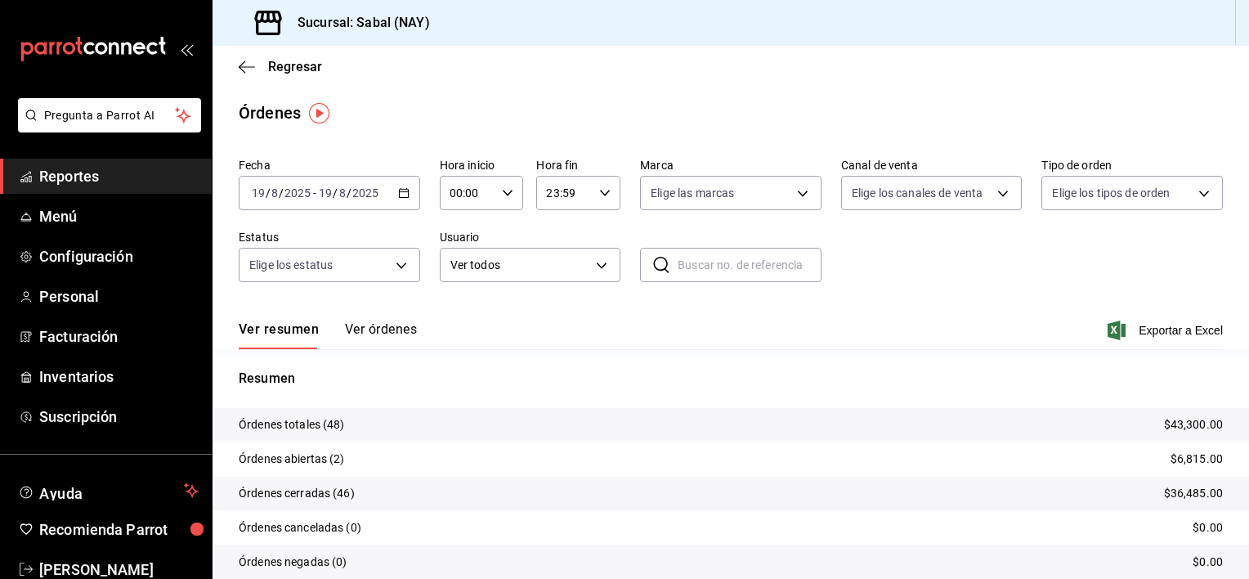
click at [383, 329] on button "Ver órdenes" at bounding box center [381, 335] width 72 height 28
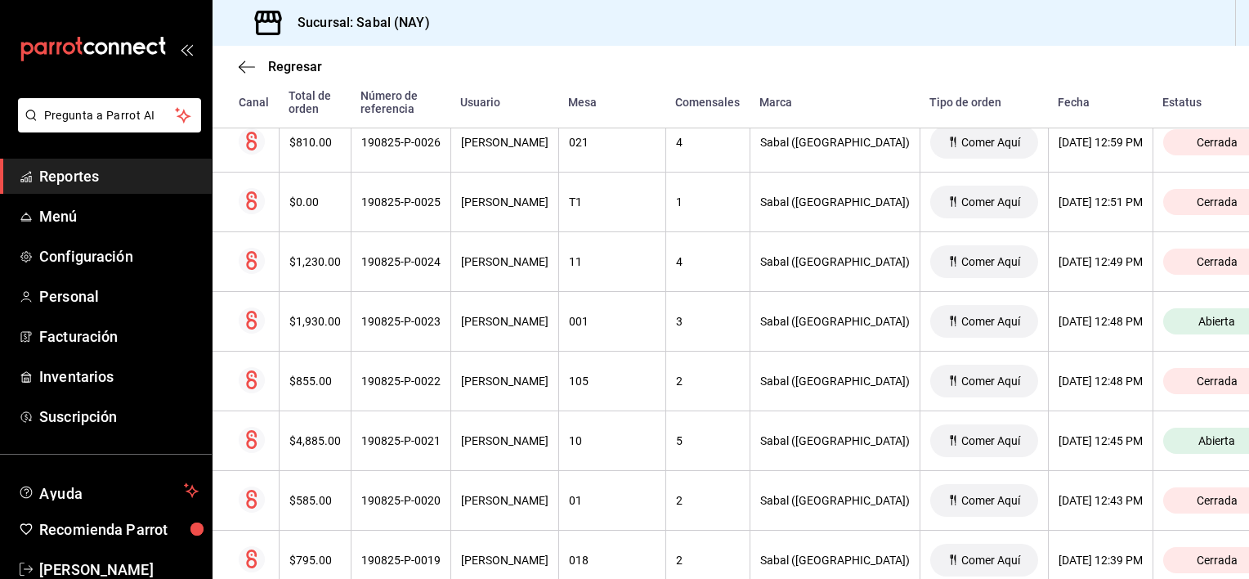
scroll to position [1635, 0]
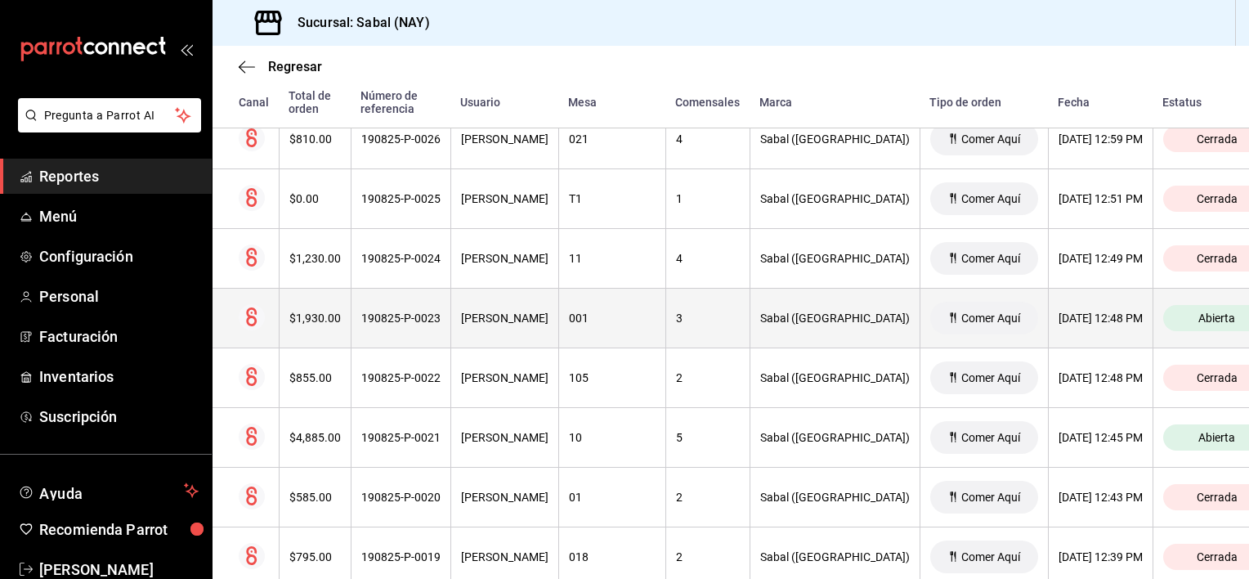
click at [736, 327] on th "3" at bounding box center [708, 319] width 84 height 60
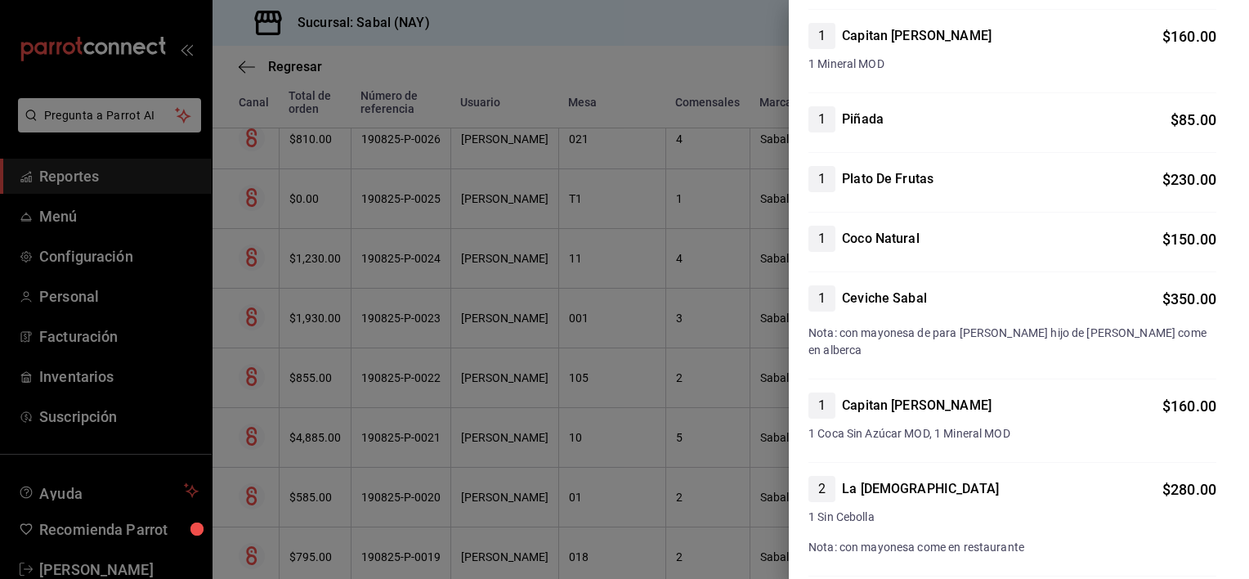
scroll to position [0, 0]
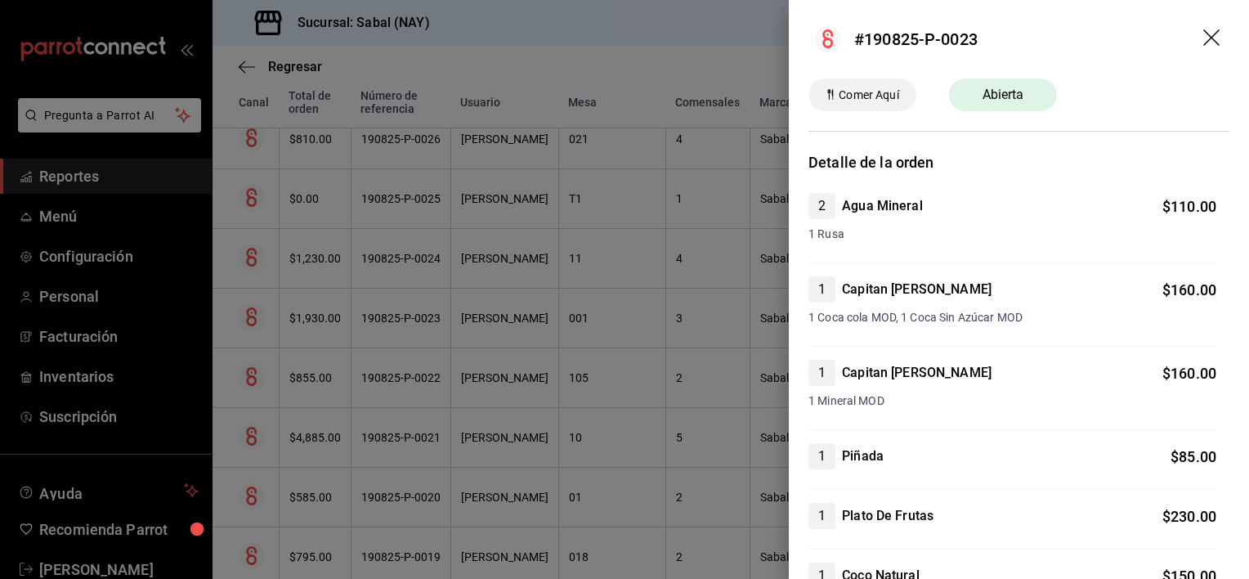
click at [1204, 39] on icon "drag" at bounding box center [1214, 39] width 20 height 20
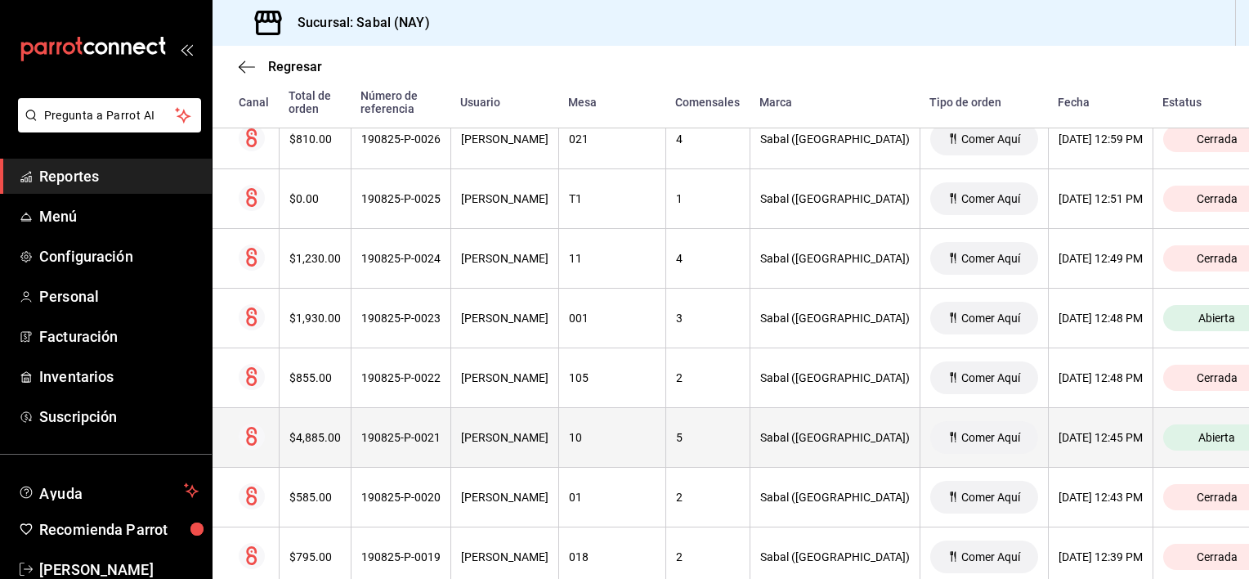
click at [697, 437] on div "5" at bounding box center [708, 437] width 64 height 13
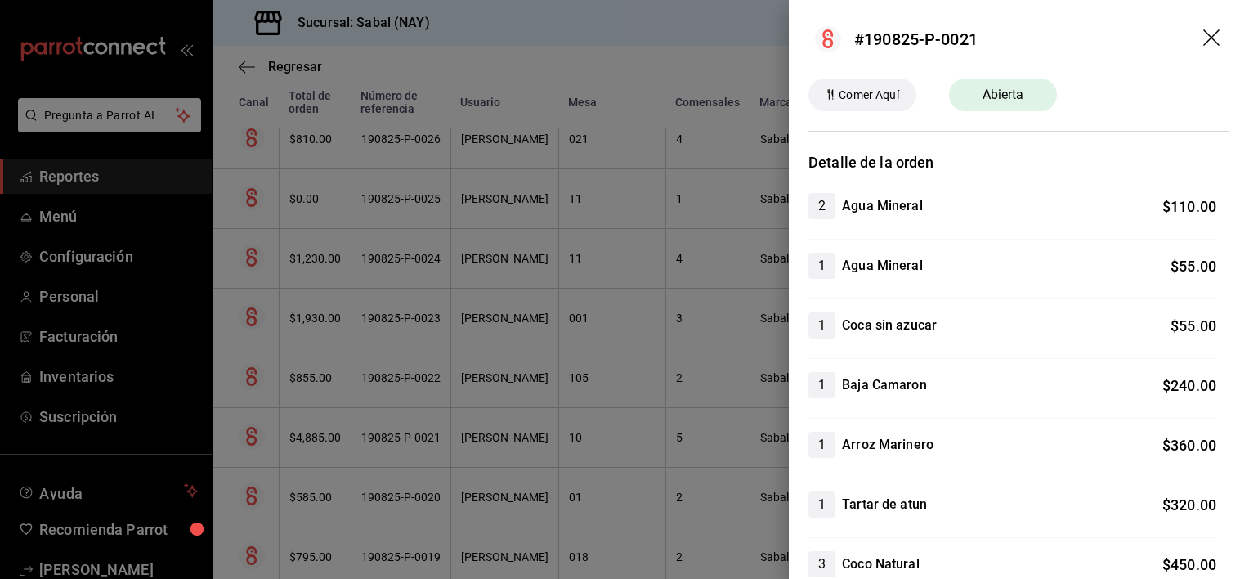
click at [1204, 38] on icon "drag" at bounding box center [1212, 37] width 16 height 16
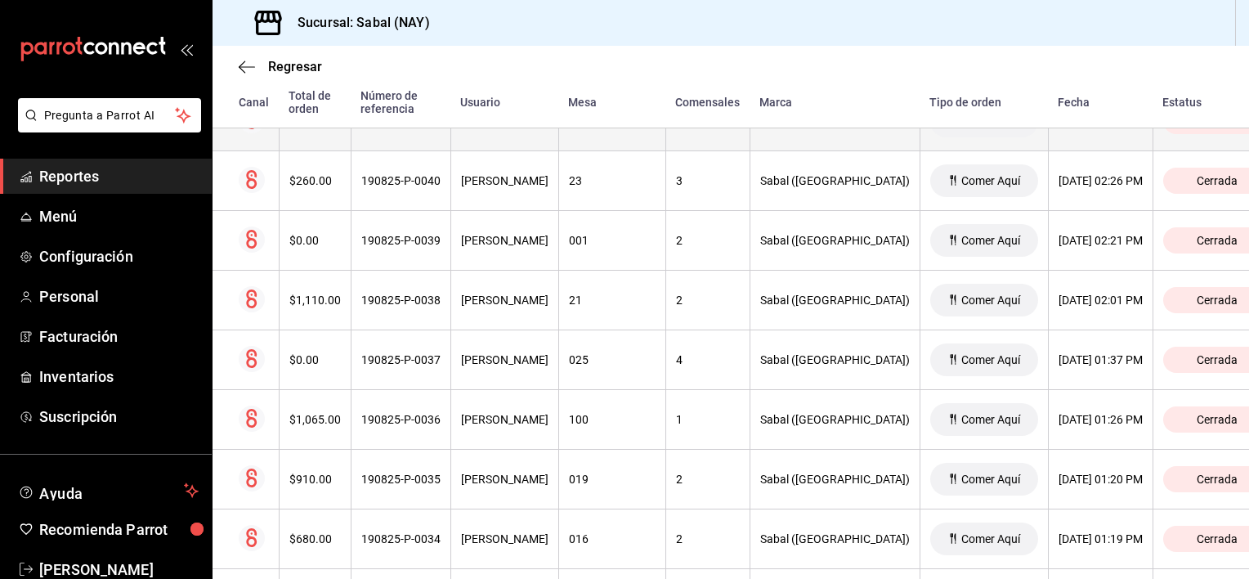
scroll to position [654, 0]
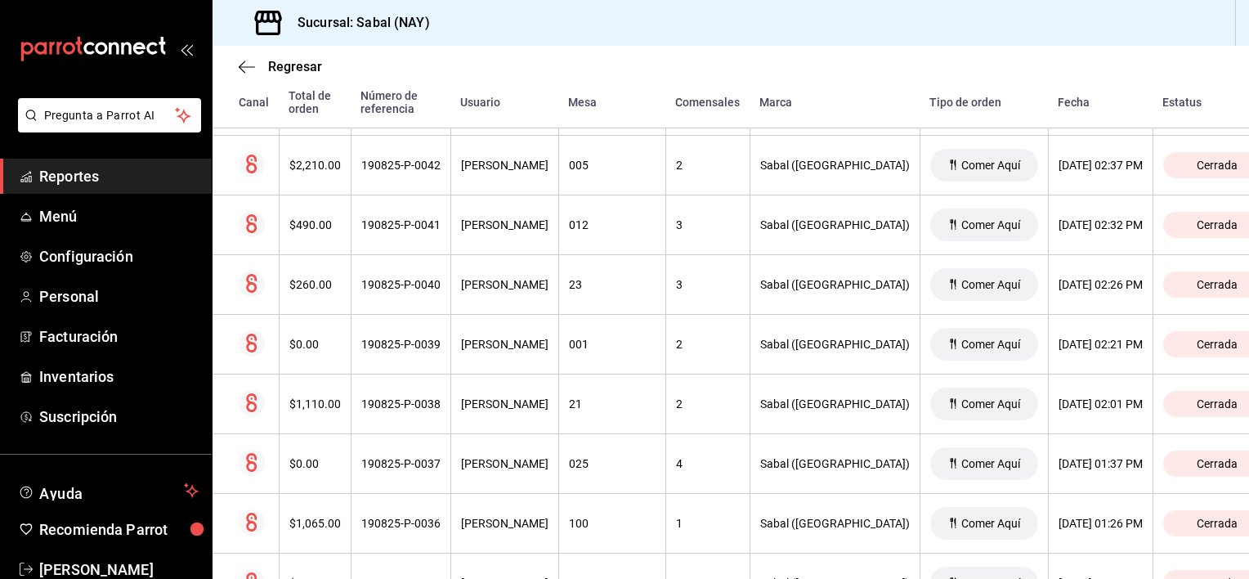
click at [235, 67] on div "Regresar" at bounding box center [731, 67] width 1037 height 42
click at [240, 68] on icon "button" at bounding box center [242, 67] width 7 height 12
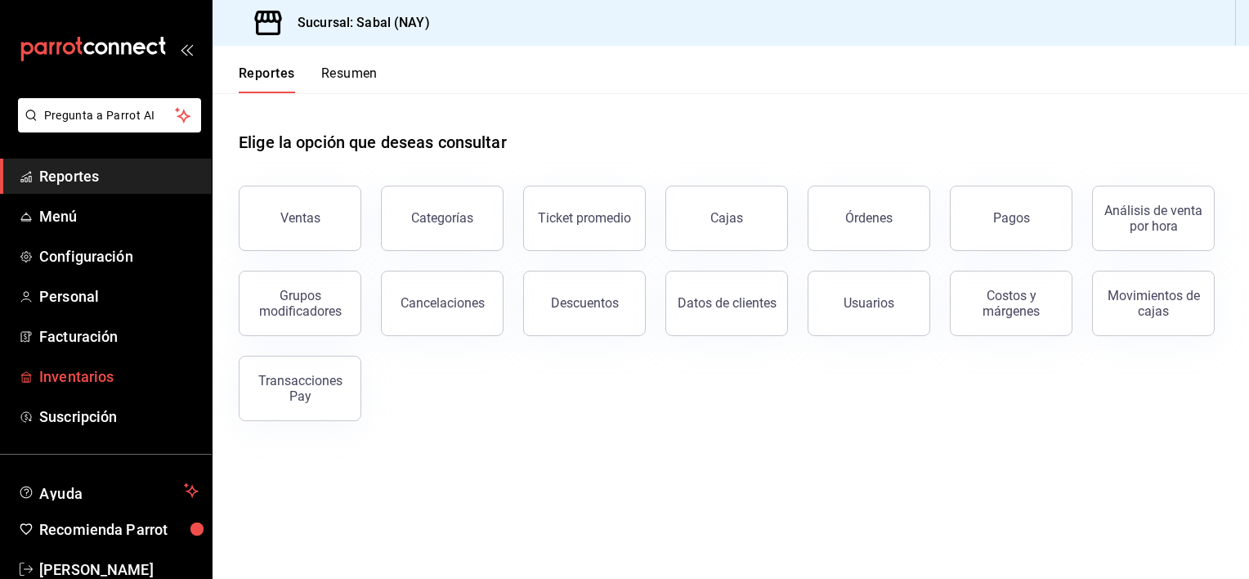
click at [65, 384] on span "Inventarios" at bounding box center [118, 376] width 159 height 22
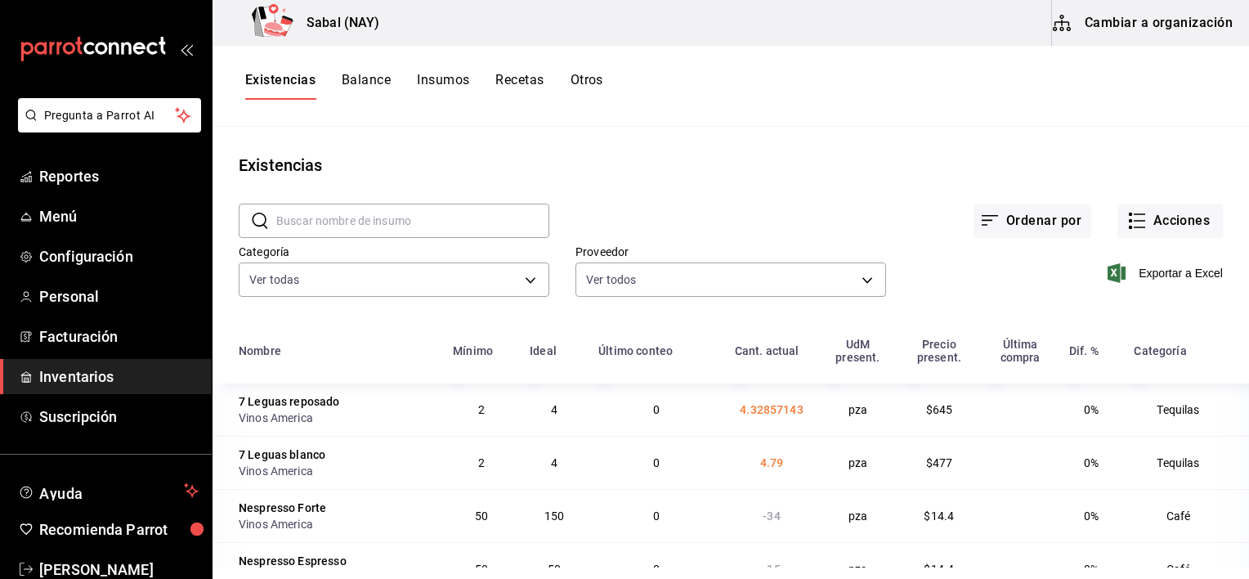
click at [594, 82] on button "Otros" at bounding box center [587, 86] width 33 height 28
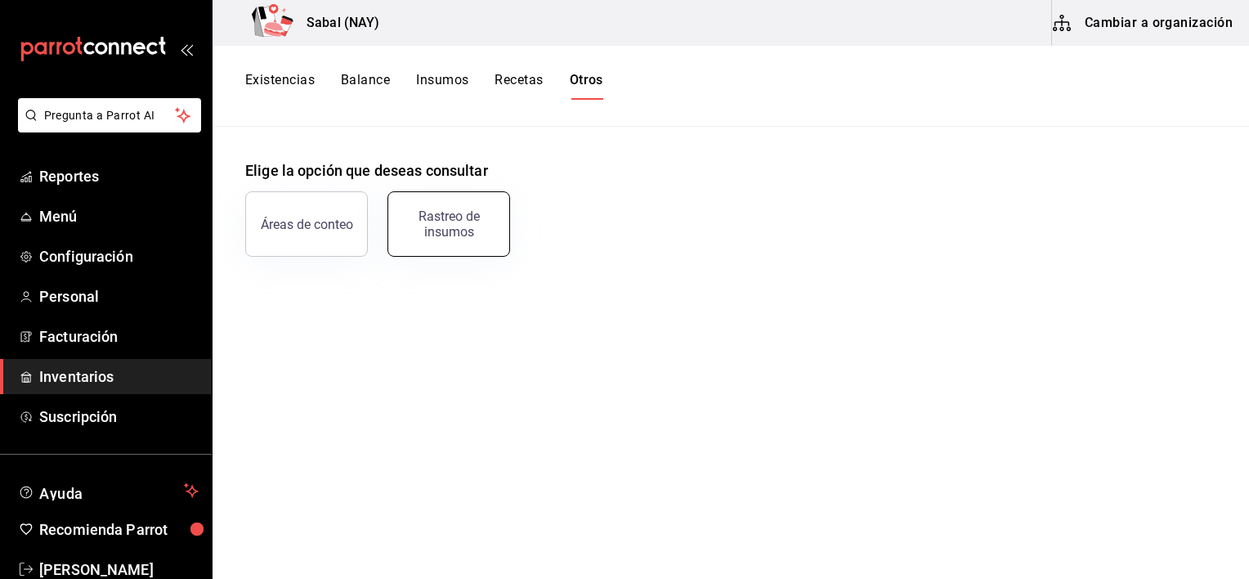
click at [425, 234] on div "Rastreo de insumos" at bounding box center [448, 223] width 101 height 31
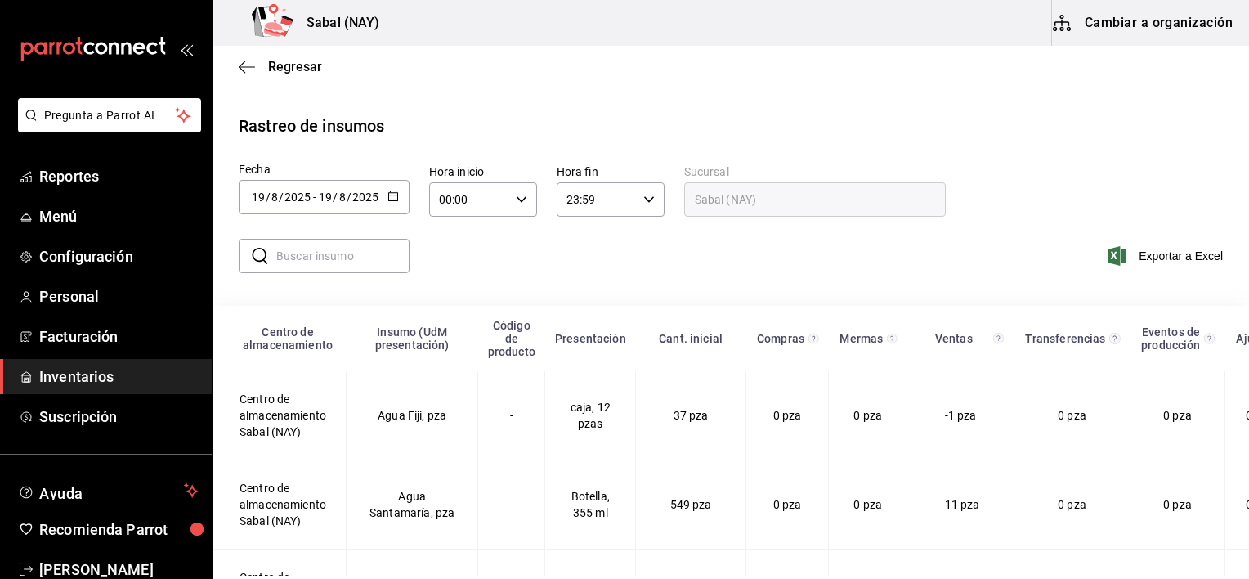
click at [389, 252] on input "text" at bounding box center [342, 256] width 133 height 33
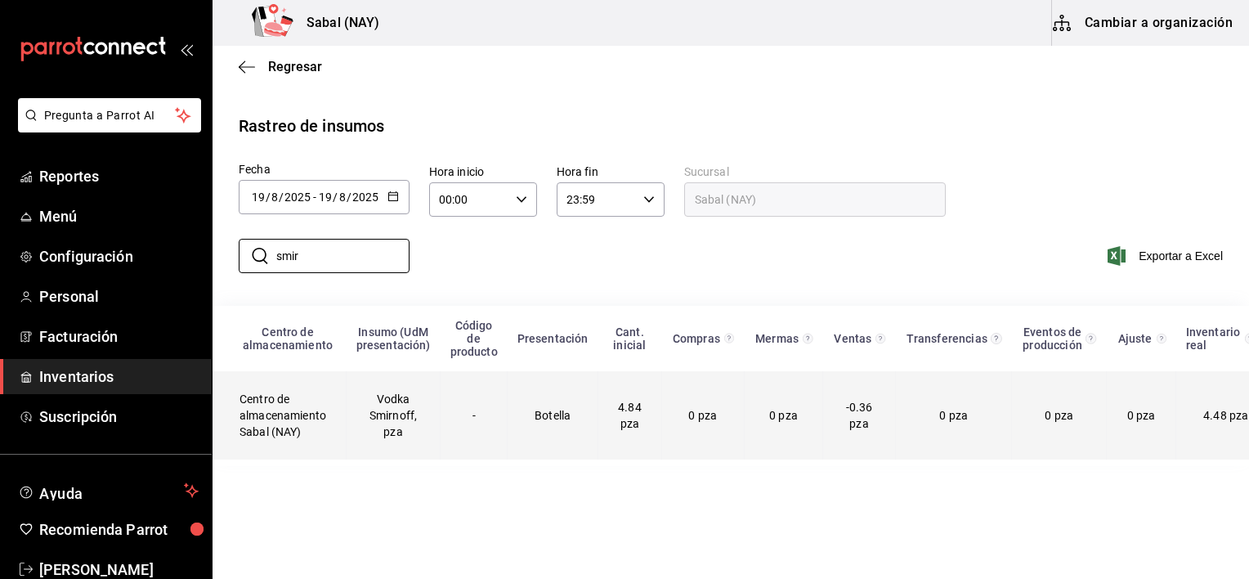
type input "smir"
click at [778, 420] on span "0 pza" at bounding box center [783, 415] width 29 height 13
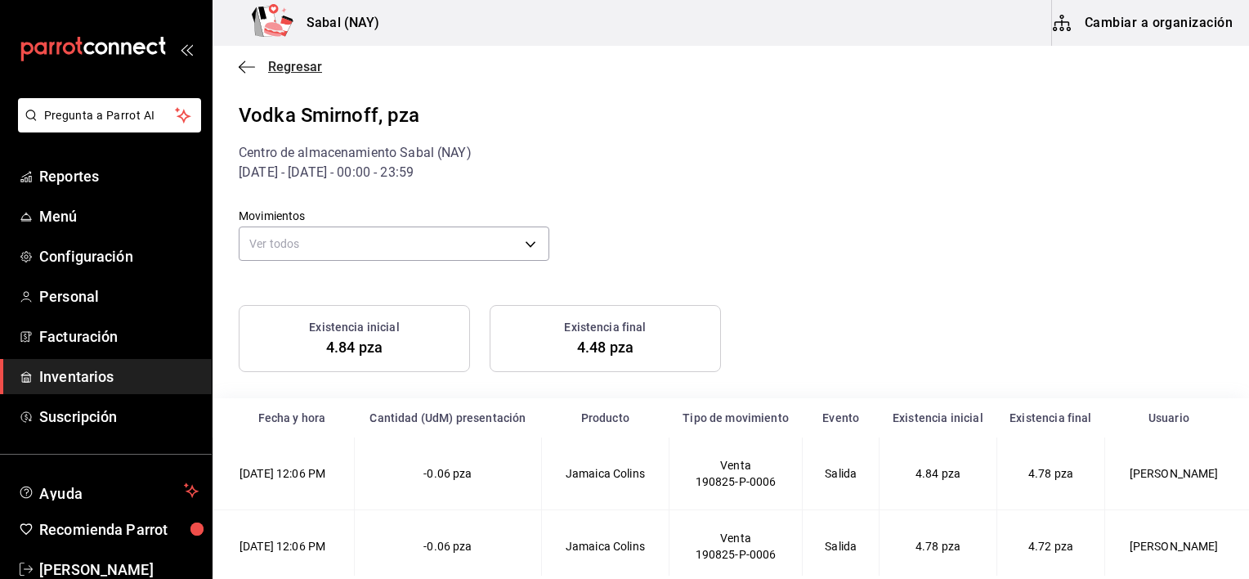
click at [246, 64] on icon "button" at bounding box center [247, 67] width 16 height 15
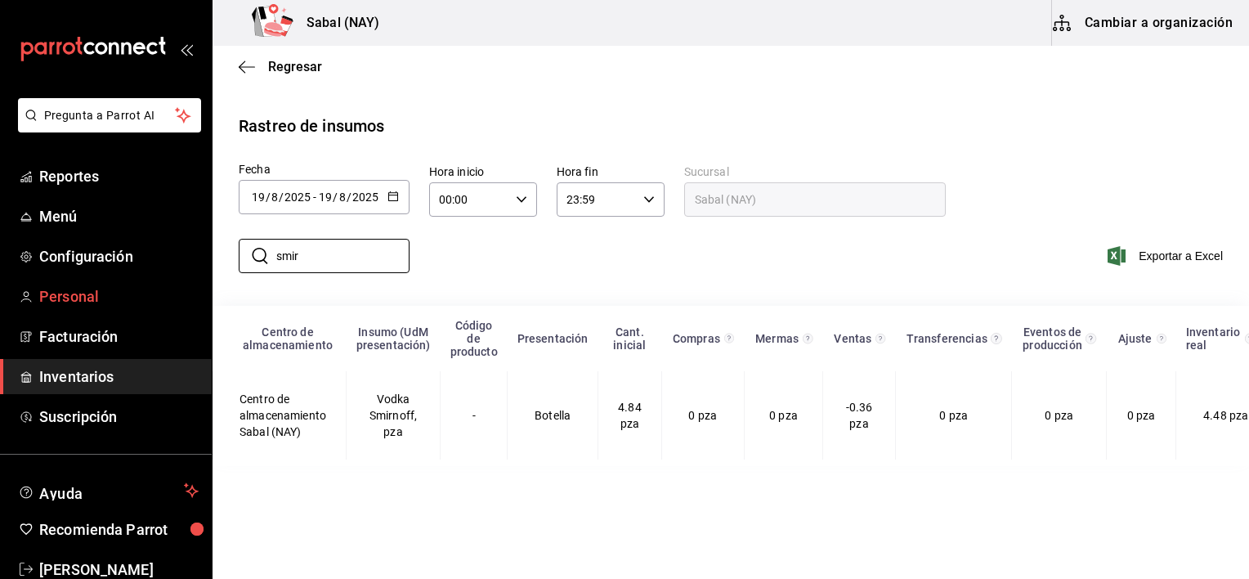
drag, startPoint x: 364, startPoint y: 259, endPoint x: 178, endPoint y: 298, distance: 189.5
click at [178, 298] on div "Pregunta a Parrot AI Reportes Menú Configuración Personal Facturación Inventari…" at bounding box center [624, 288] width 1249 height 576
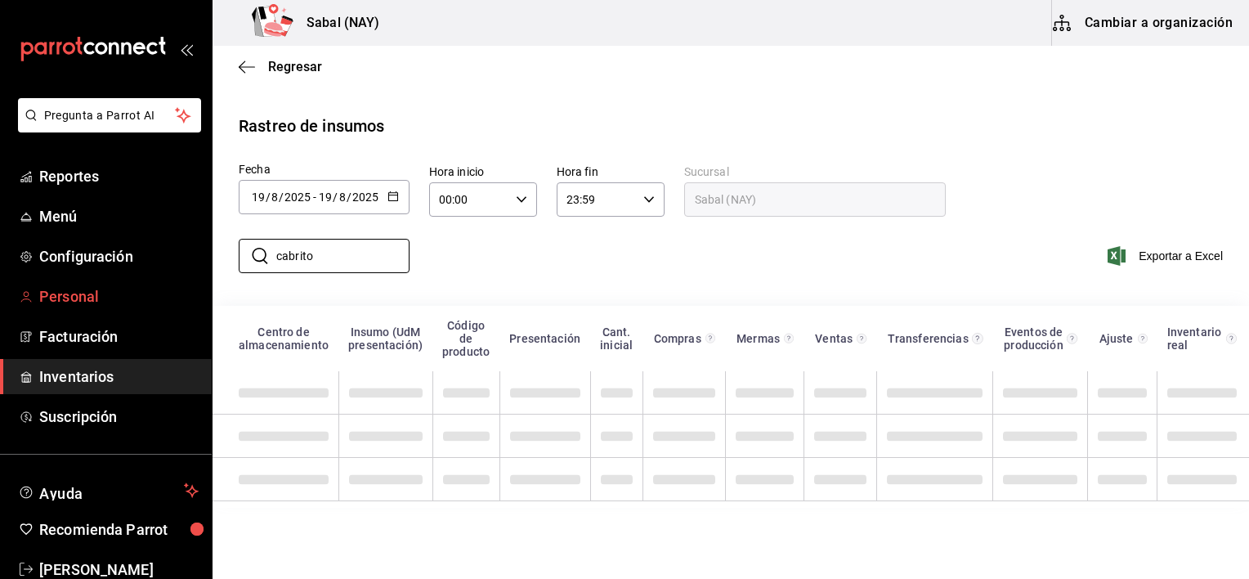
type input "cabrito"
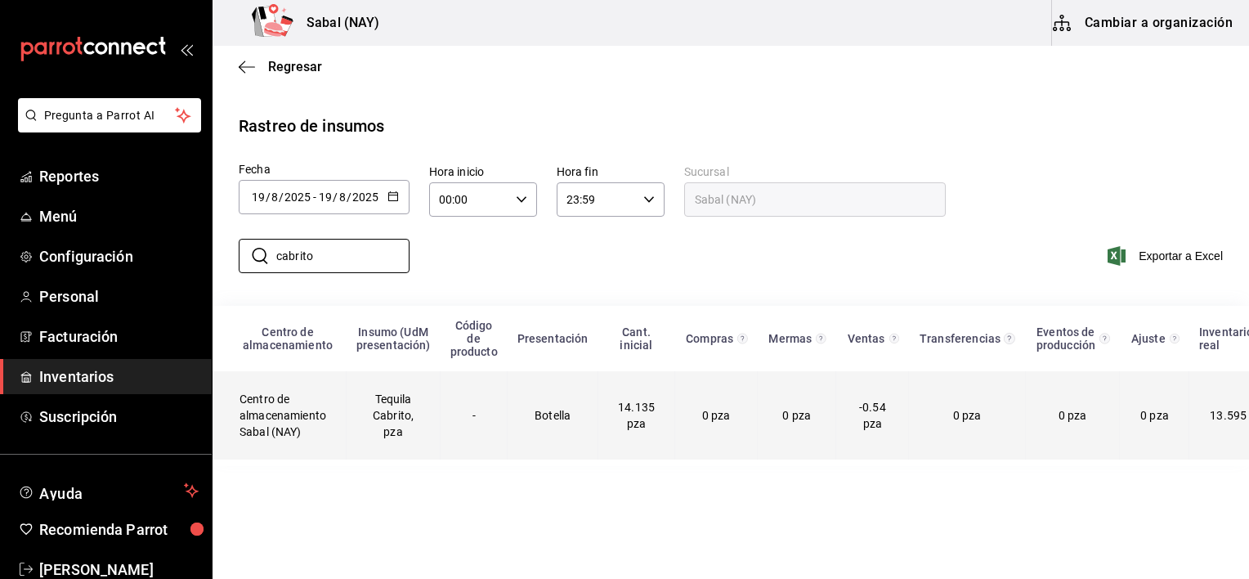
click at [544, 427] on td "Botella" at bounding box center [553, 415] width 91 height 88
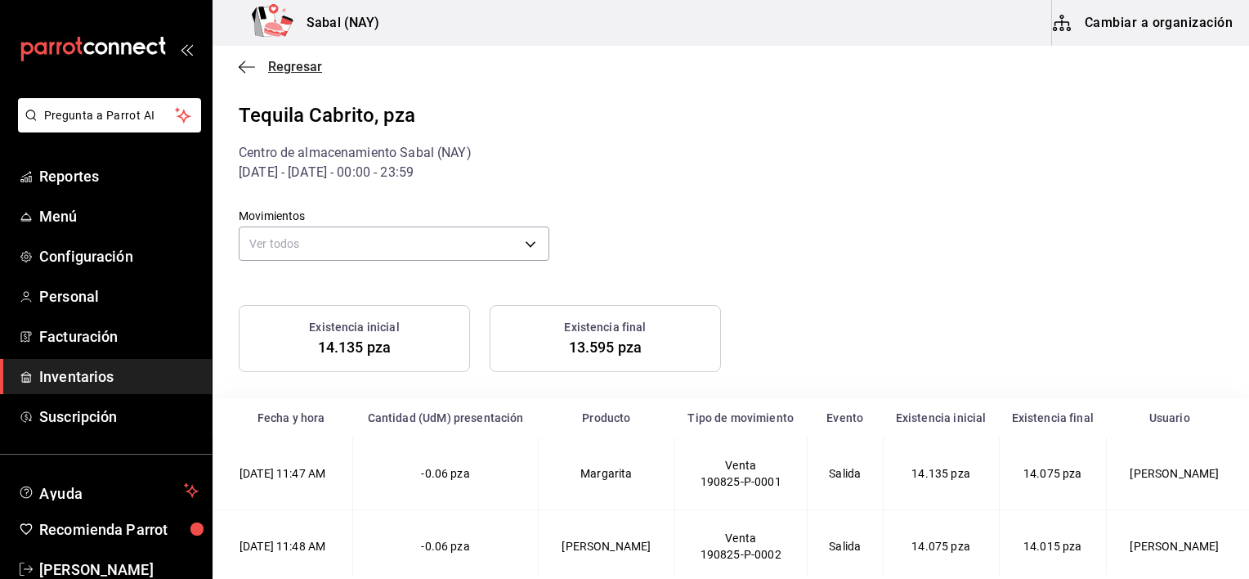
click at [241, 73] on icon "button" at bounding box center [247, 67] width 16 height 15
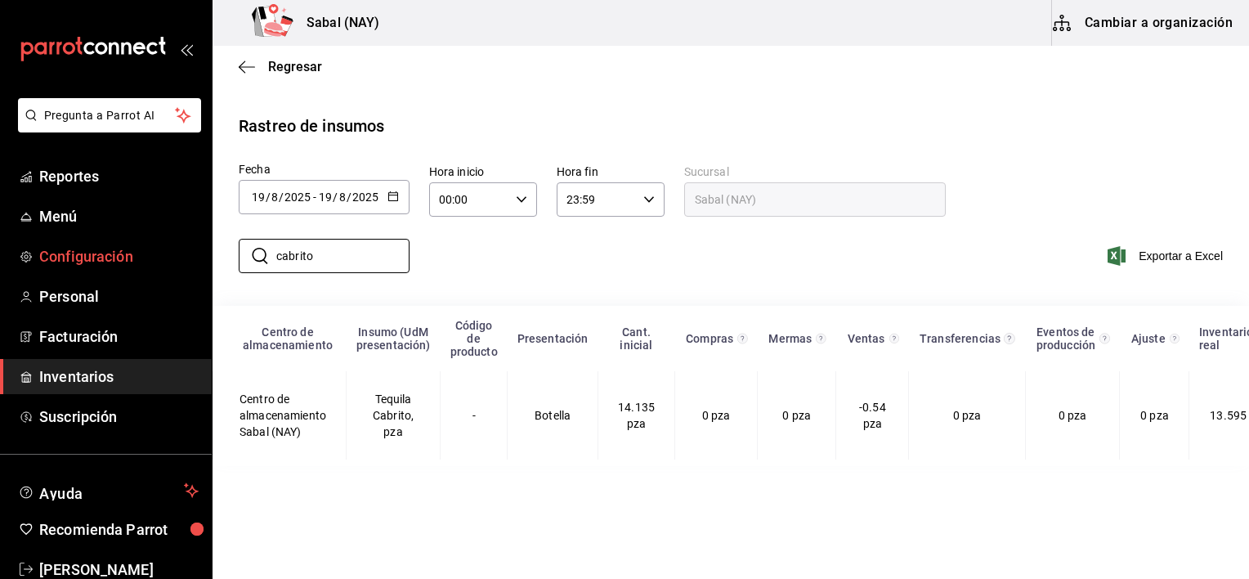
drag, startPoint x: 342, startPoint y: 258, endPoint x: 177, endPoint y: 252, distance: 164.5
click at [186, 252] on div "Pregunta a Parrot AI Reportes Menú Configuración Personal Facturación Inventari…" at bounding box center [624, 288] width 1249 height 576
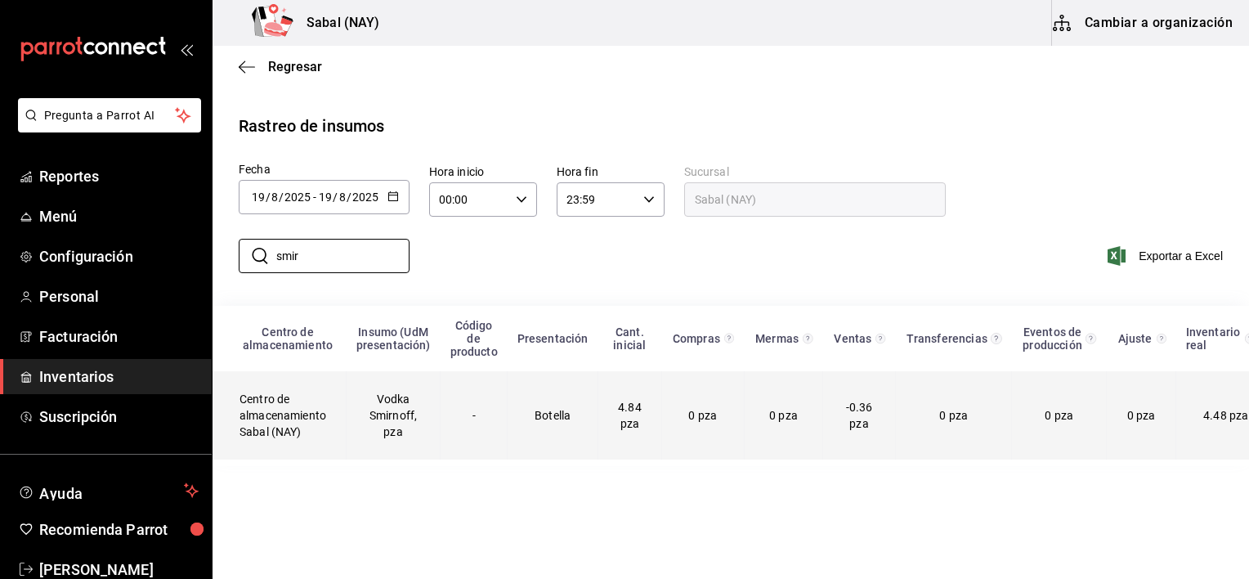
type input "smir"
click at [545, 418] on td "Botella" at bounding box center [553, 415] width 91 height 88
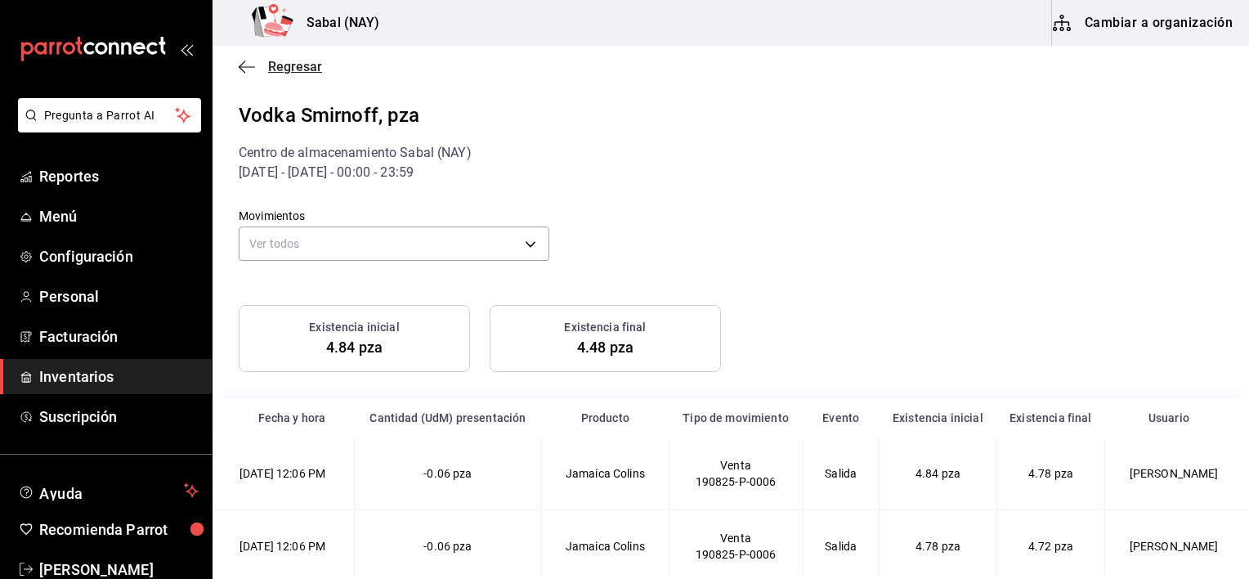
click at [252, 61] on icon "button" at bounding box center [247, 67] width 16 height 15
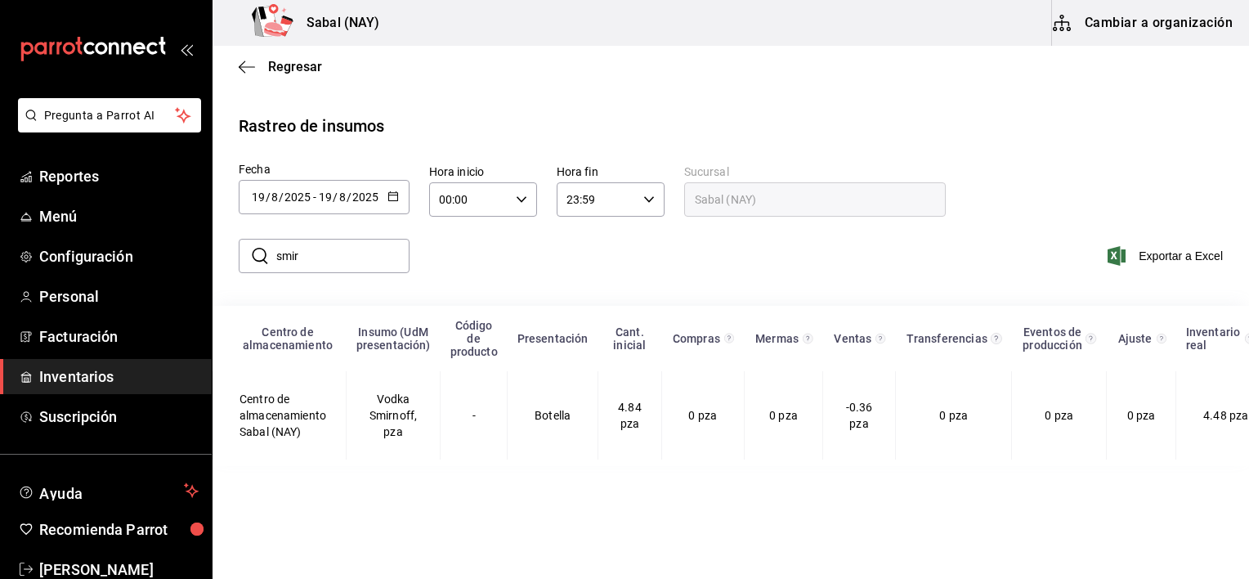
drag, startPoint x: 321, startPoint y: 262, endPoint x: 276, endPoint y: 267, distance: 46.0
click at [276, 267] on input "smir" at bounding box center [342, 256] width 133 height 33
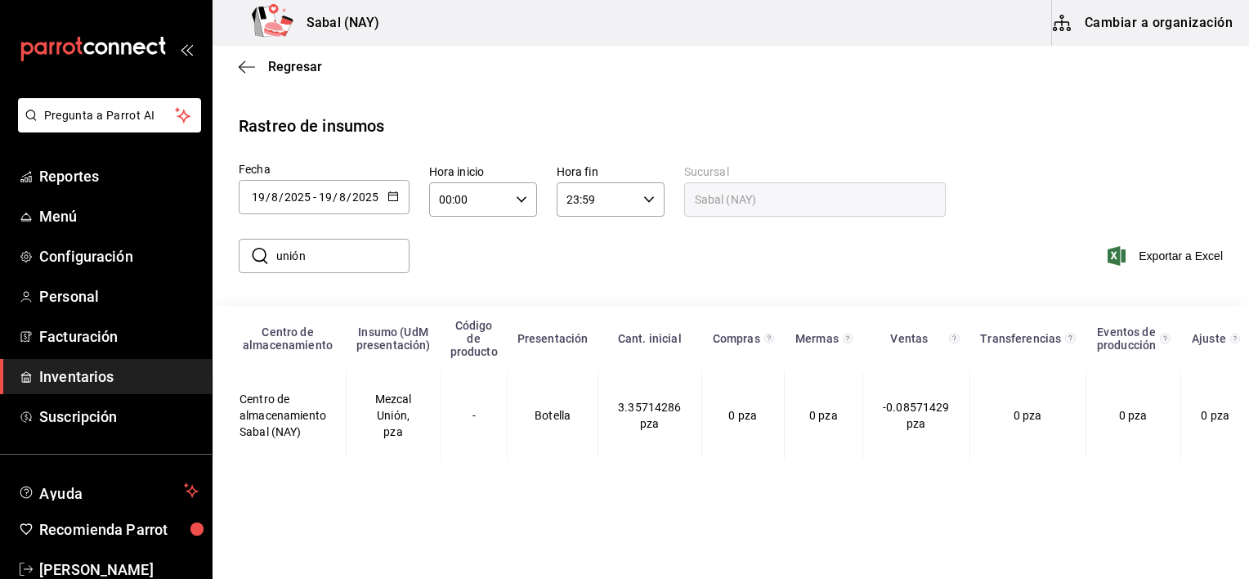
type input "unión"
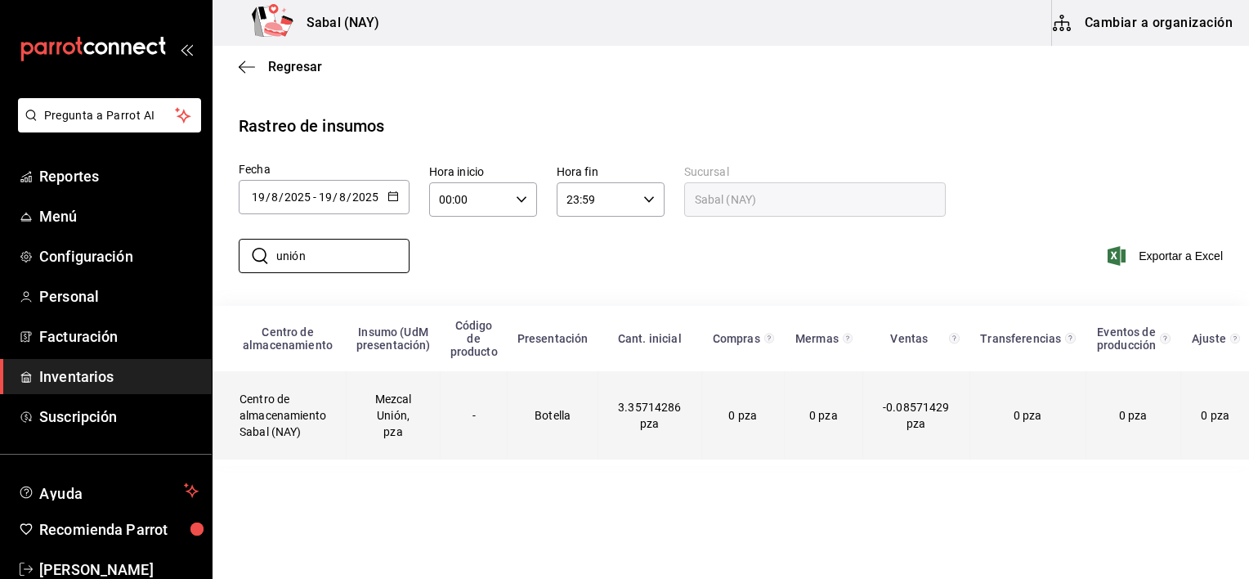
click at [432, 442] on td "Mezcal Unión, pza" at bounding box center [394, 415] width 94 height 88
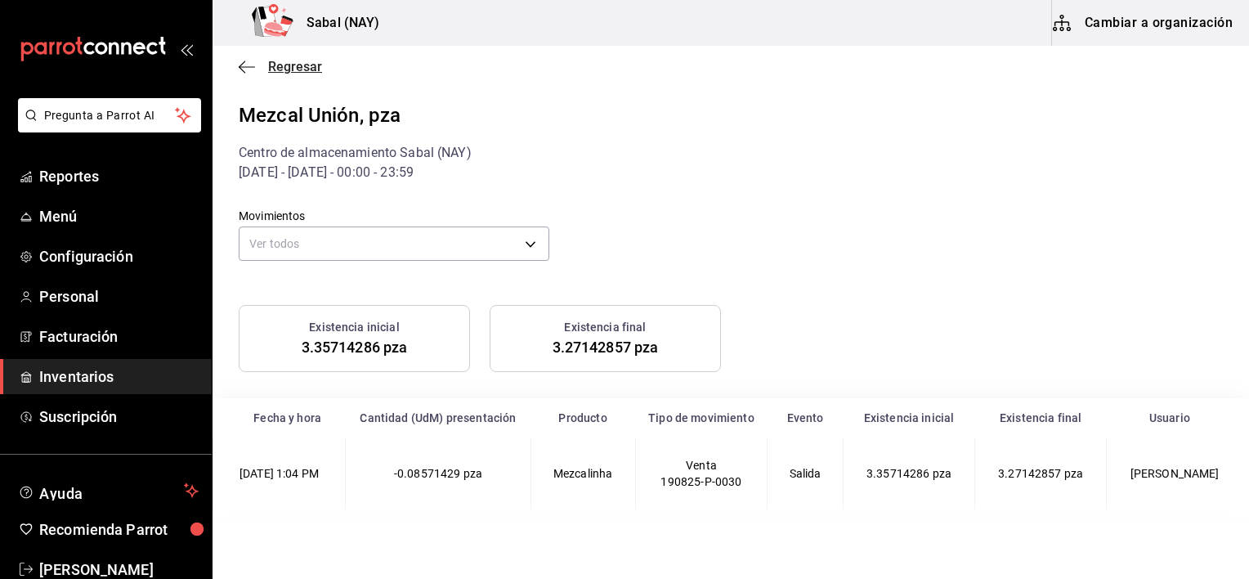
click at [249, 69] on icon "button" at bounding box center [247, 67] width 16 height 15
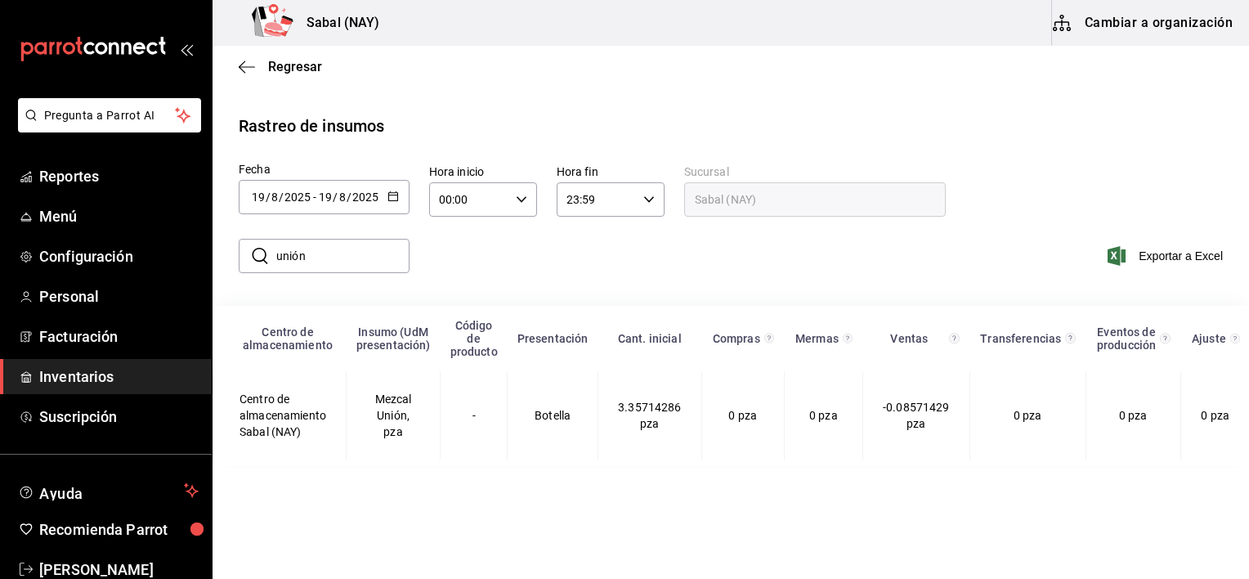
drag, startPoint x: 350, startPoint y: 265, endPoint x: 262, endPoint y: 271, distance: 88.5
click at [262, 271] on div "​ unión ​" at bounding box center [324, 256] width 171 height 34
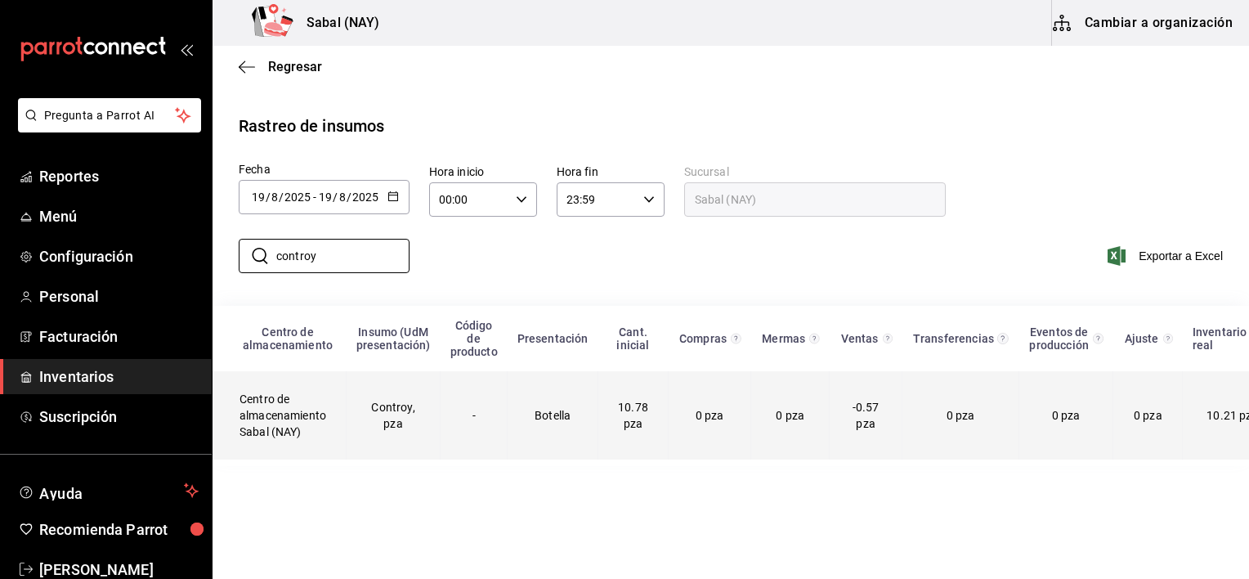
type input "controy"
click at [696, 422] on span "0 pza" at bounding box center [710, 415] width 29 height 13
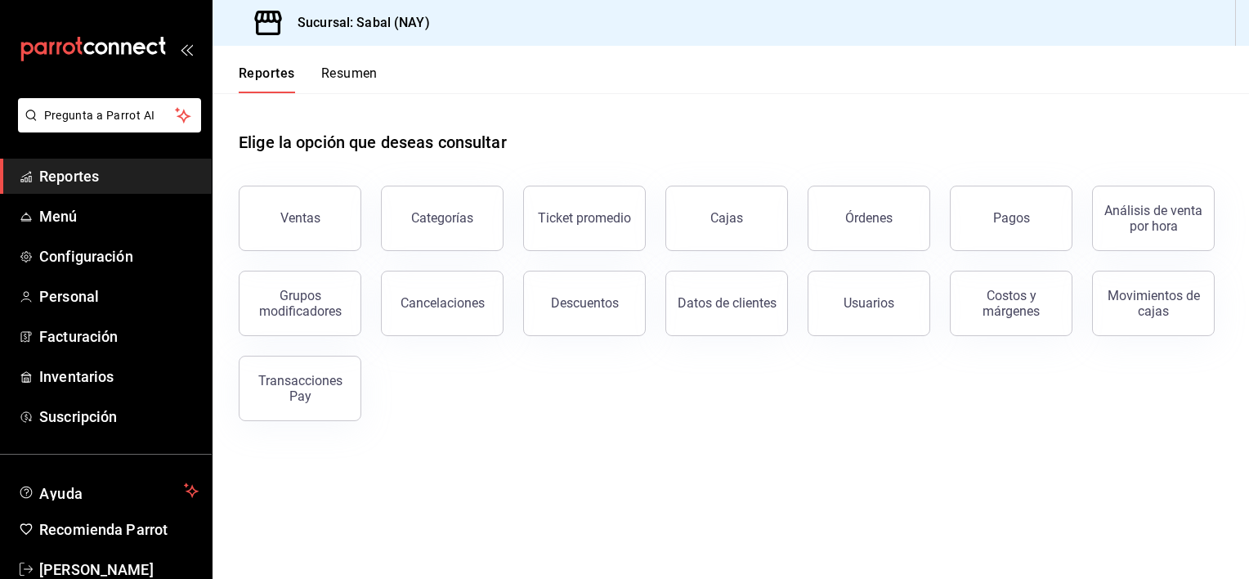
click at [90, 177] on span "Reportes" at bounding box center [118, 176] width 159 height 22
click at [59, 209] on span "Menú" at bounding box center [118, 216] width 159 height 22
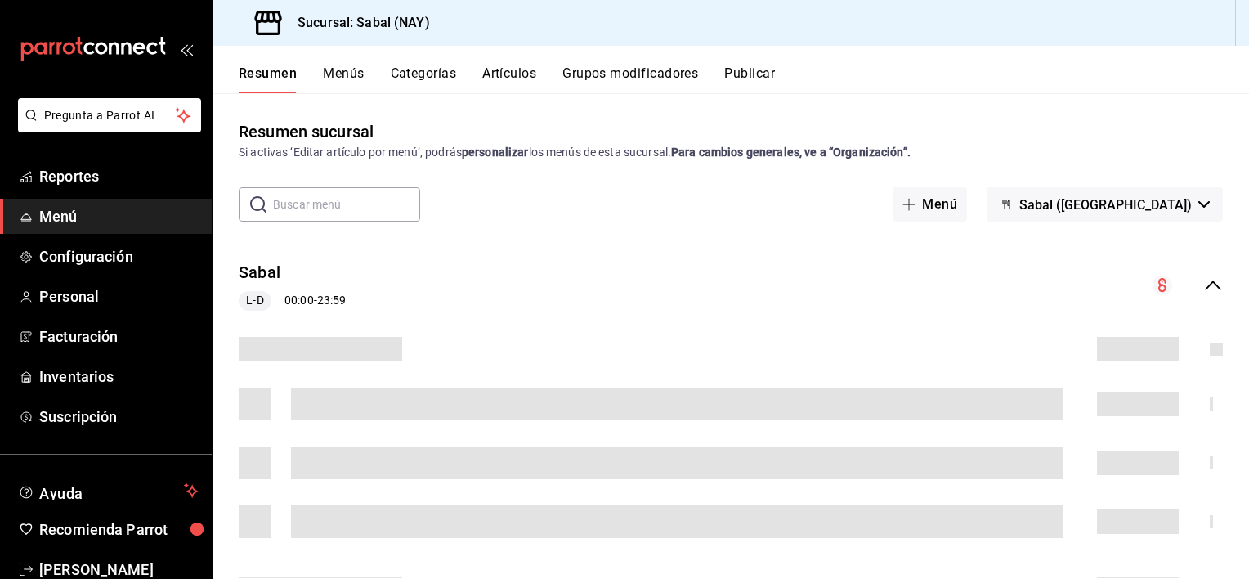
click at [518, 72] on button "Artículos" at bounding box center [509, 79] width 54 height 28
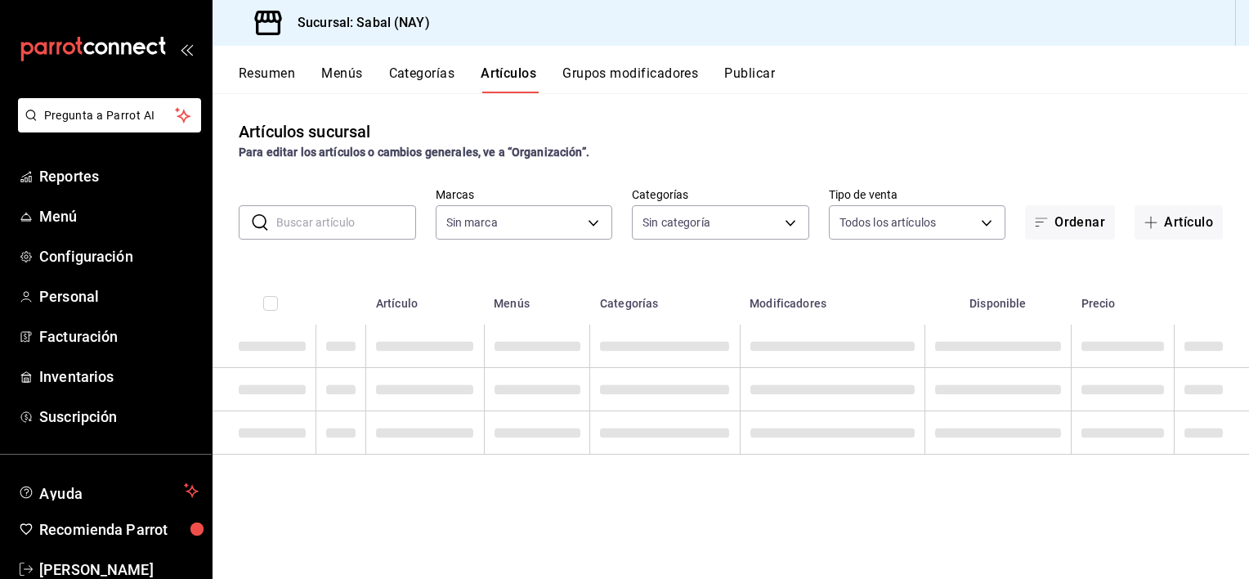
type input "7bb9fc4a-963e-4e00-9402-9ac56289446f"
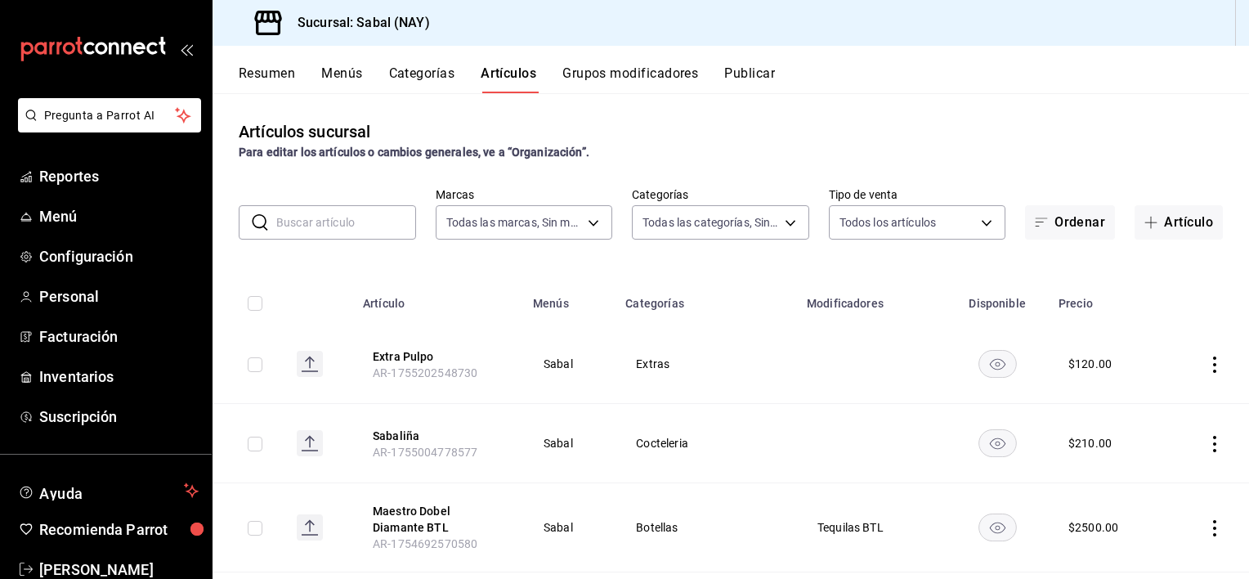
type input "bed2594b-a15d-4bd4-87ff-97f97ee034ef,89ba1751-3de3-413f-a6d3-d357b79ae5de,3a12d…"
click at [1179, 225] on button "Artículo" at bounding box center [1179, 222] width 88 height 34
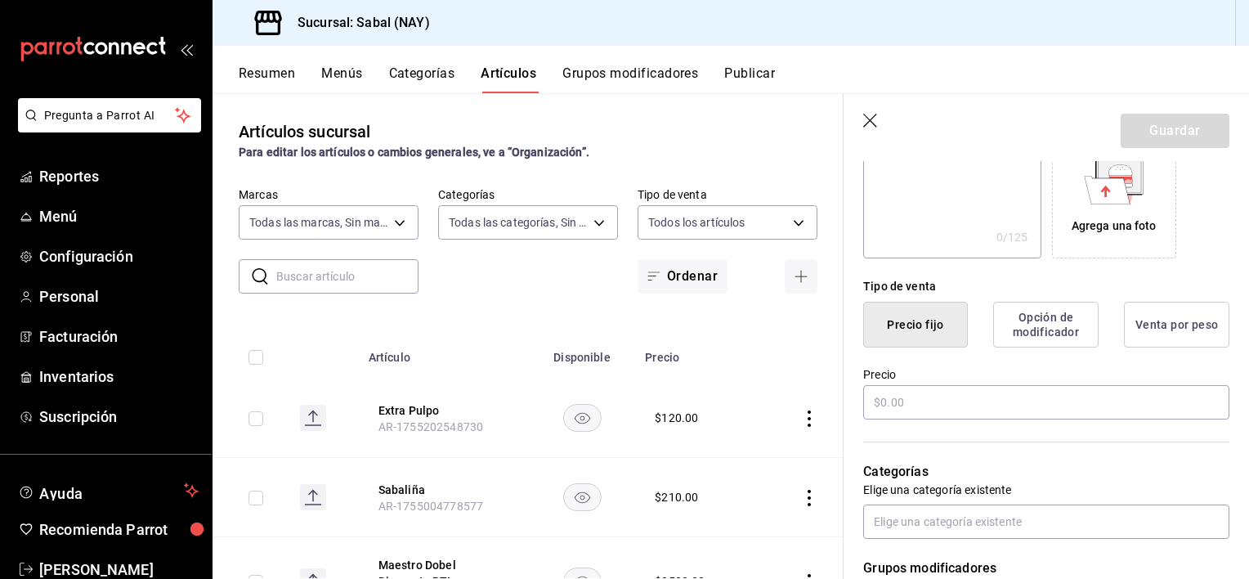
scroll to position [305, 0]
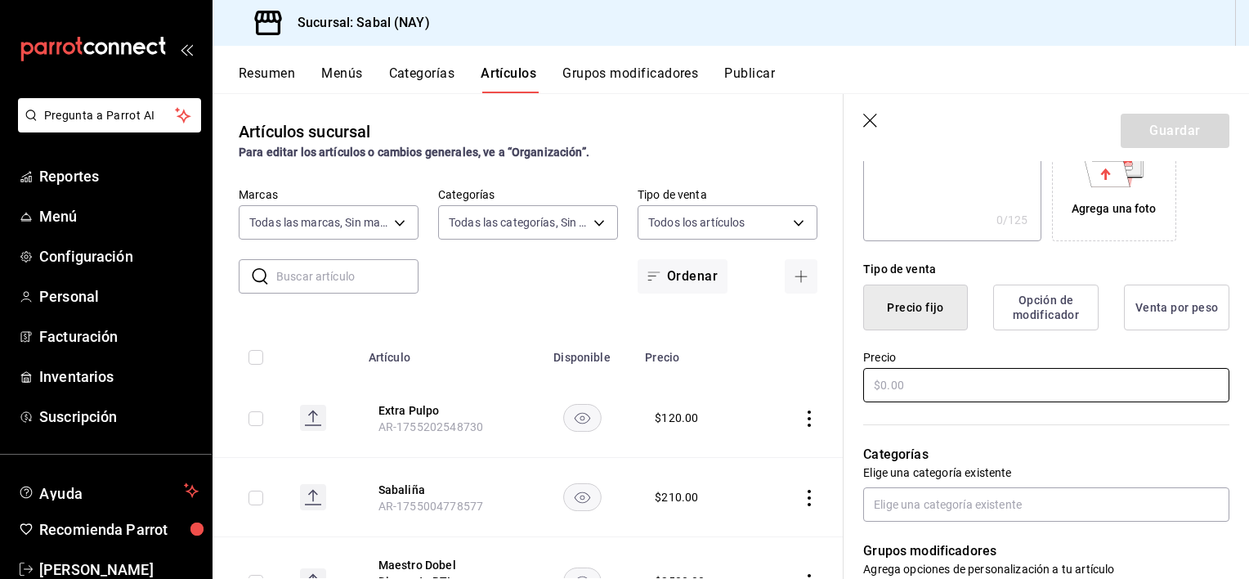
type input "Coco colada"
click at [934, 384] on input "text" at bounding box center [1046, 385] width 366 height 34
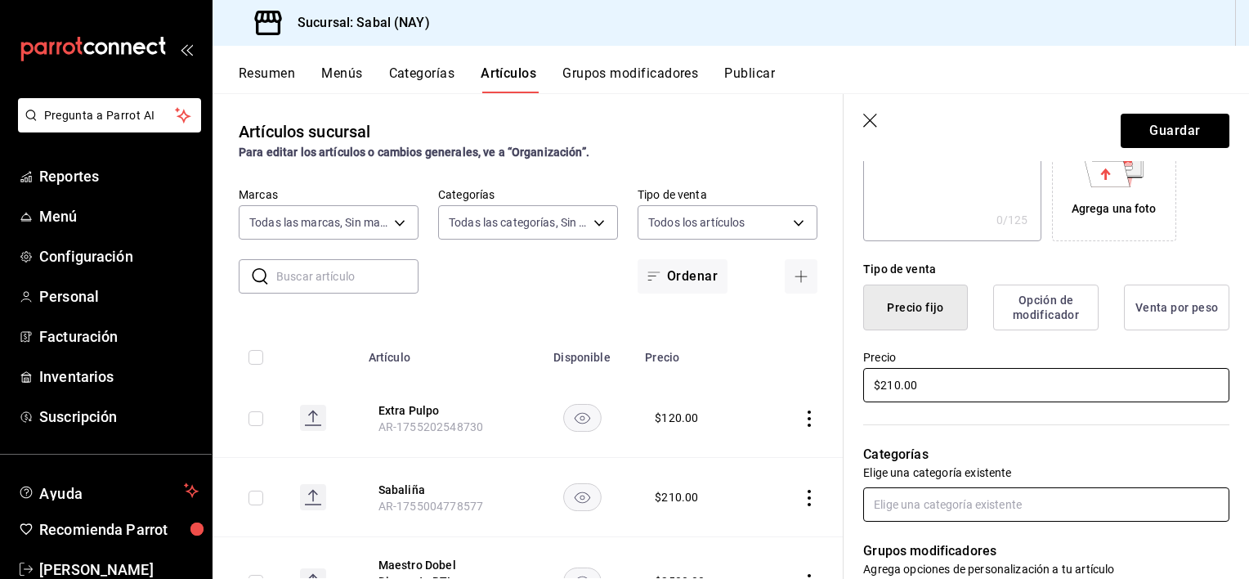
type input "$210.00"
click at [1002, 499] on input "text" at bounding box center [1046, 504] width 366 height 34
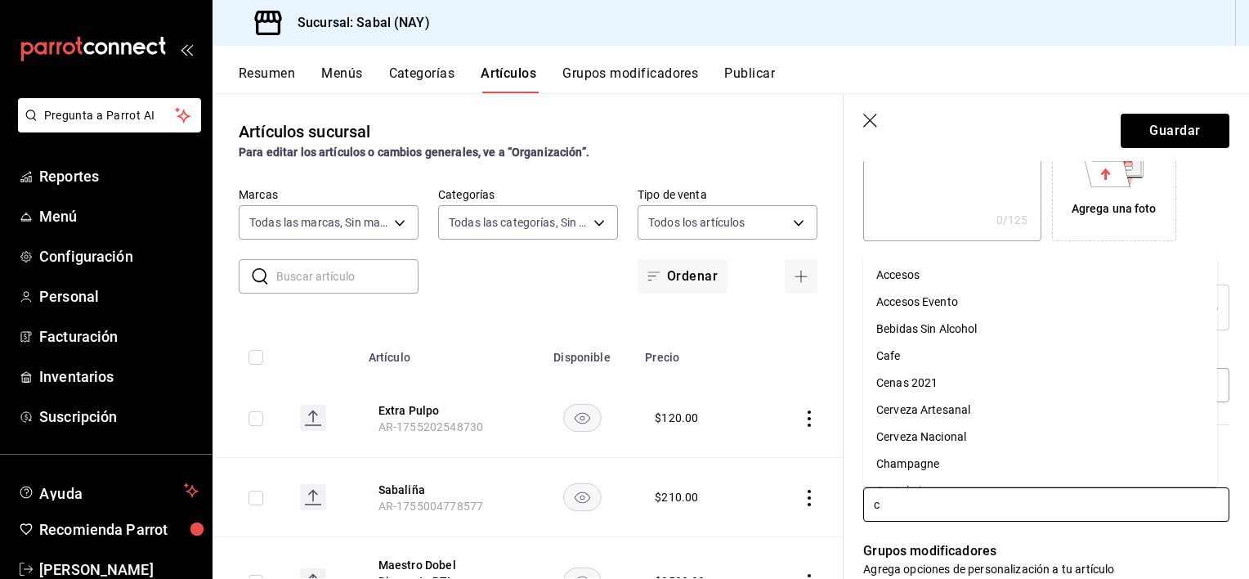
type input "co"
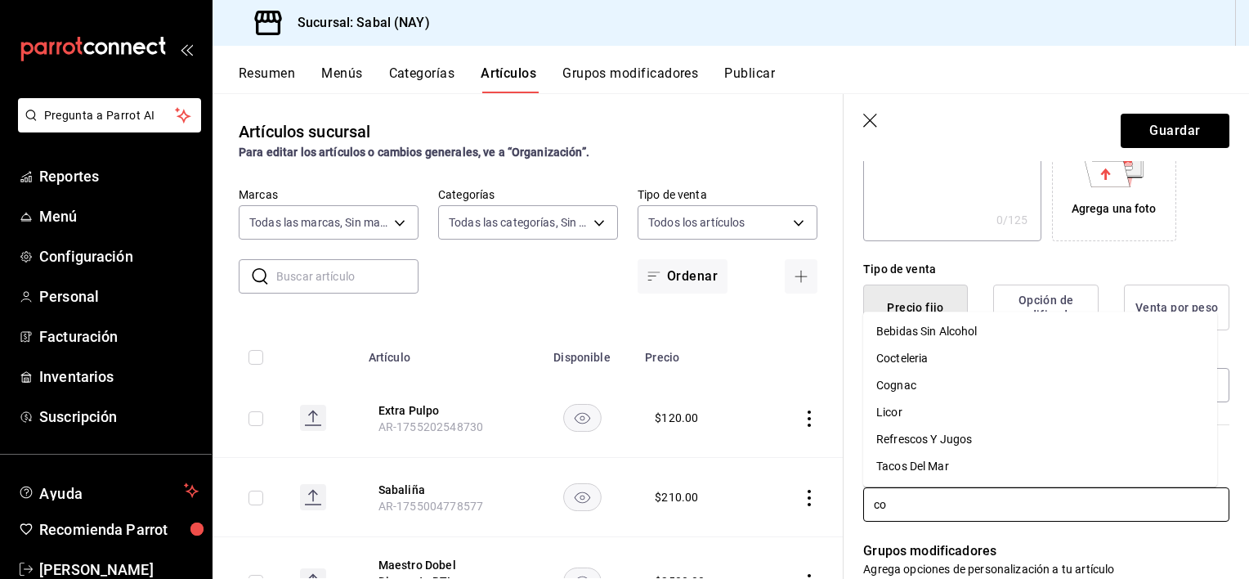
click at [935, 354] on li "Cocteleria" at bounding box center [1040, 358] width 354 height 27
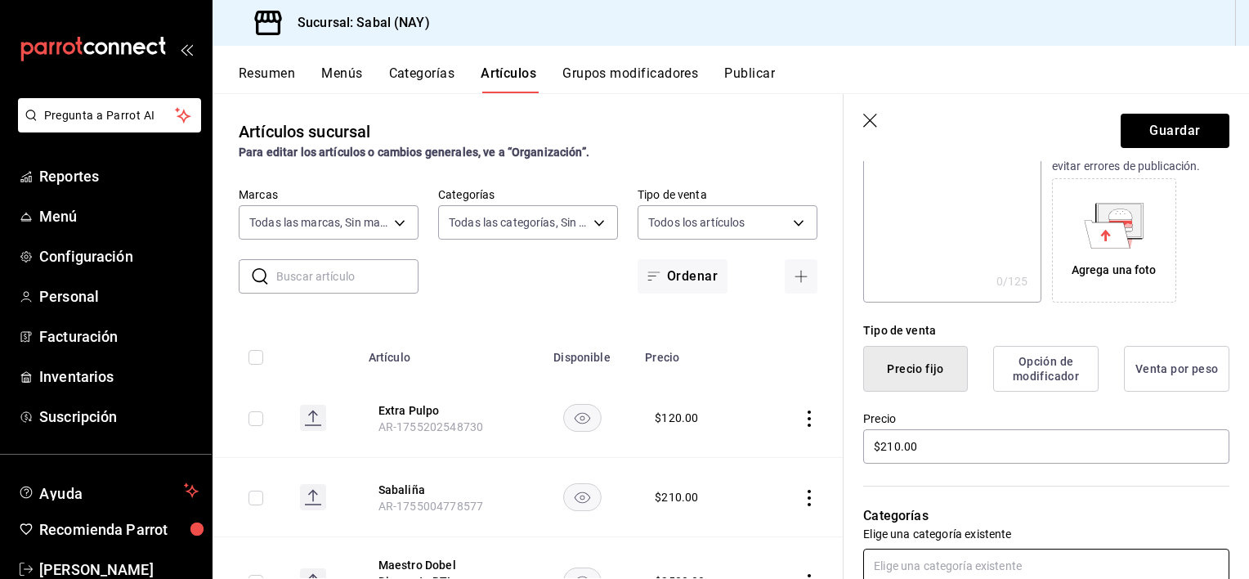
scroll to position [223, 0]
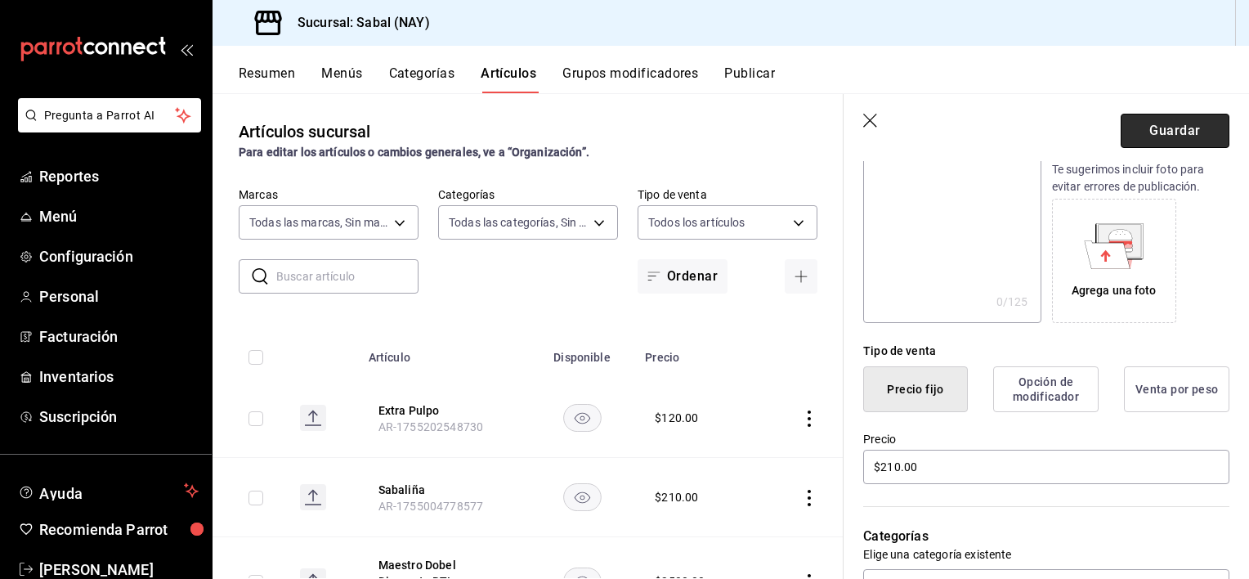
click at [1158, 133] on button "Guardar" at bounding box center [1175, 131] width 109 height 34
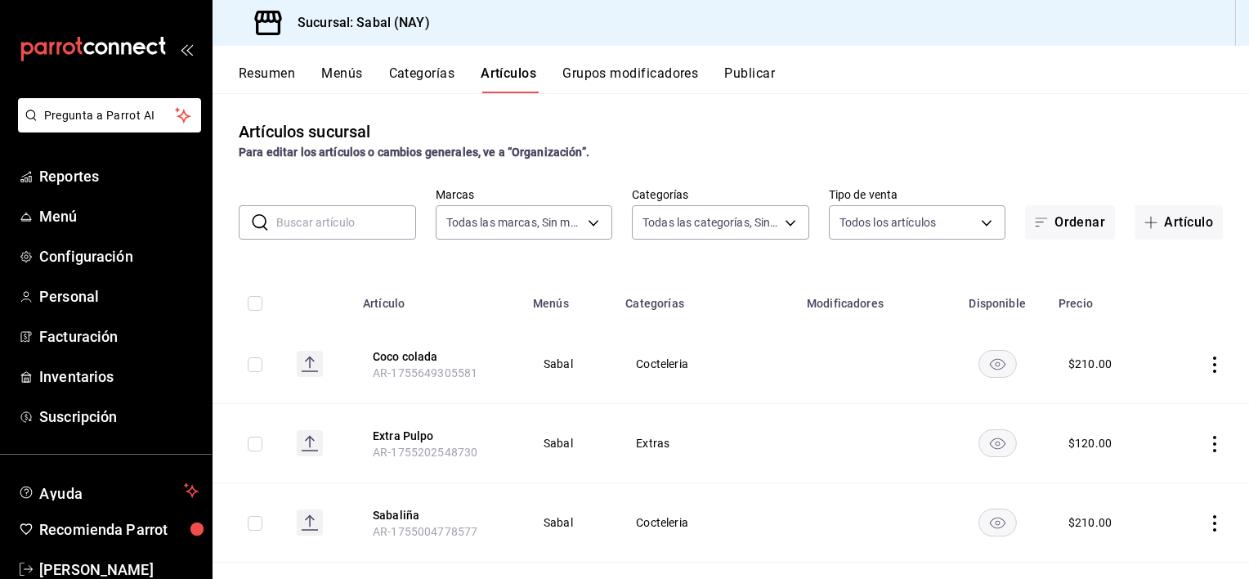
click at [252, 363] on input "checkbox" at bounding box center [255, 364] width 15 height 15
checkbox input "true"
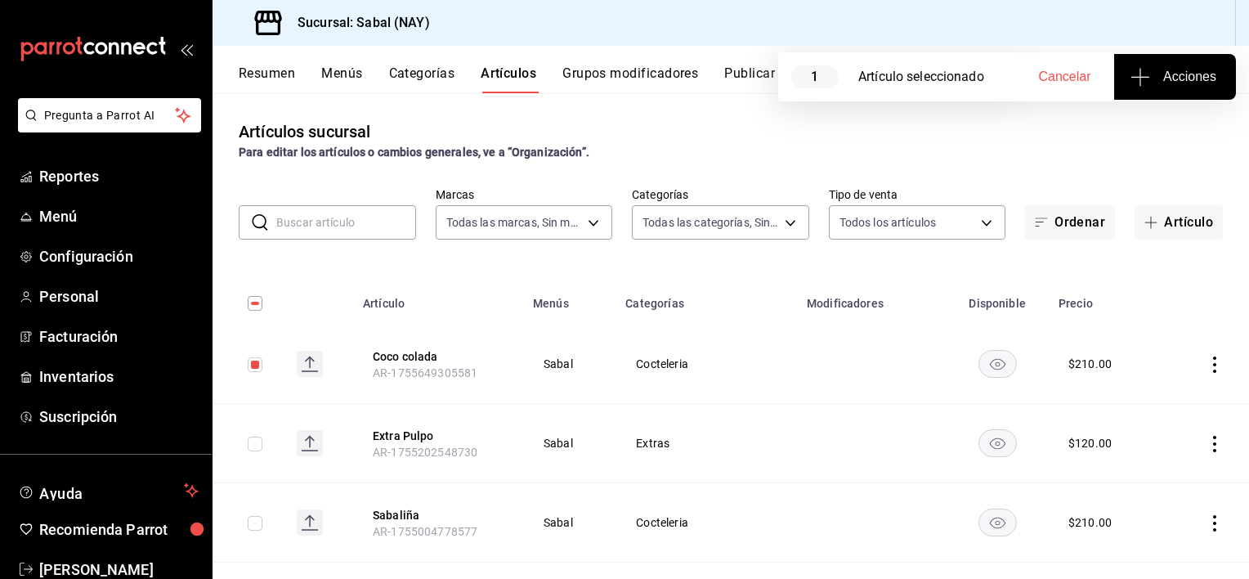
click at [1168, 75] on span "Acciones" at bounding box center [1175, 77] width 83 height 20
click at [1158, 131] on span "Agregar tipo" at bounding box center [1175, 127] width 96 height 17
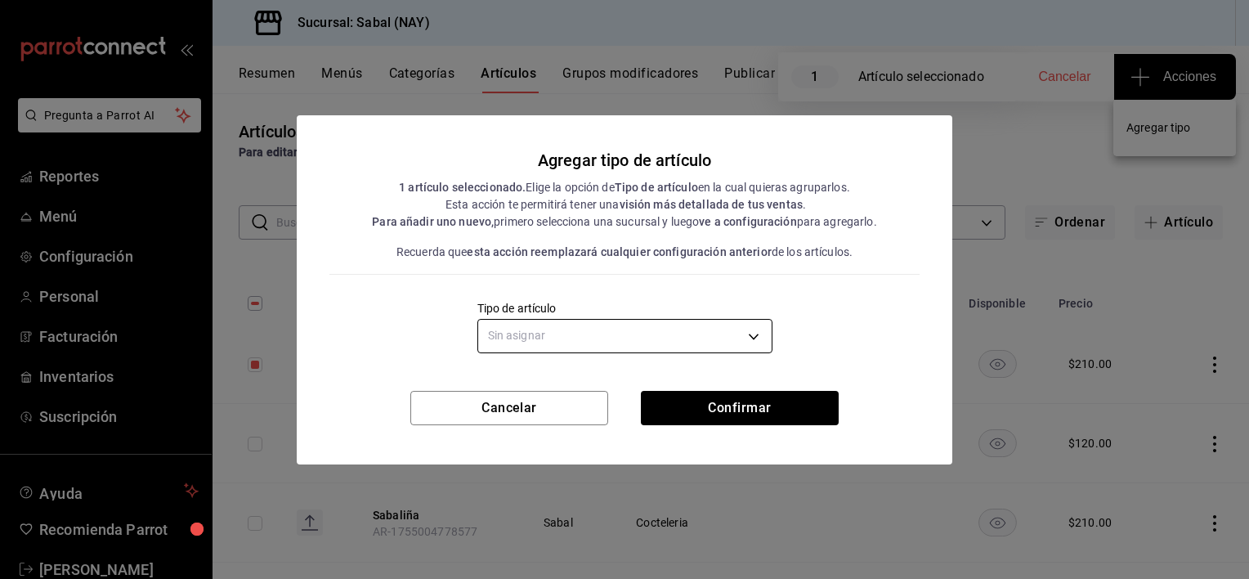
click at [625, 337] on body "Pregunta a Parrot AI Reportes Menú Configuración Personal Facturación Inventari…" at bounding box center [624, 289] width 1249 height 579
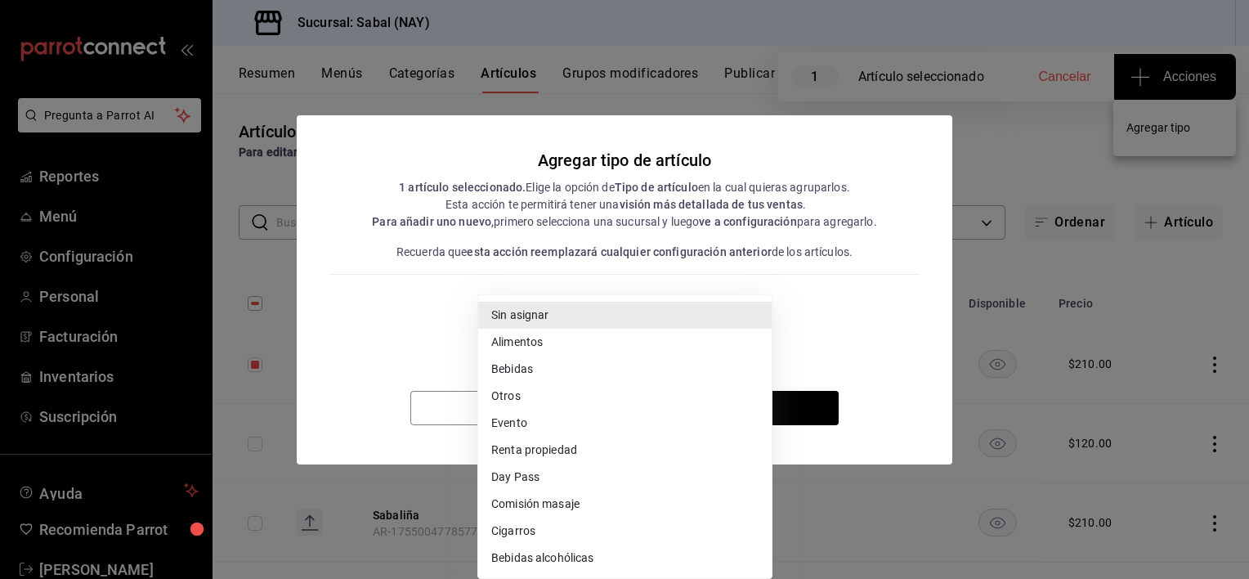
click at [568, 559] on li "Bebidas alcohólicas" at bounding box center [625, 558] width 294 height 27
type input "6d2d0de4-5ba4-4b84-9115-2f597d1f9383"
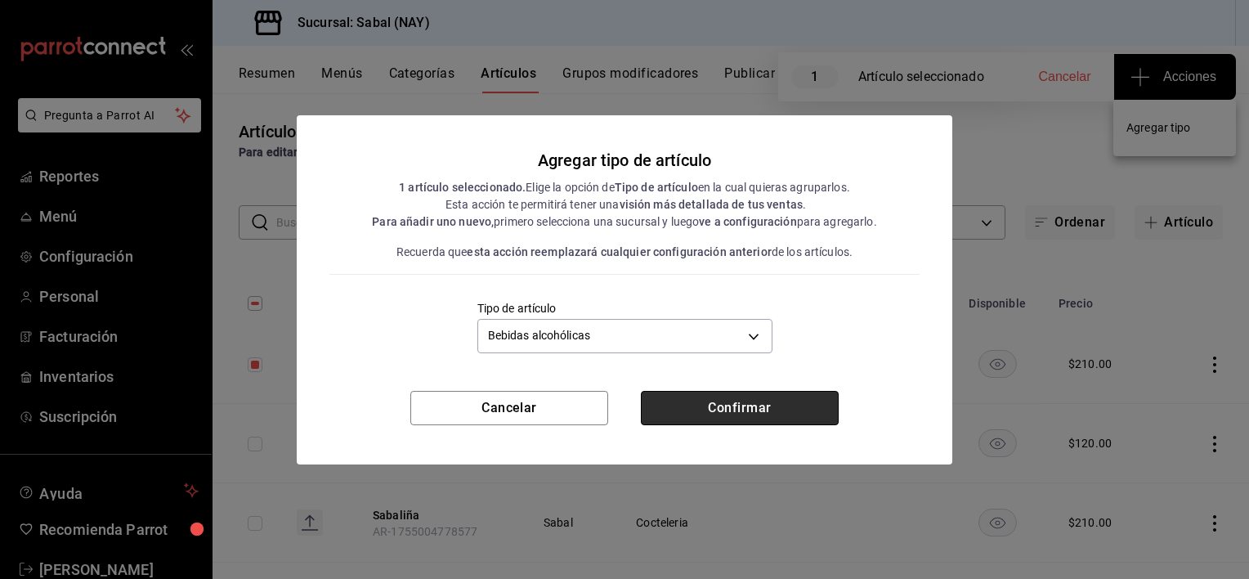
click at [739, 410] on button "Confirmar" at bounding box center [740, 408] width 198 height 34
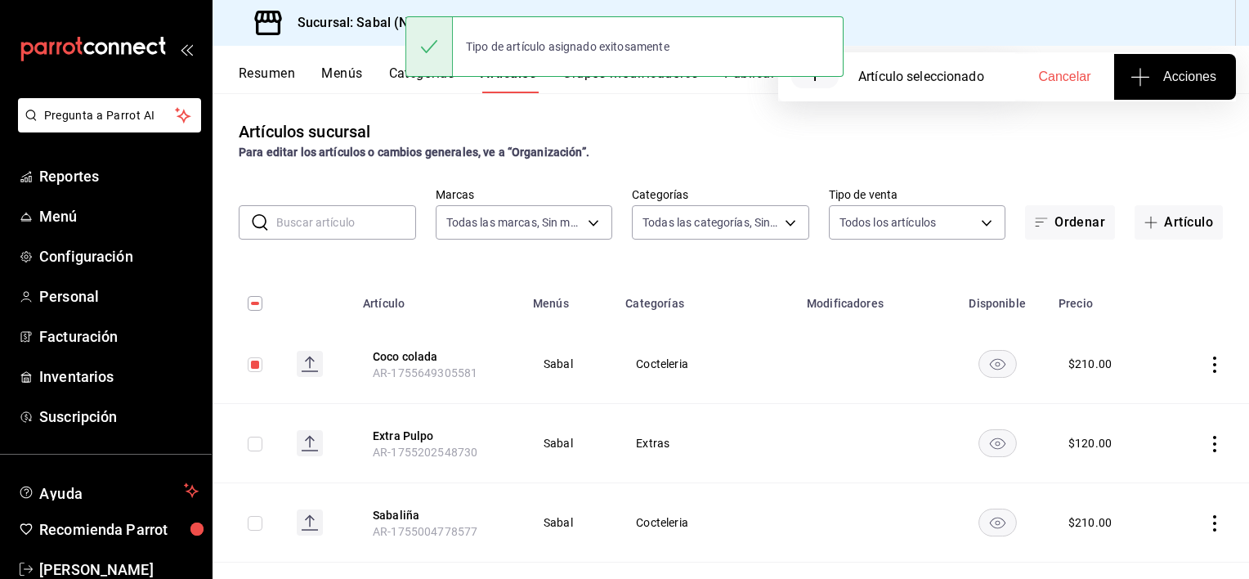
click at [818, 159] on div "Para editar los artículos o cambios generales, ve a “Organización”." at bounding box center [731, 152] width 984 height 17
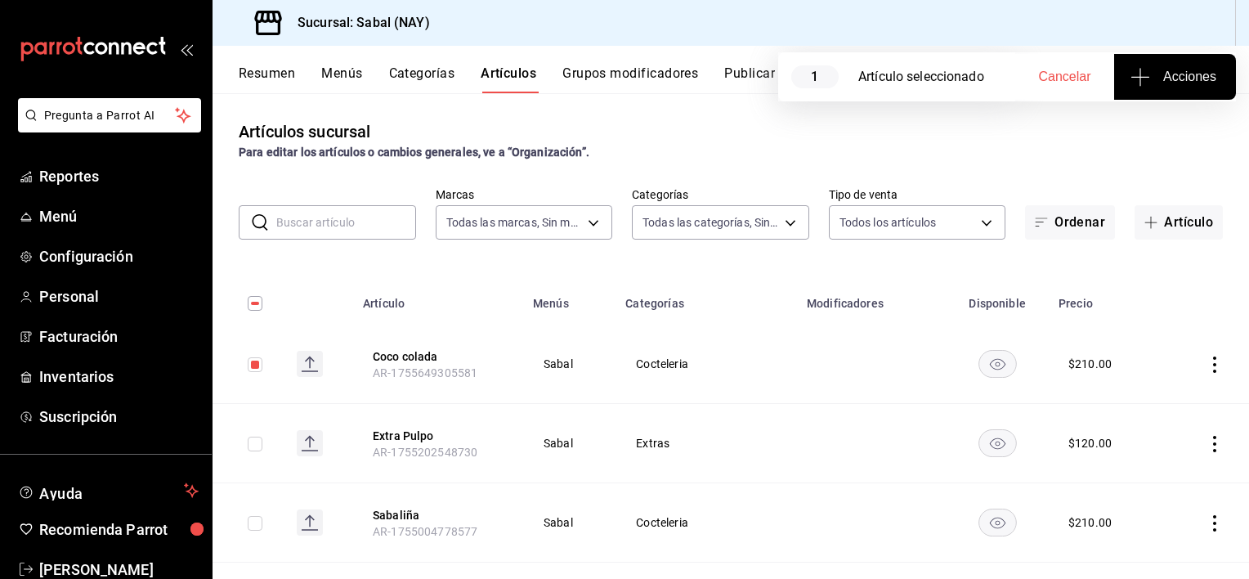
click at [1052, 82] on span "Cancelar" at bounding box center [1065, 76] width 52 height 15
checkbox input "false"
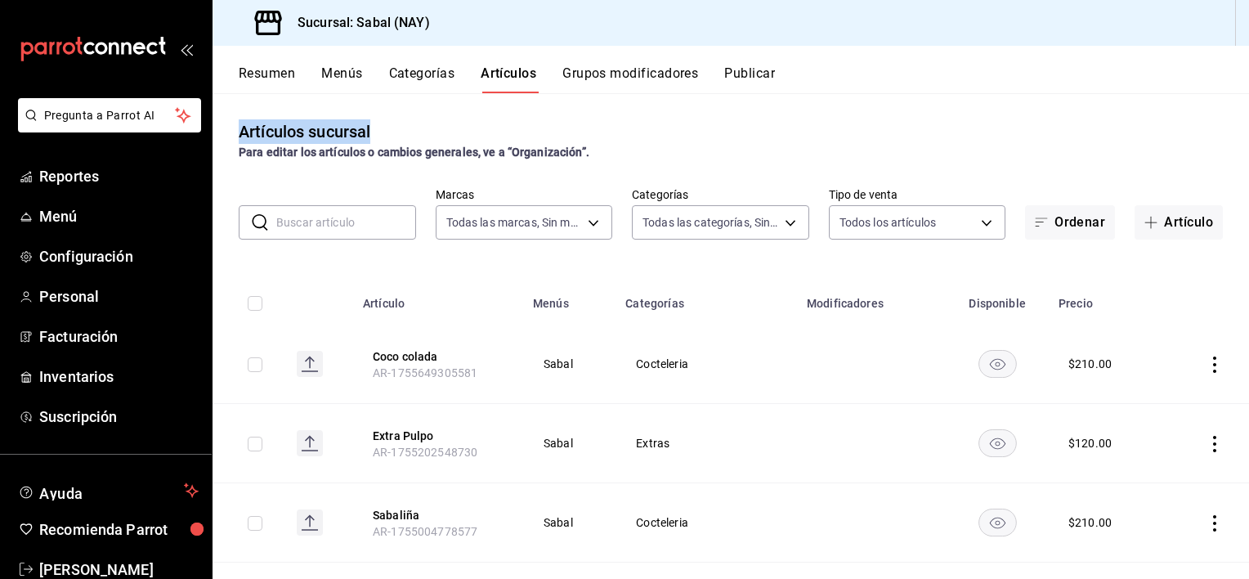
drag, startPoint x: 1052, startPoint y: 82, endPoint x: 796, endPoint y: 126, distance: 260.5
click at [796, 126] on div "Resumen Menús Categorías Artículos Grupos modificadores Publicar Artículos sucu…" at bounding box center [731, 312] width 1037 height 533
click at [98, 379] on span "Inventarios" at bounding box center [118, 376] width 159 height 22
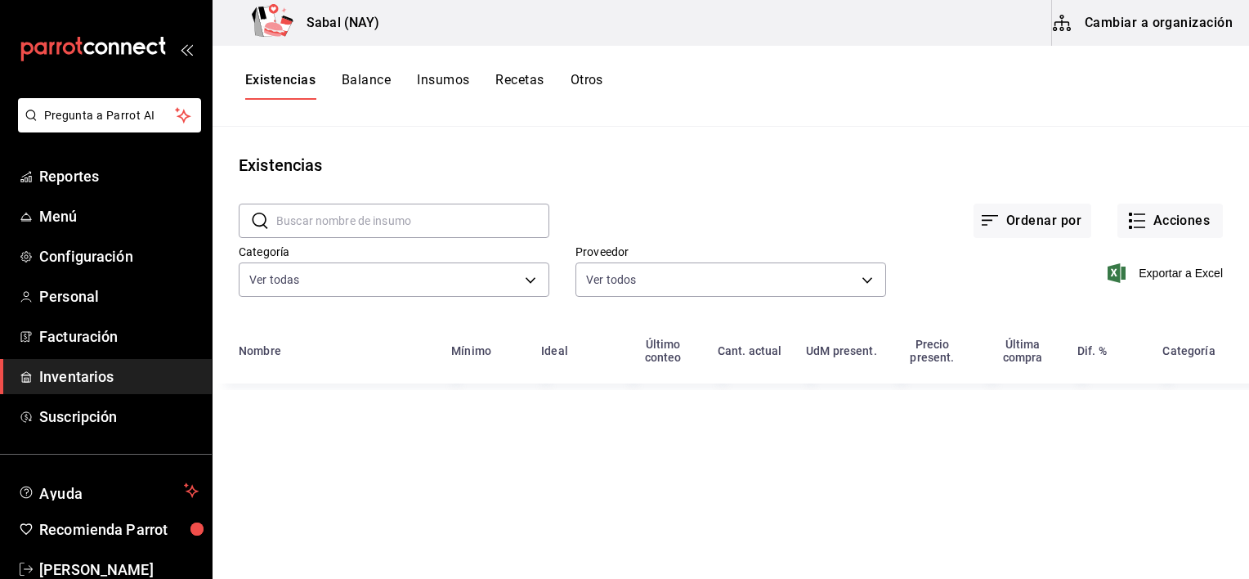
click at [1182, 27] on button "Cambiar a organización" at bounding box center [1144, 23] width 184 height 46
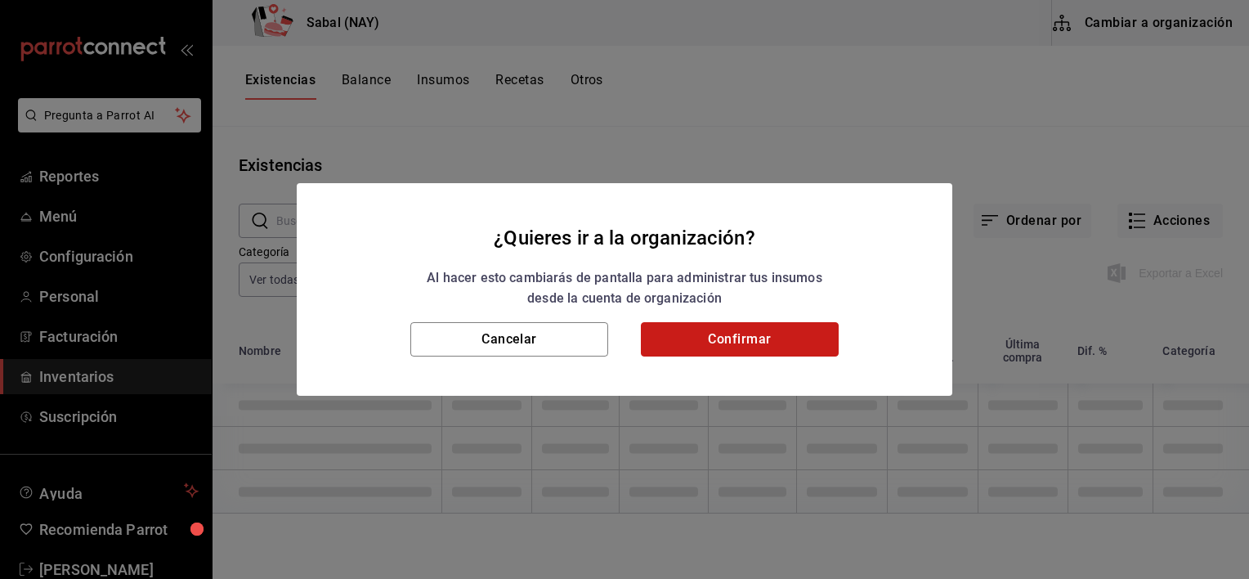
click at [778, 335] on button "Confirmar" at bounding box center [740, 339] width 198 height 34
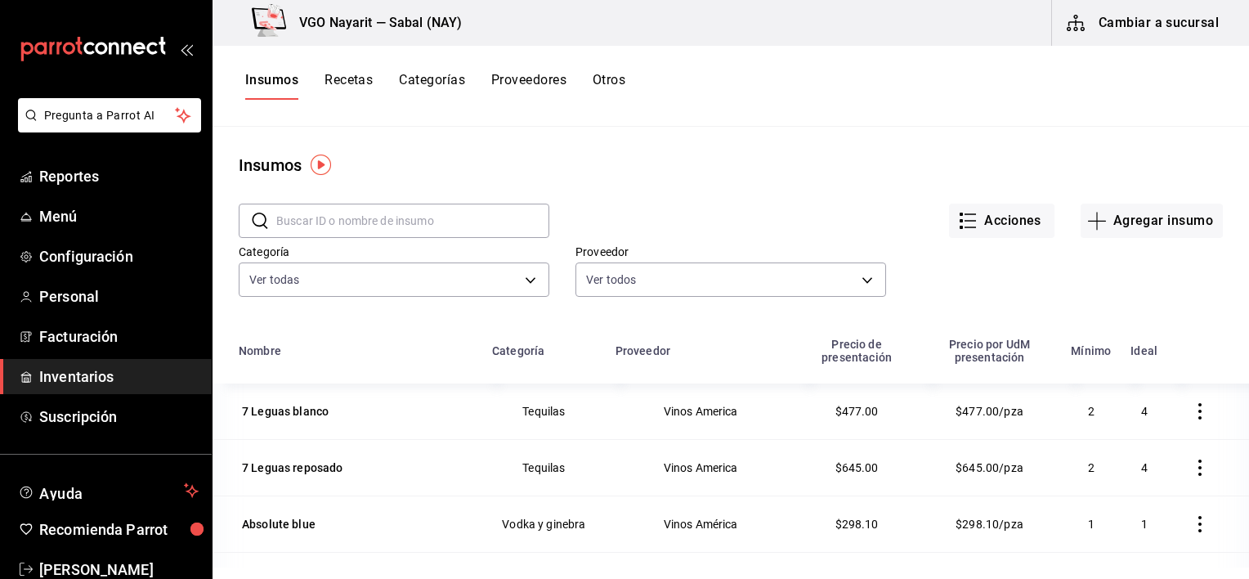
click at [350, 69] on div "Insumos Recetas Categorías Proveedores Otros" at bounding box center [731, 86] width 1037 height 81
click at [346, 82] on button "Recetas" at bounding box center [349, 86] width 48 height 28
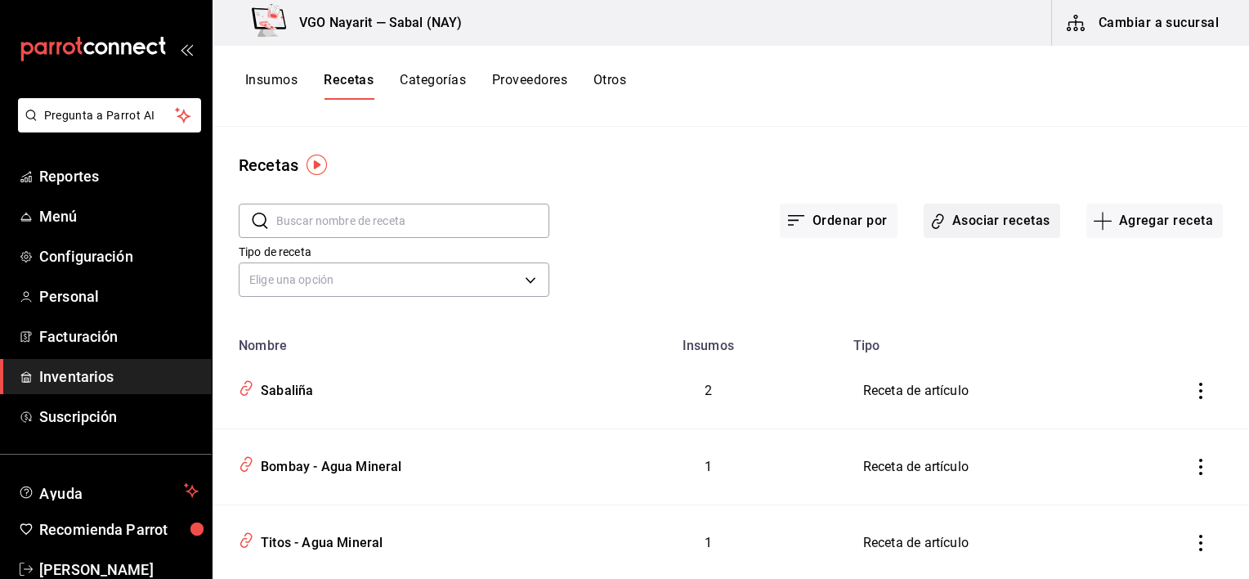
click at [982, 219] on button "Asociar recetas" at bounding box center [992, 221] width 137 height 34
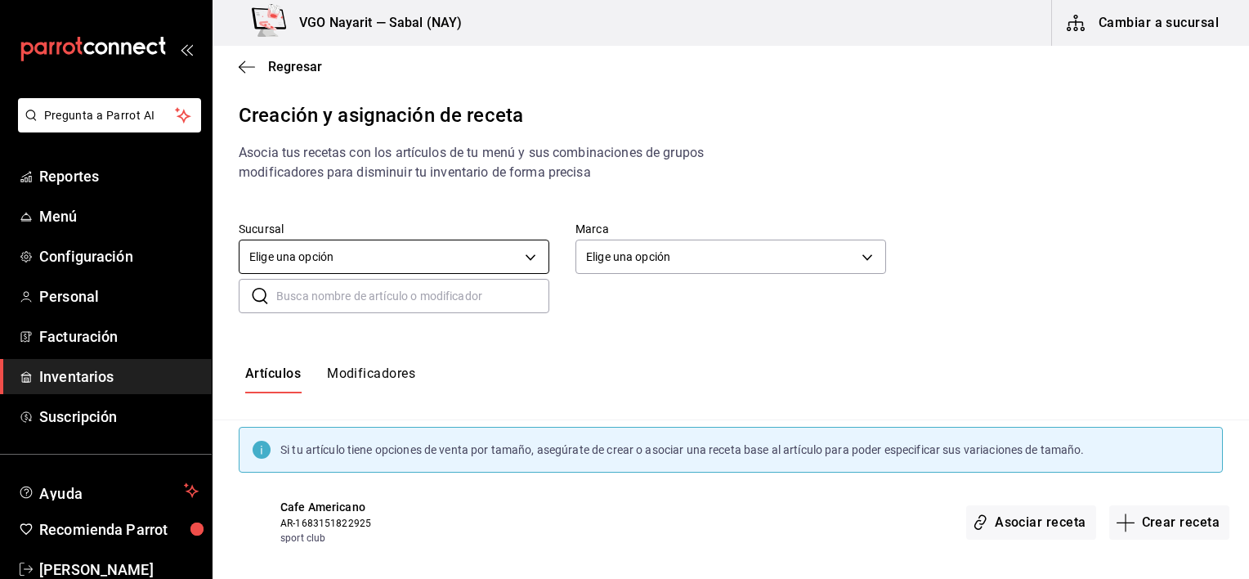
click at [363, 251] on body "Pregunta a Parrot AI Reportes Menú Configuración Personal Facturación Inventari…" at bounding box center [624, 275] width 1249 height 551
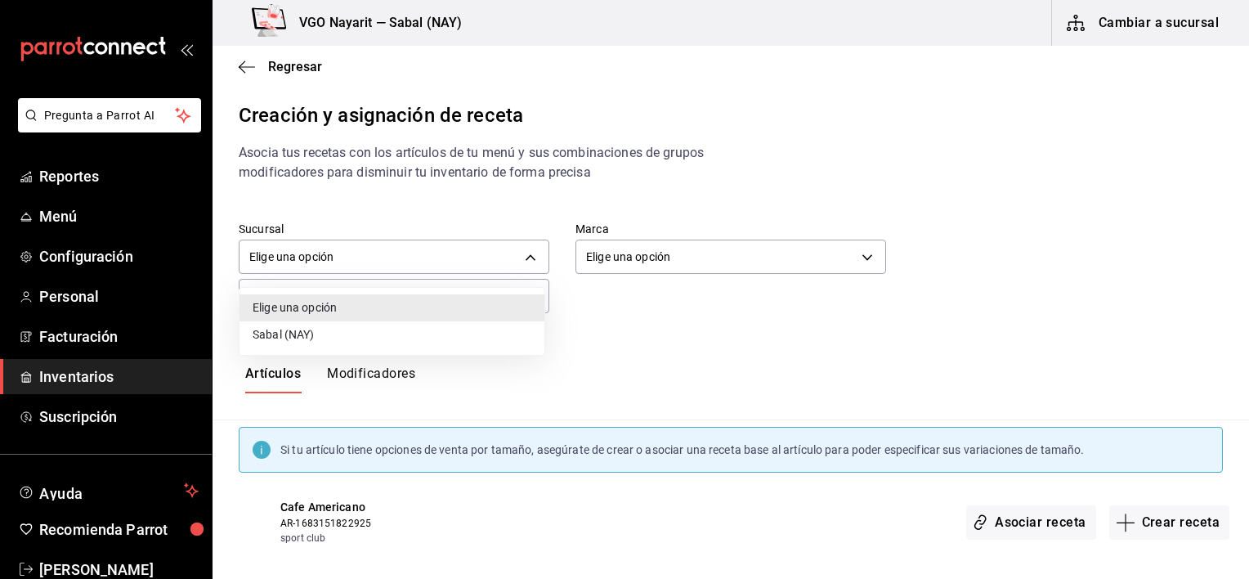
click at [298, 343] on li "Sabal (NAY)" at bounding box center [392, 334] width 305 height 27
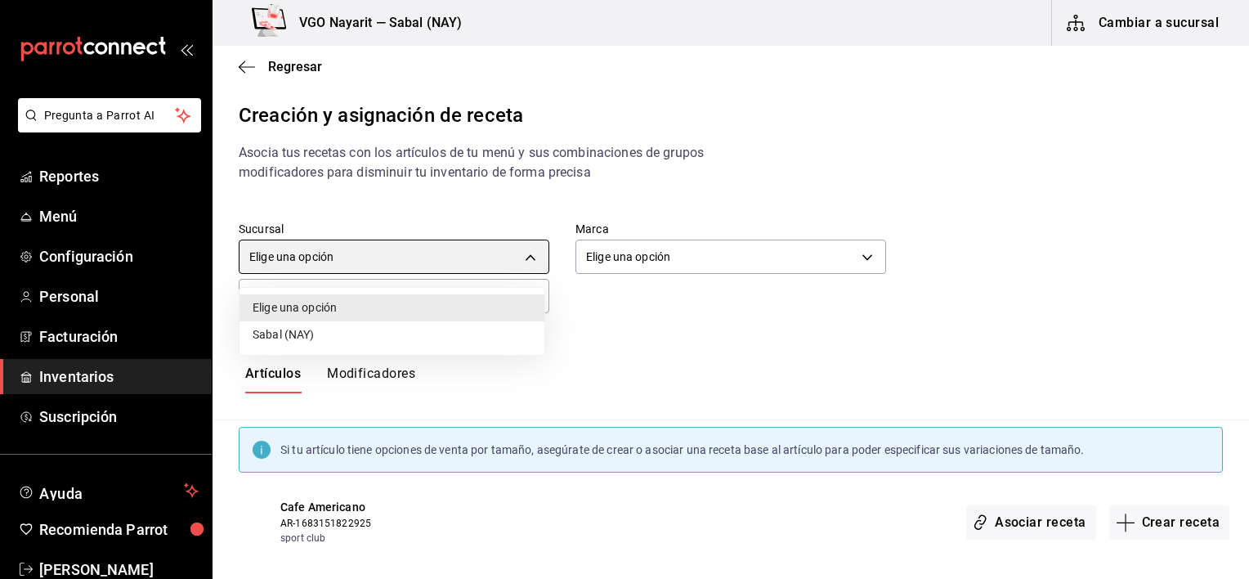
type input "2aba2e4c-8955-4624-a76a-6219a8a60d9c"
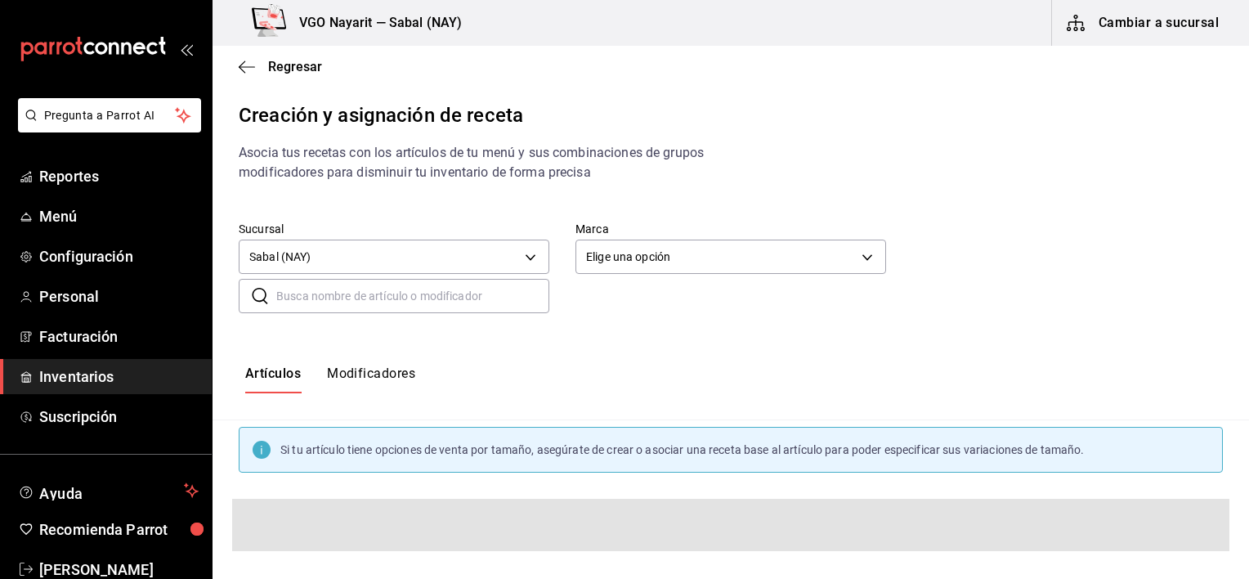
click at [315, 299] on input "text" at bounding box center [412, 296] width 273 height 33
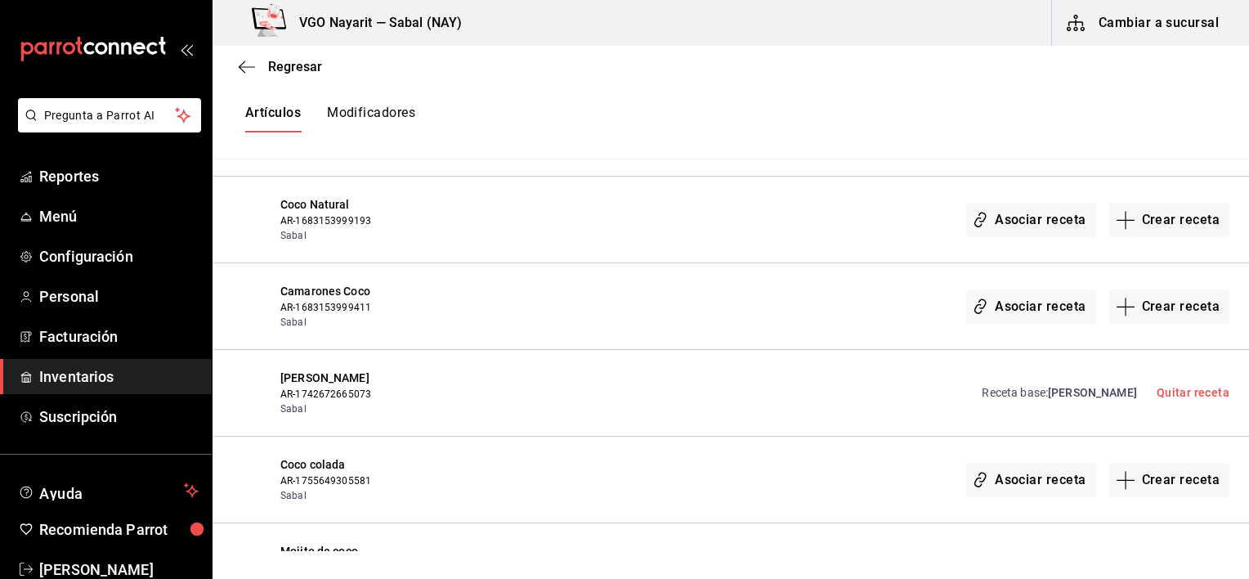
scroll to position [390, 0]
type input "coco"
click at [1168, 480] on button "Crear receta" at bounding box center [1170, 479] width 121 height 34
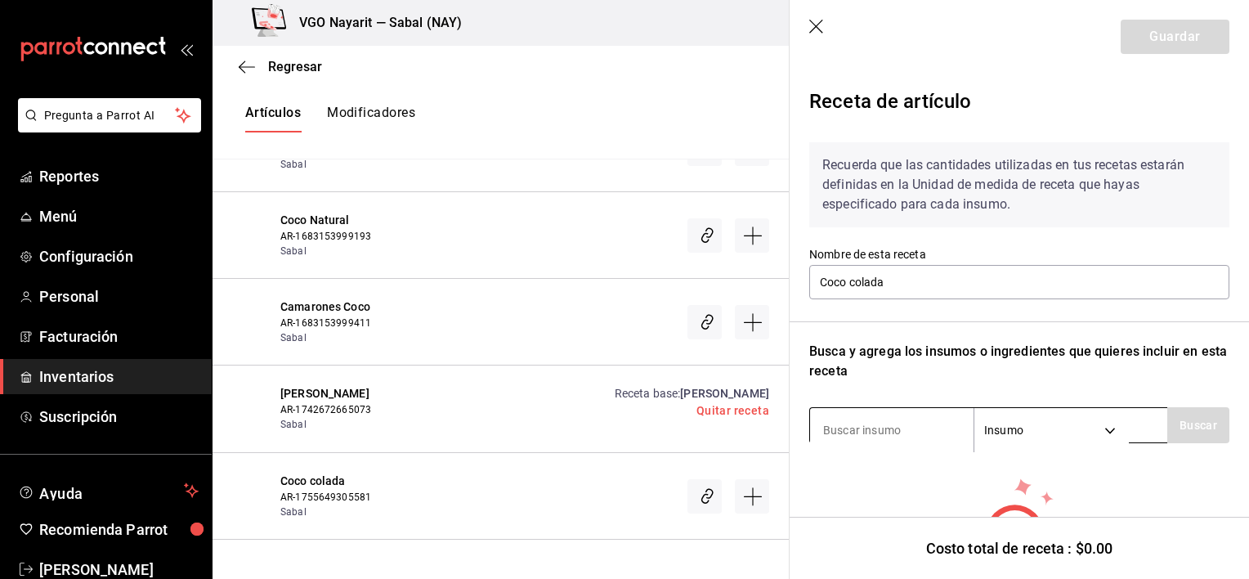
click at [938, 433] on input at bounding box center [892, 430] width 164 height 34
type input "m"
type input "Mali"
click at [1177, 431] on button "Buscar" at bounding box center [1199, 425] width 62 height 36
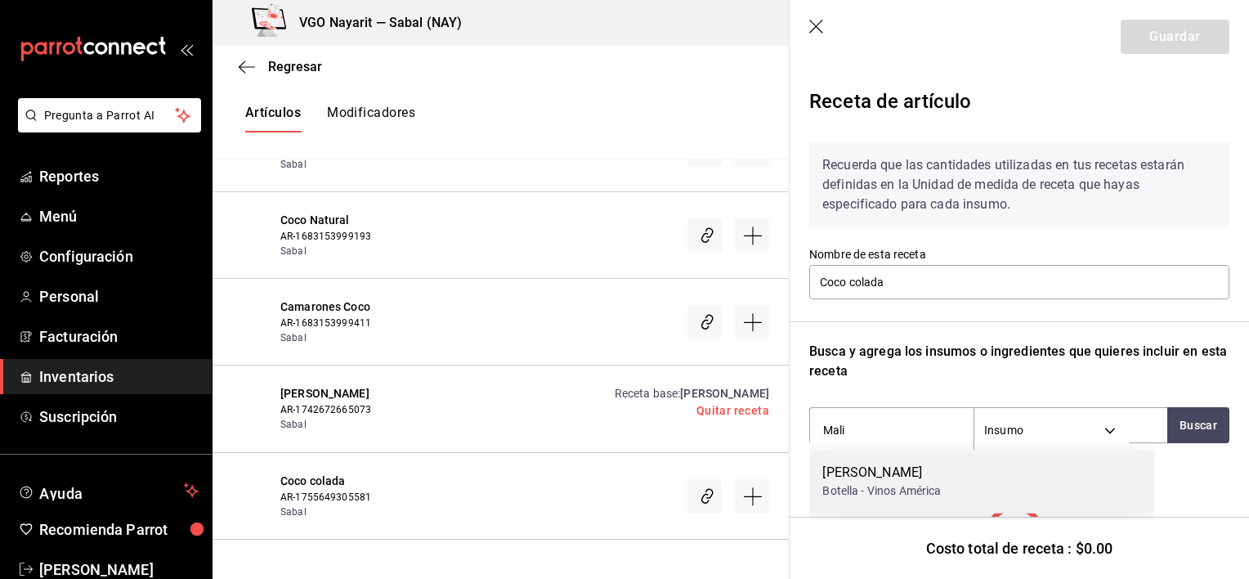
click at [917, 484] on div "Botella - Vinos América" at bounding box center [882, 490] width 119 height 17
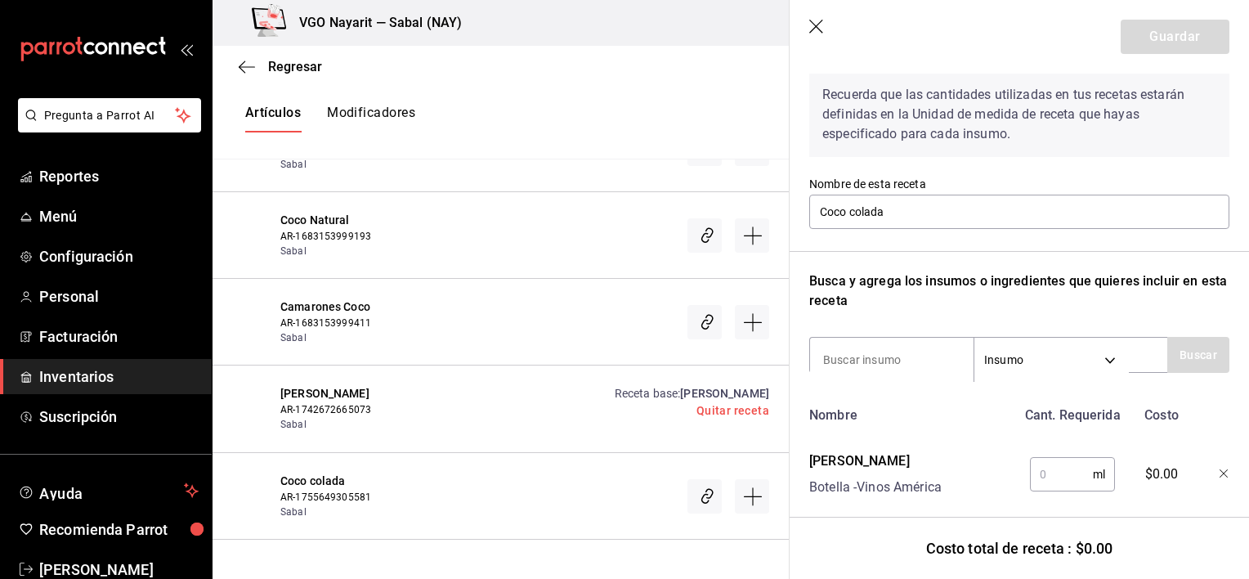
scroll to position [106, 0]
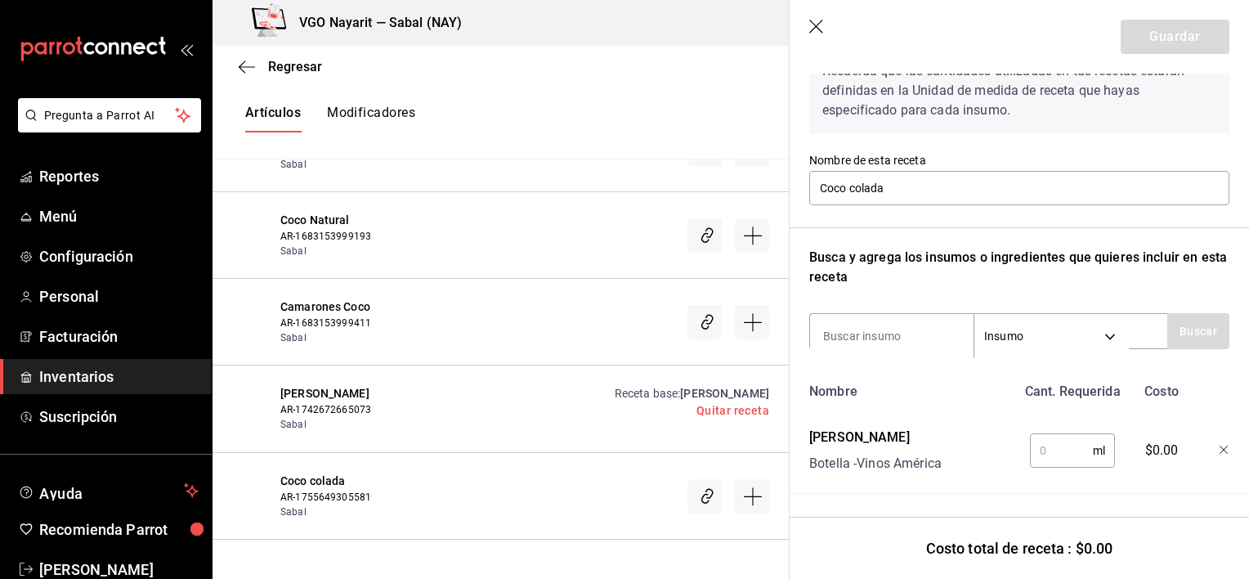
click at [1042, 439] on input "text" at bounding box center [1061, 450] width 63 height 33
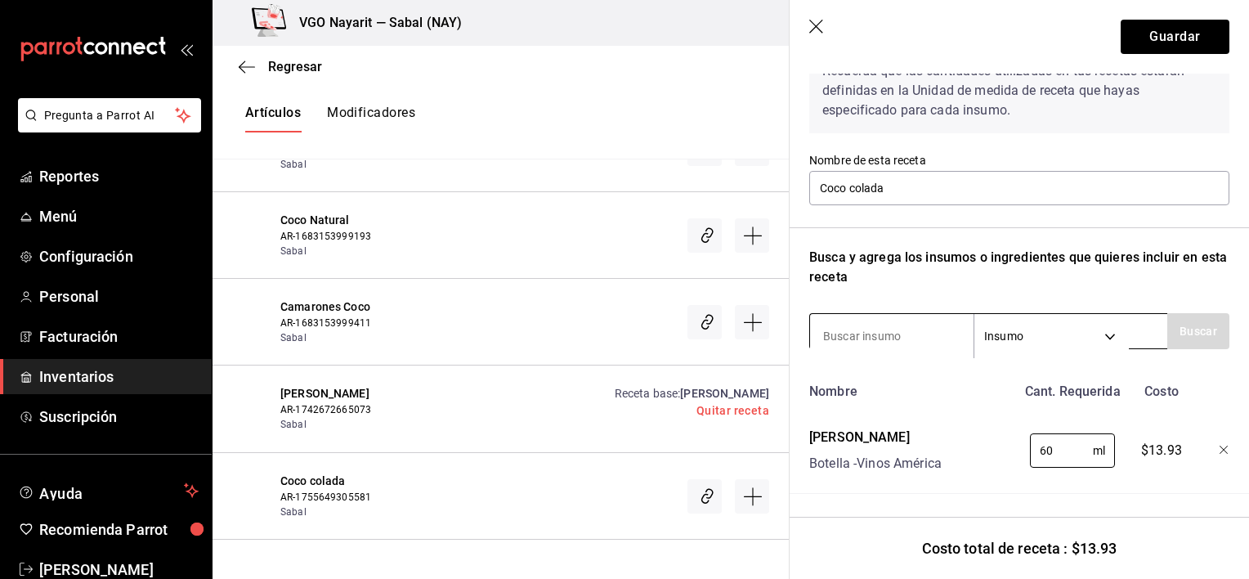
type input "60"
click at [867, 325] on input at bounding box center [892, 336] width 164 height 34
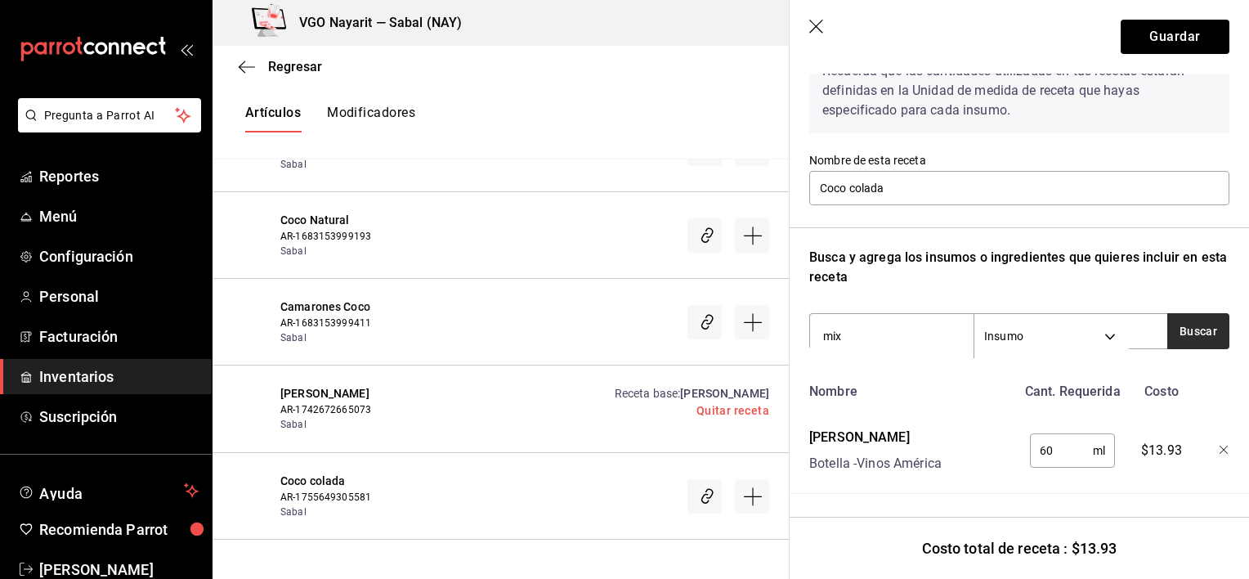
type input "mix"
click at [1197, 314] on button "Buscar" at bounding box center [1199, 331] width 62 height 36
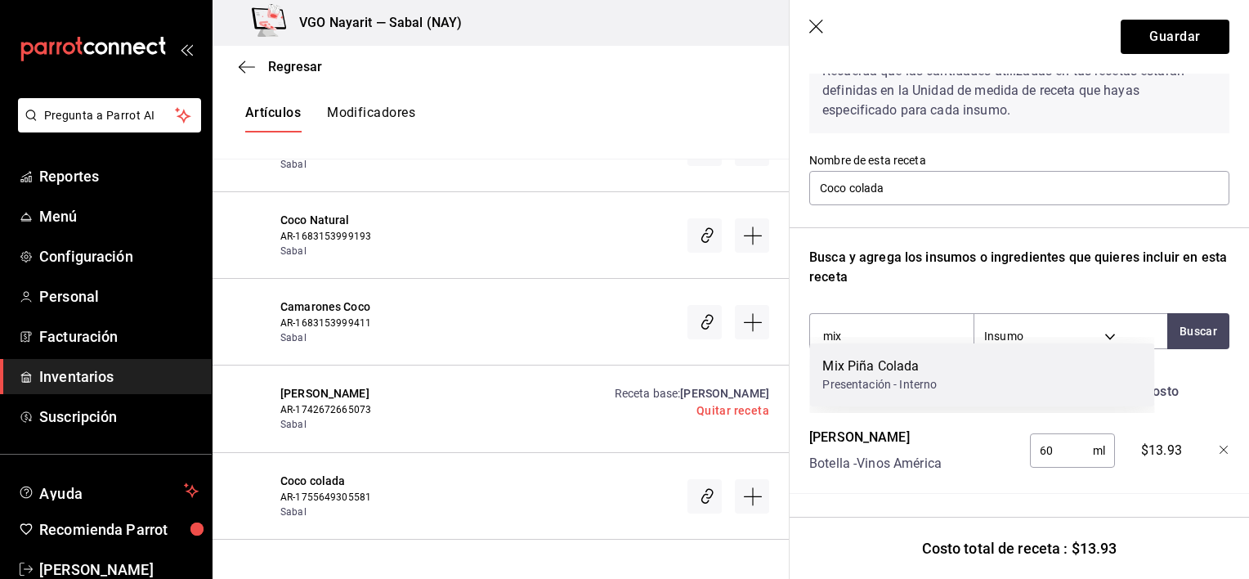
click at [935, 374] on div "Mix Piña Colada" at bounding box center [880, 366] width 114 height 20
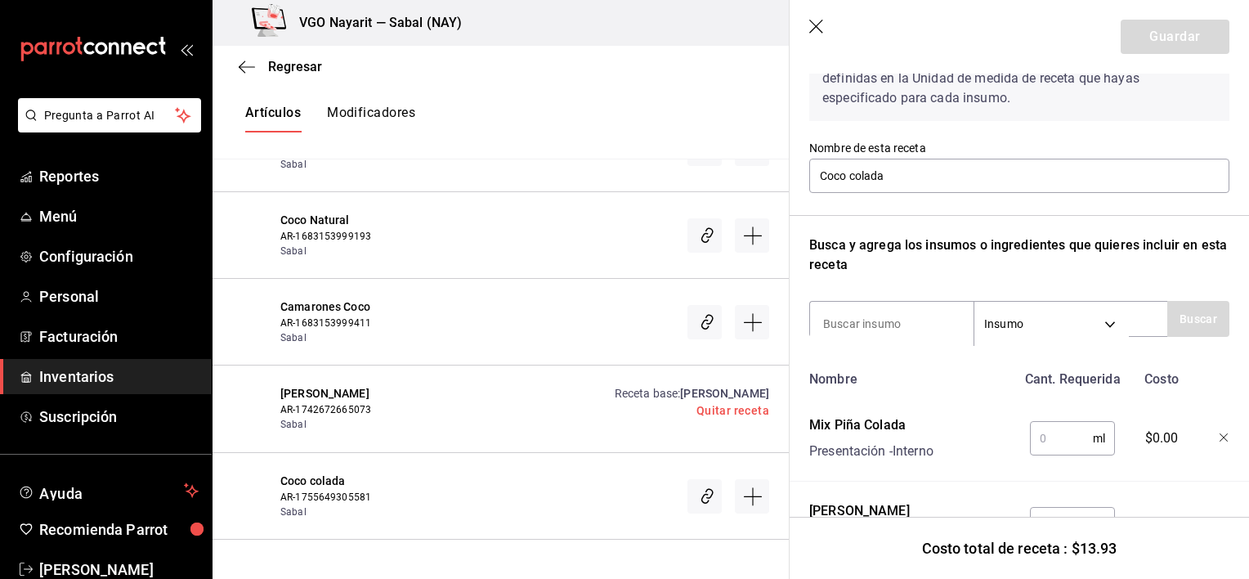
click at [1040, 434] on input "text" at bounding box center [1061, 438] width 63 height 33
type input "60"
click at [1168, 49] on button "Guardar" at bounding box center [1175, 37] width 109 height 34
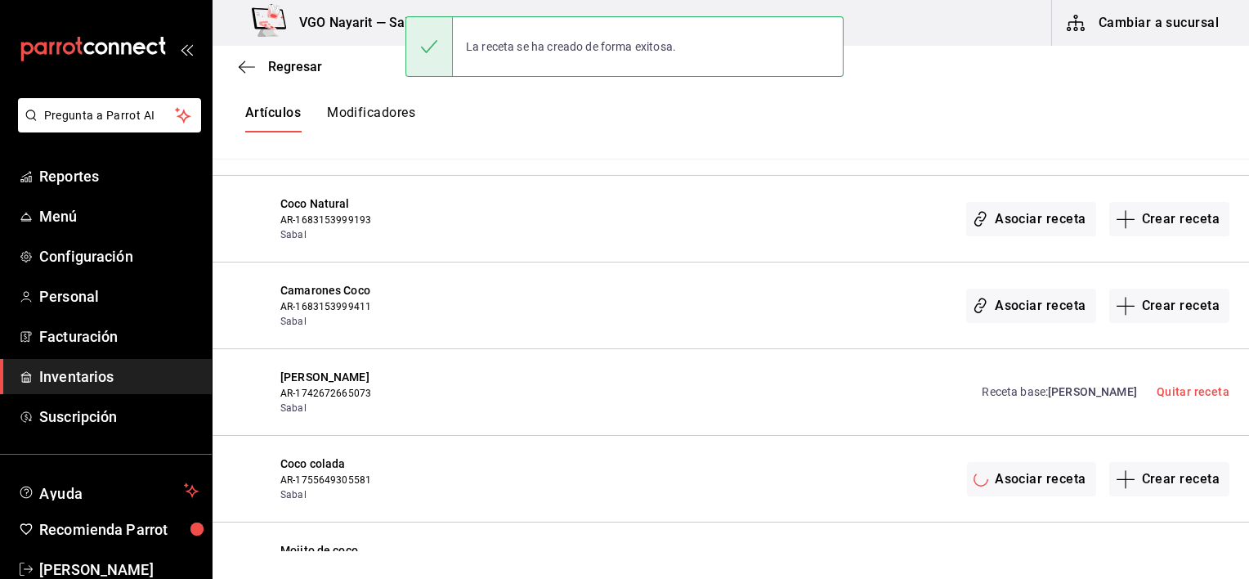
scroll to position [0, 0]
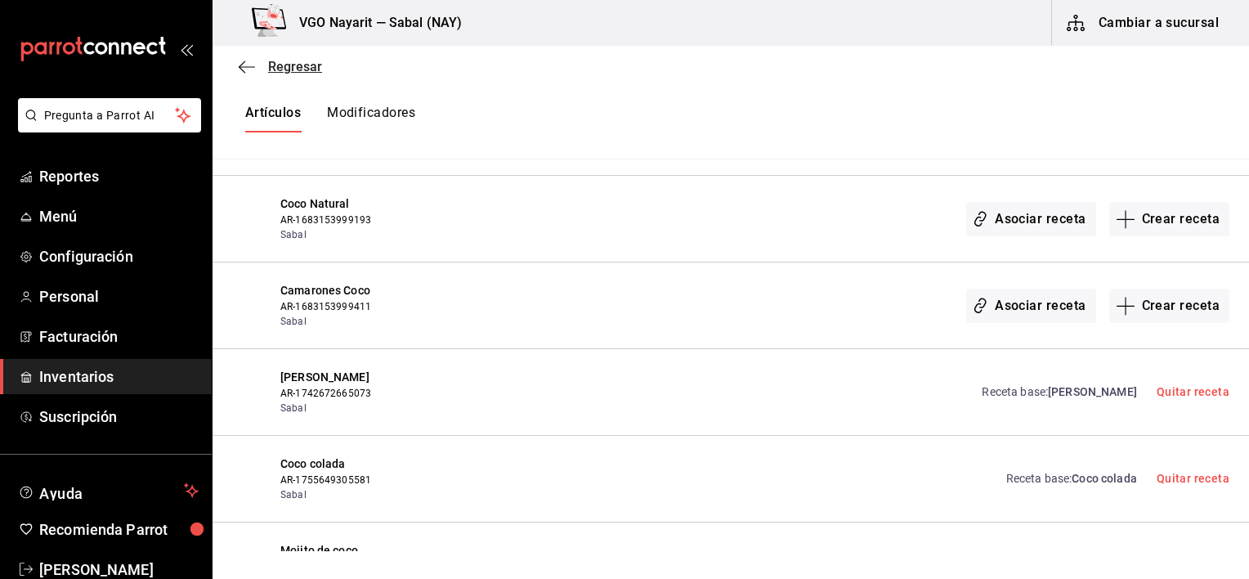
click at [243, 63] on icon "button" at bounding box center [247, 67] width 16 height 15
